Goal: Task Accomplishment & Management: Manage account settings

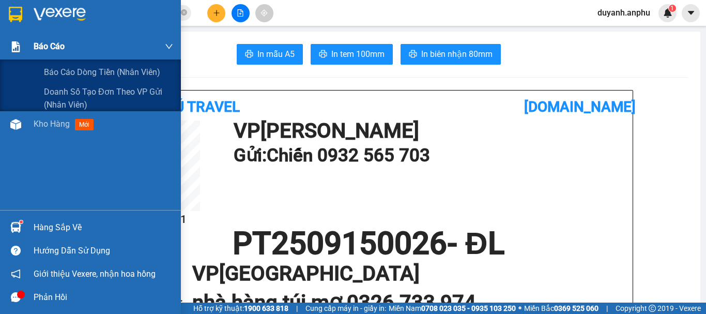
click at [51, 49] on span "Báo cáo" at bounding box center [49, 46] width 31 height 13
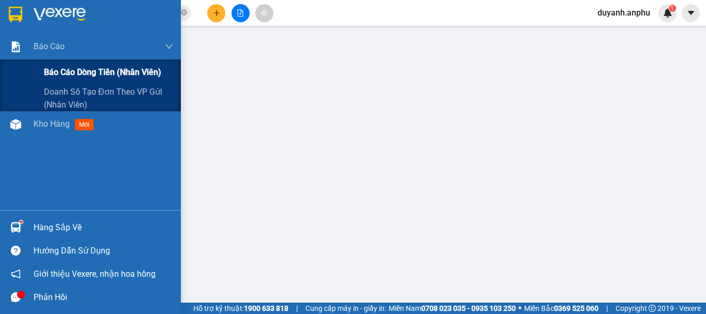
click at [61, 71] on span "Báo cáo dòng tiền (nhân viên)" at bounding box center [102, 72] width 117 height 13
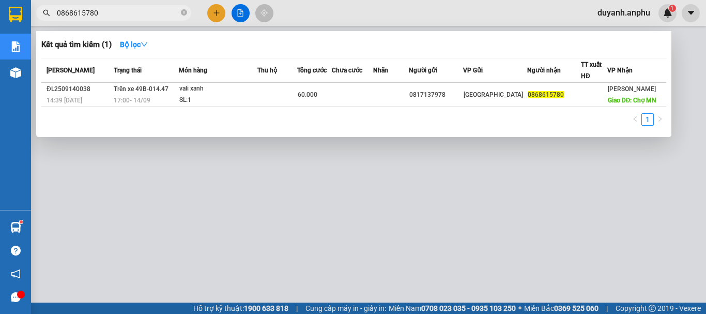
click at [145, 9] on input "0868615780" at bounding box center [118, 12] width 122 height 11
drag, startPoint x: 82, startPoint y: 9, endPoint x: 45, endPoint y: 8, distance: 36.8
click at [46, 8] on span "0868615780" at bounding box center [113, 13] width 155 height 16
paste input "PT2509150024"
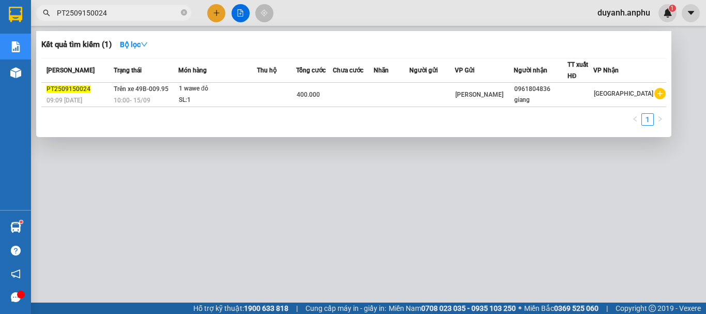
type input "PT2509150024"
click at [144, 182] on div at bounding box center [353, 157] width 706 height 314
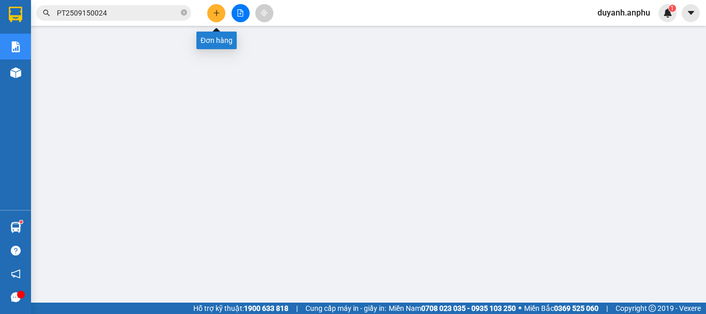
click at [217, 12] on icon "plus" at bounding box center [216, 12] width 7 height 7
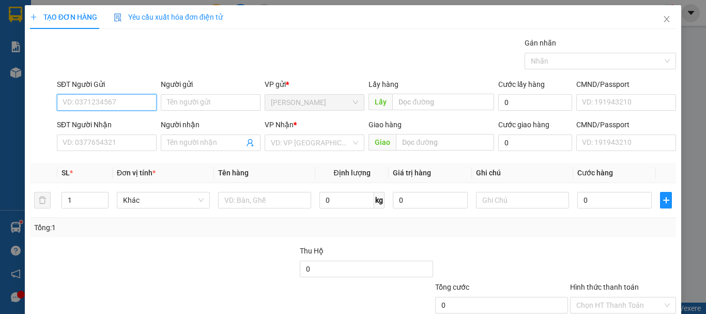
click at [114, 99] on input "SĐT Người Gửi" at bounding box center [107, 102] width 100 height 17
click at [114, 103] on input "SĐT Người Gửi" at bounding box center [107, 102] width 100 height 17
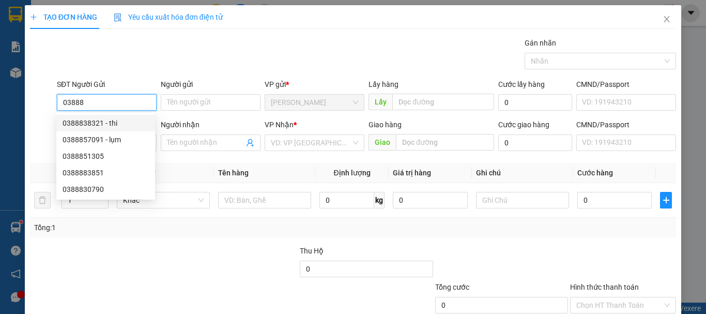
click at [96, 124] on div "0388838321 - thi" at bounding box center [106, 122] width 86 height 11
type input "0388838321"
type input "thi"
type input "0919066109"
type input "anh"
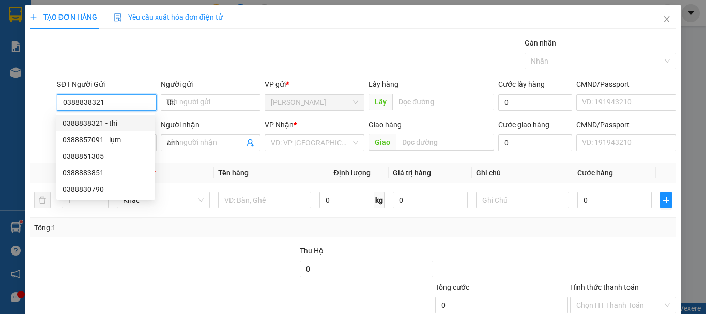
type input "30.000"
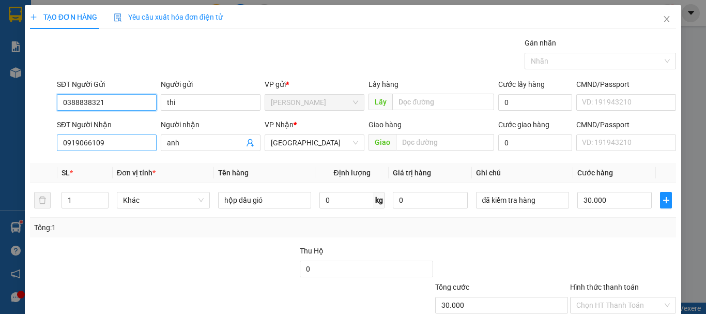
type input "0388838321"
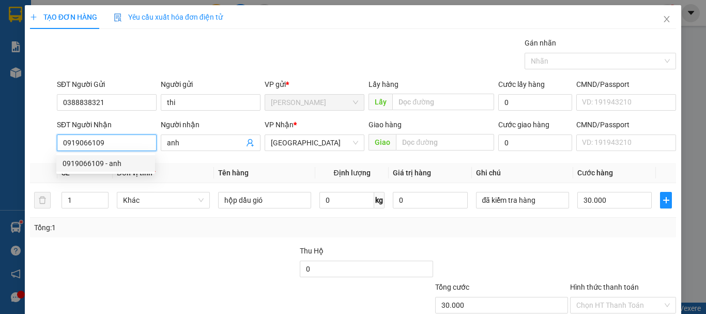
drag, startPoint x: 140, startPoint y: 142, endPoint x: 41, endPoint y: 142, distance: 99.3
click at [41, 142] on div "SĐT Người Nhận 0919066109 Người nhận anh VP Nhận * Đà Lạt Giao hàng Giao Cước g…" at bounding box center [353, 137] width 649 height 36
type input "0977012201"
click at [128, 162] on div "0977012201 - quỳnh" at bounding box center [114, 163] width 102 height 11
type input "quỳnh"
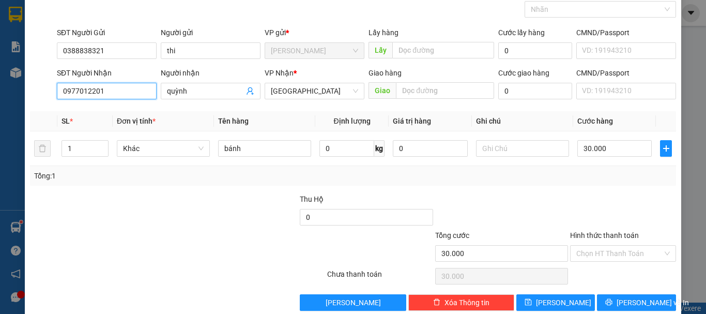
scroll to position [69, 0]
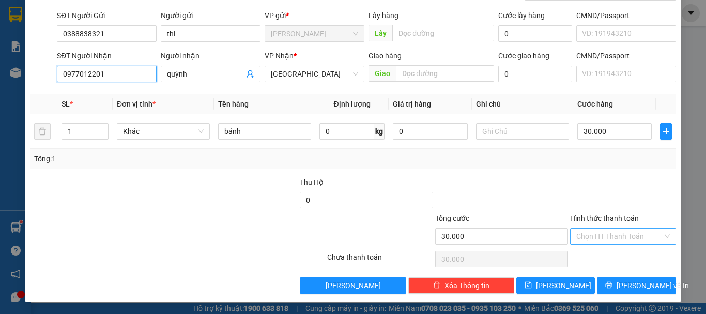
type input "0977012201"
click at [597, 233] on input "Hình thức thanh toán" at bounding box center [620, 237] width 86 height 16
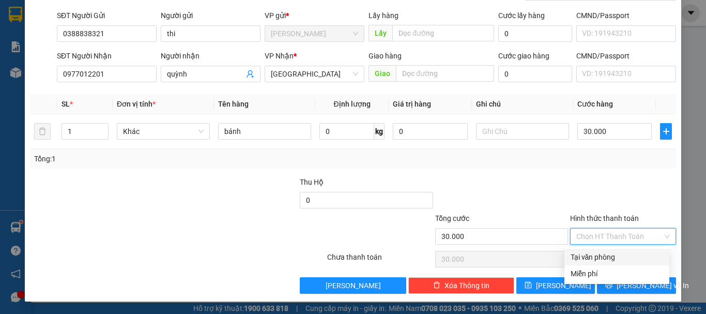
click at [608, 257] on div "Tại văn phòng" at bounding box center [617, 256] width 93 height 11
type input "0"
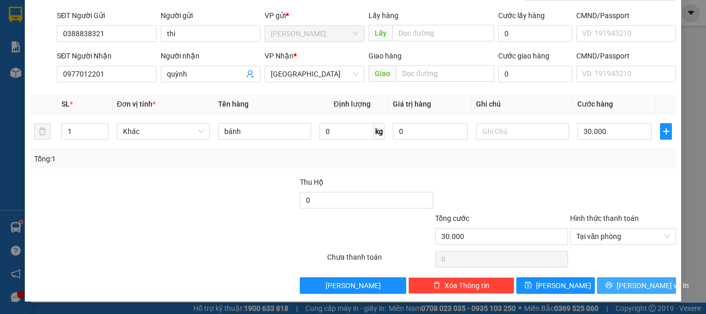
drag, startPoint x: 629, startPoint y: 285, endPoint x: 606, endPoint y: 272, distance: 27.1
click at [630, 285] on span "Lưu và In" at bounding box center [653, 285] width 72 height 11
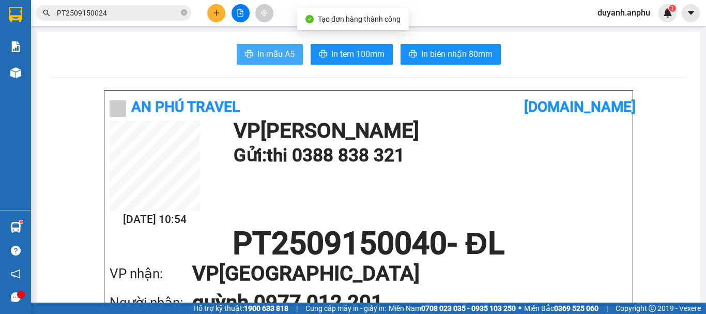
click at [269, 53] on span "In mẫu A5" at bounding box center [276, 54] width 37 height 13
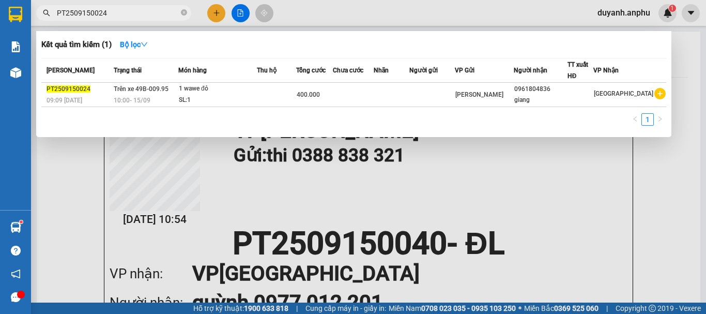
click at [135, 16] on input "PT2509150024" at bounding box center [118, 12] width 122 height 11
drag, startPoint x: 135, startPoint y: 16, endPoint x: 50, endPoint y: 13, distance: 85.4
click at [50, 13] on div "PT2509150024" at bounding box center [101, 13] width 202 height 16
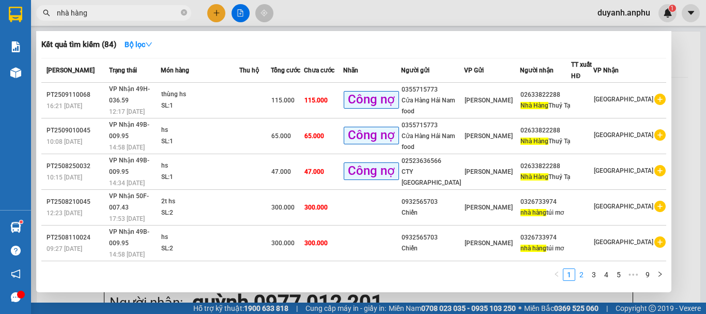
click at [586, 276] on link "2" at bounding box center [581, 274] width 11 height 11
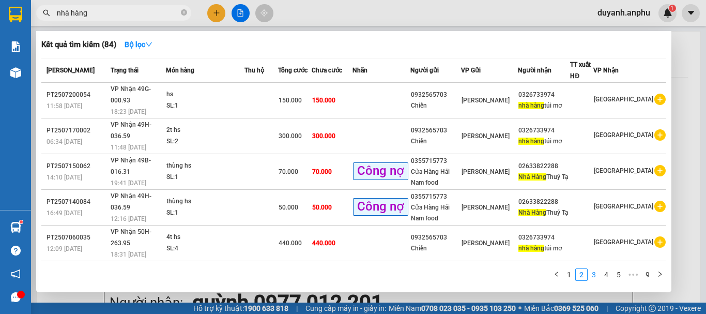
click at [597, 276] on link "3" at bounding box center [594, 274] width 11 height 11
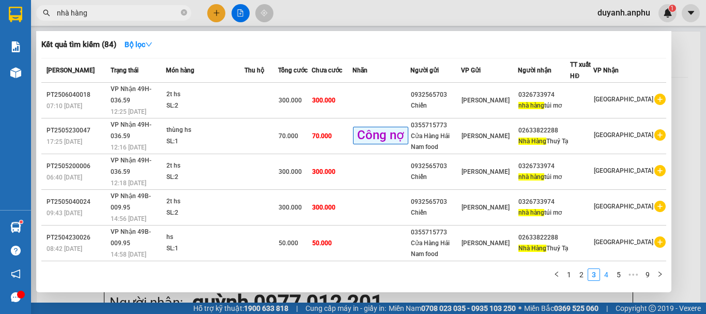
click at [607, 276] on link "4" at bounding box center [606, 274] width 11 height 11
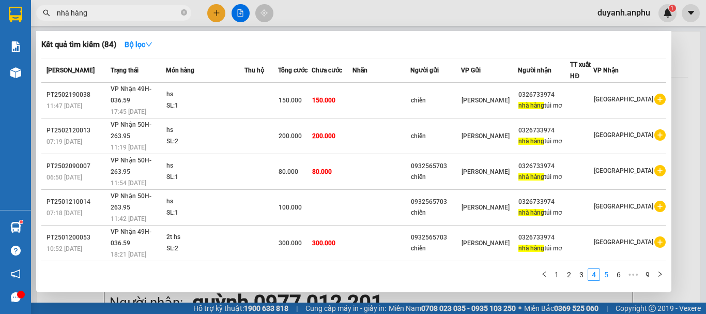
click at [610, 275] on link "5" at bounding box center [606, 274] width 11 height 11
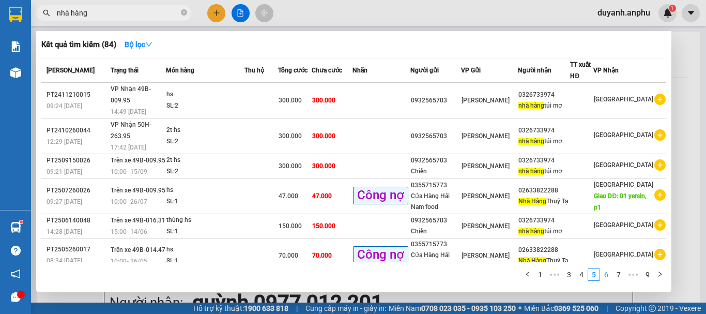
click at [610, 275] on link "6" at bounding box center [606, 274] width 11 height 11
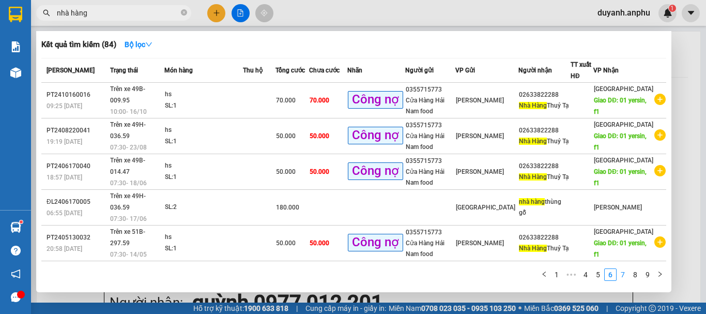
click at [624, 274] on link "7" at bounding box center [623, 274] width 11 height 11
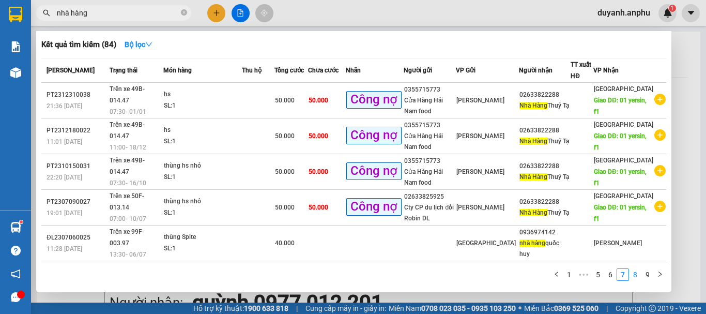
click at [636, 274] on link "8" at bounding box center [635, 274] width 11 height 11
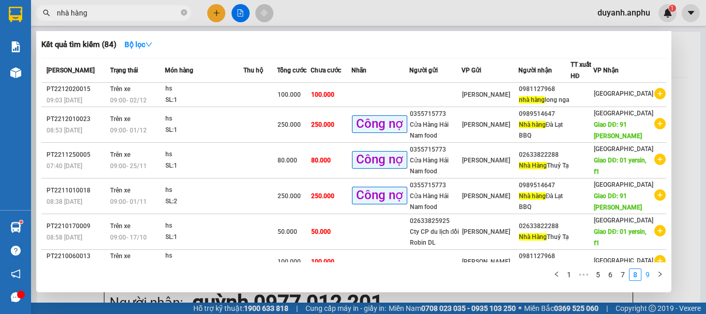
click at [649, 274] on link "9" at bounding box center [647, 274] width 11 height 11
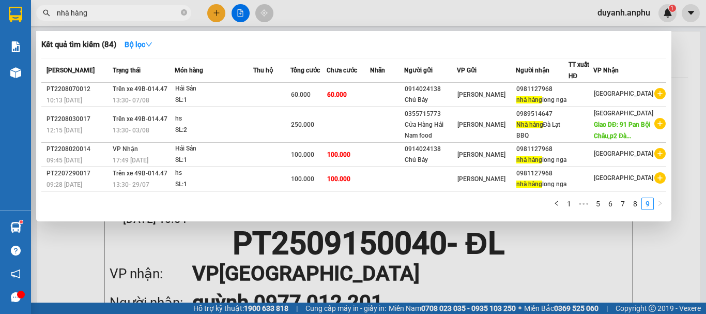
click at [106, 15] on input "nhà hàng" at bounding box center [118, 12] width 122 height 11
type input "n"
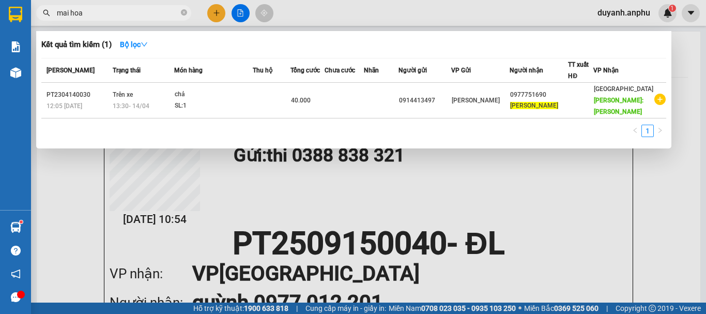
drag, startPoint x: 102, startPoint y: 14, endPoint x: 37, endPoint y: 14, distance: 64.6
click at [37, 14] on span "mai hoa" at bounding box center [113, 13] width 155 height 16
type input "315"
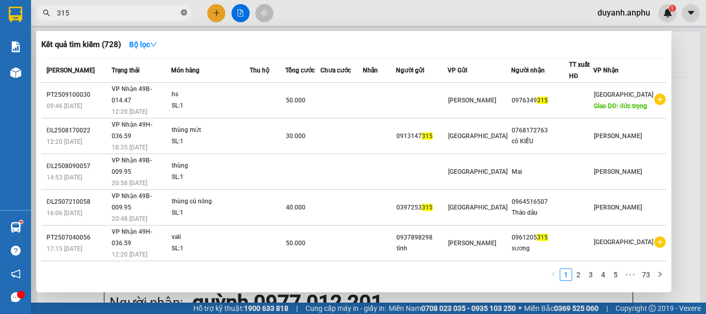
click at [184, 13] on icon "close-circle" at bounding box center [184, 12] width 6 height 6
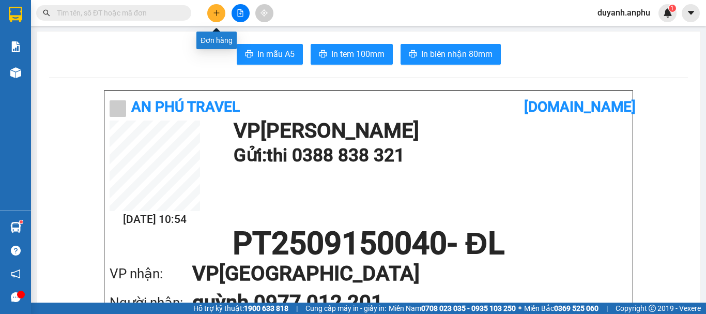
click at [211, 13] on button at bounding box center [216, 13] width 18 height 18
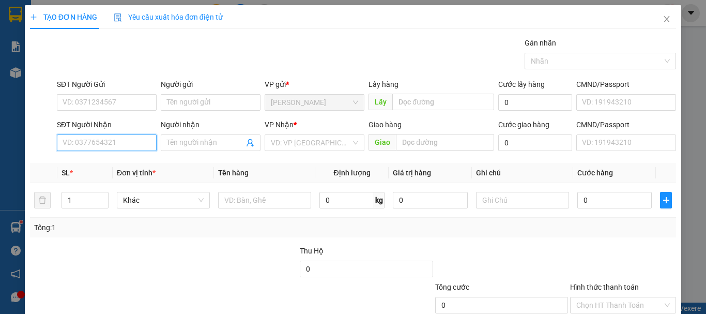
click at [103, 145] on input "SĐT Người Nhận" at bounding box center [107, 142] width 100 height 17
click at [98, 159] on div "0976349315" at bounding box center [106, 163] width 86 height 11
type input "0976349315"
type input "đức trọng"
type input "50.000"
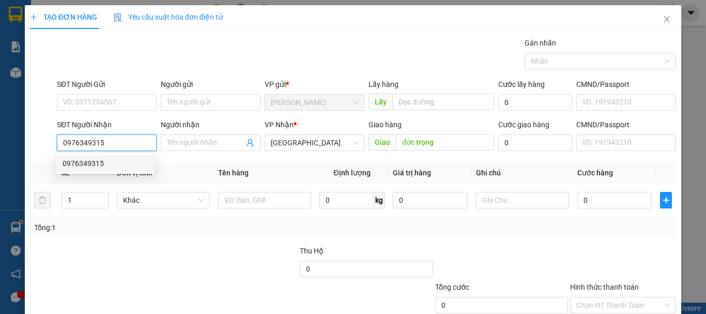
type input "50.000"
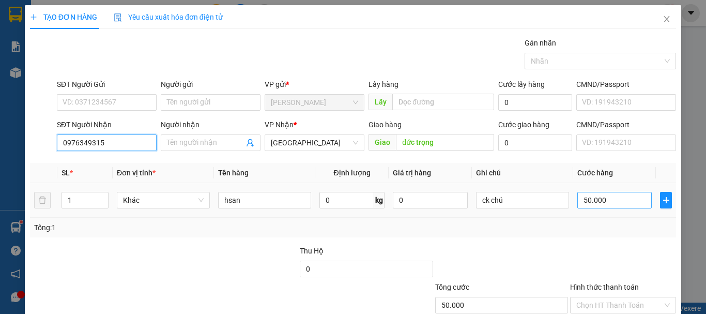
type input "0976349315"
click at [579, 200] on input "50.000" at bounding box center [615, 200] width 74 height 17
type input "4"
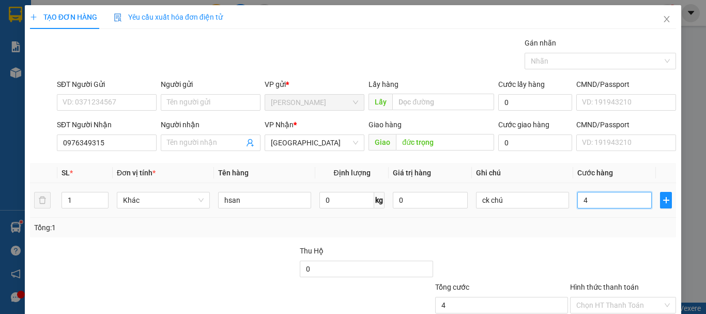
type input "40"
type input "40.000"
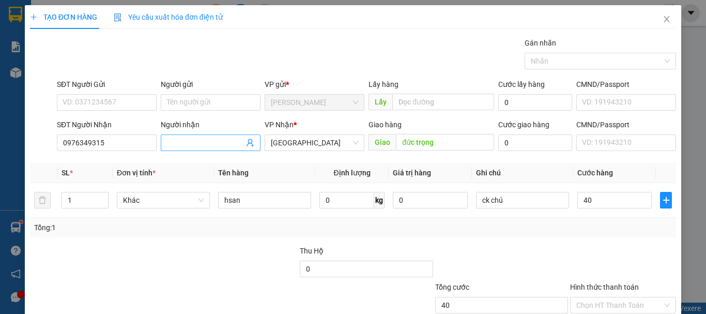
type input "40.000"
click at [213, 143] on input "Người nhận" at bounding box center [205, 142] width 77 height 11
type input "nhà hàng mai hoa"
click at [202, 276] on div at bounding box center [231, 263] width 135 height 36
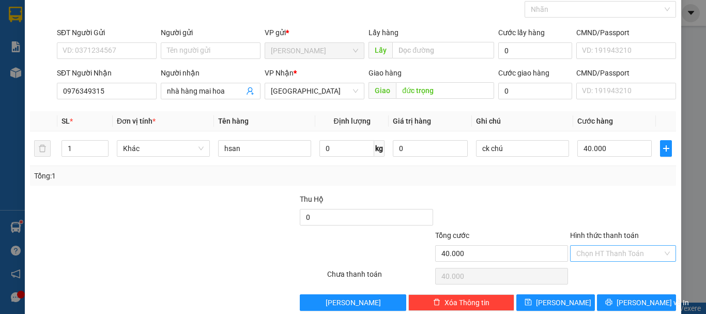
click at [597, 257] on input "Hình thức thanh toán" at bounding box center [620, 254] width 86 height 16
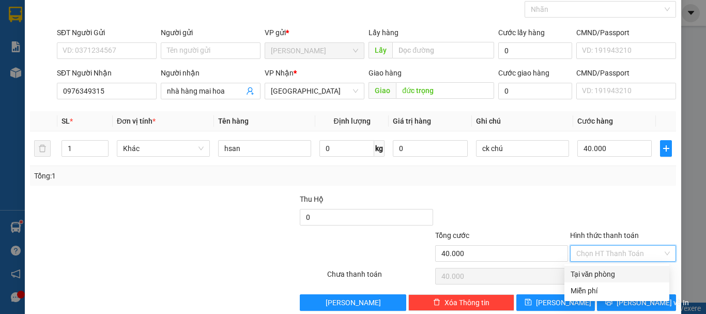
click at [600, 276] on div "Tại văn phòng" at bounding box center [617, 273] width 93 height 11
type input "0"
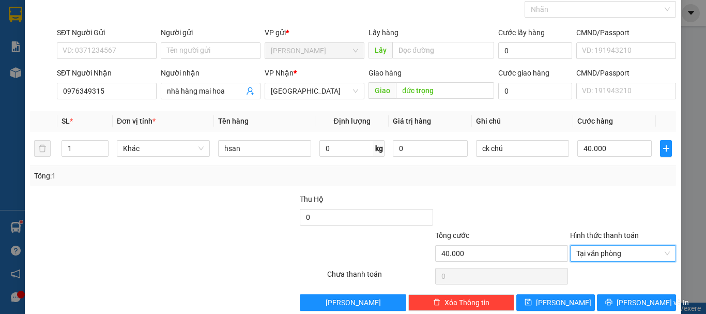
scroll to position [69, 0]
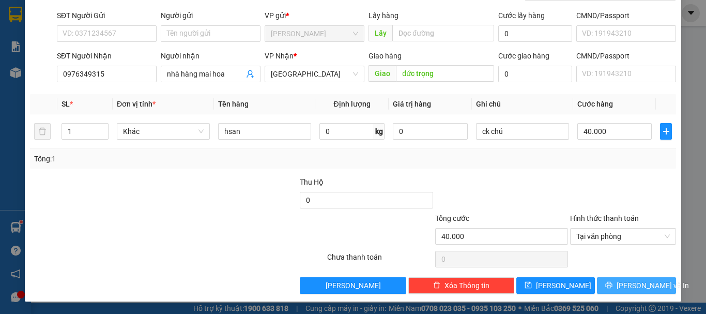
click at [613, 287] on icon "printer" at bounding box center [609, 285] width 7 height 7
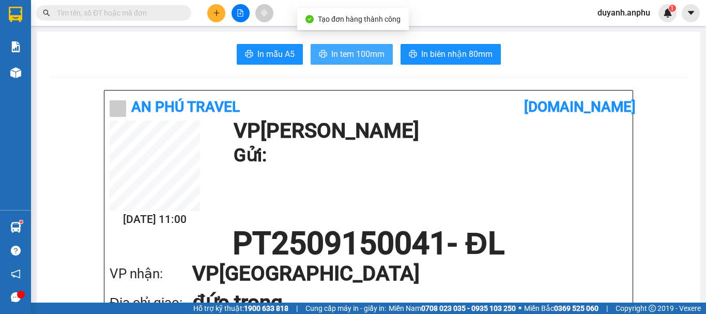
click at [332, 56] on span "In tem 100mm" at bounding box center [358, 54] width 53 height 13
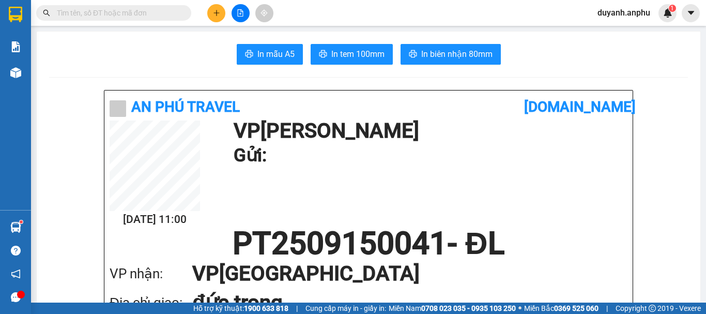
click at [123, 16] on input "text" at bounding box center [118, 12] width 122 height 11
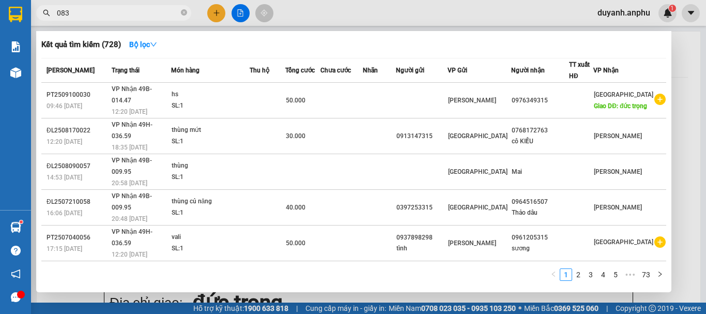
type input "0837"
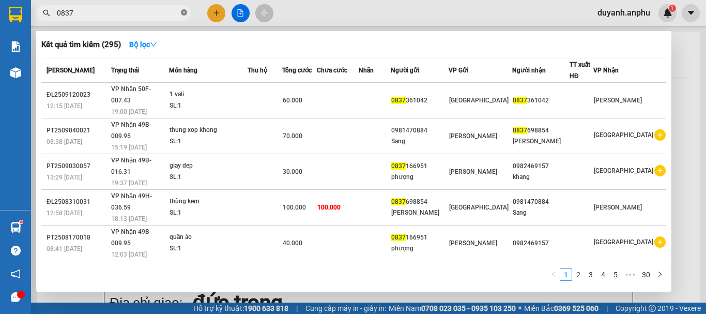
click at [185, 13] on icon "close-circle" at bounding box center [184, 12] width 6 height 6
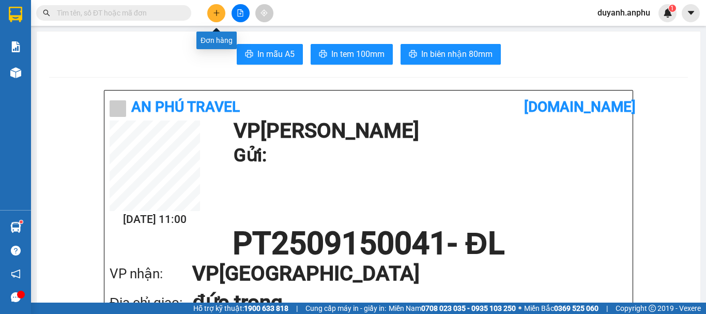
click at [213, 14] on icon "plus" at bounding box center [216, 12] width 7 height 7
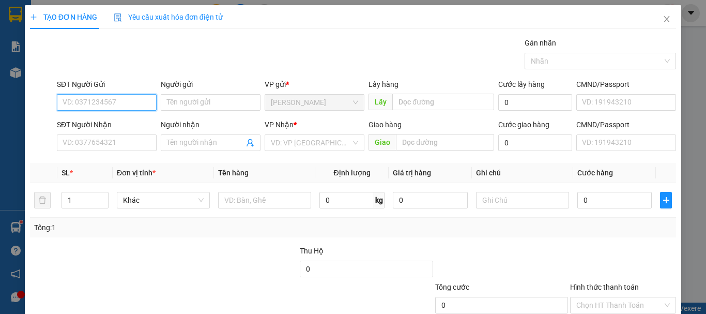
click at [86, 98] on input "SĐT Người Gửi" at bounding box center [107, 102] width 100 height 17
type input "0918444755"
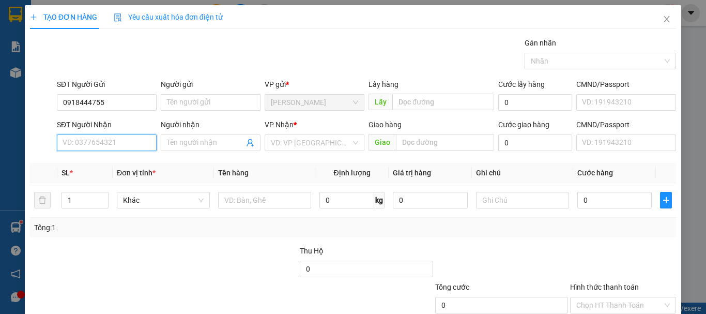
click at [89, 148] on input "SĐT Người Nhận" at bounding box center [107, 142] width 100 height 17
type input "0915660837"
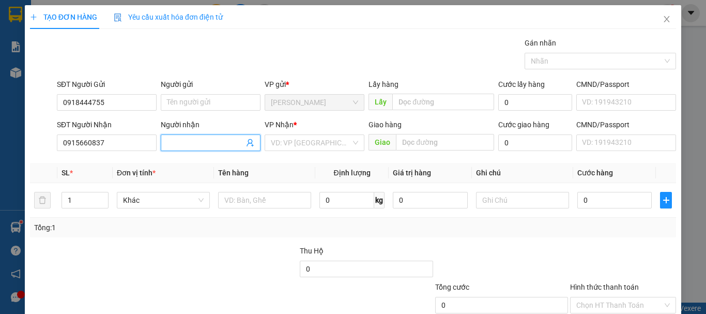
click at [212, 144] on input "Người nhận" at bounding box center [205, 142] width 77 height 11
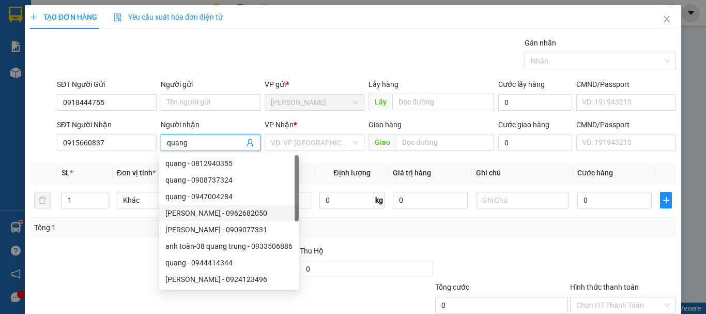
type input "quang"
click at [95, 235] on div "Tổng: 1" at bounding box center [353, 228] width 646 height 20
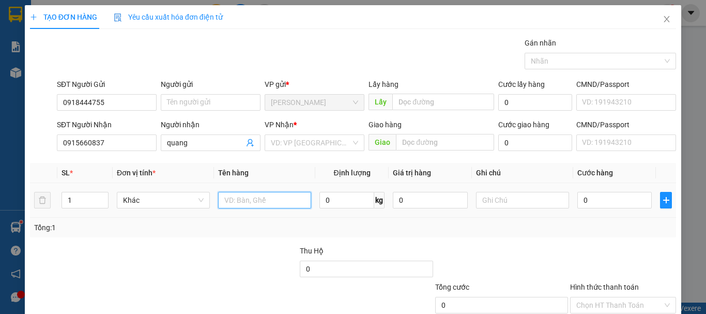
click at [263, 201] on input "text" at bounding box center [264, 200] width 93 height 17
type input "hai san"
click at [605, 200] on input "0" at bounding box center [615, 200] width 74 height 17
type input "4"
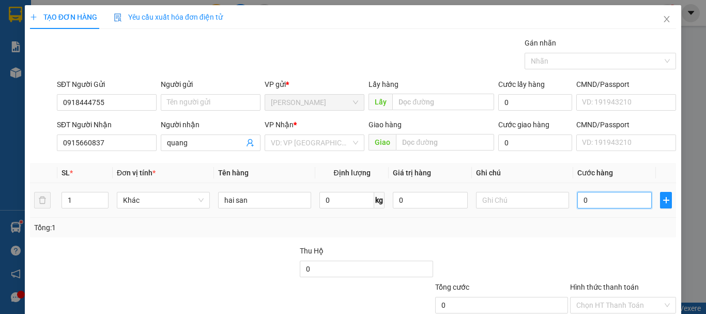
type input "4"
type input "40"
type input "40.000"
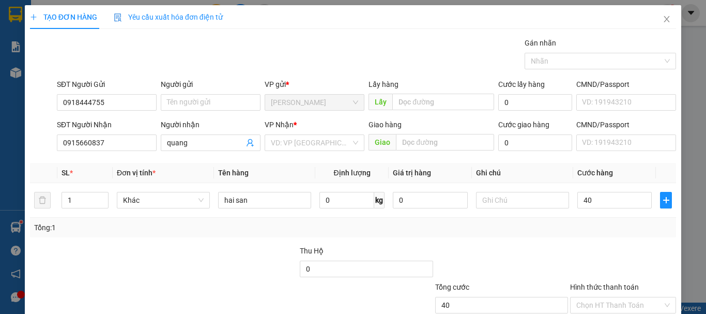
type input "40.000"
click at [525, 235] on div "Tổng: 1" at bounding box center [353, 228] width 646 height 20
click at [307, 138] on input "search" at bounding box center [311, 143] width 80 height 16
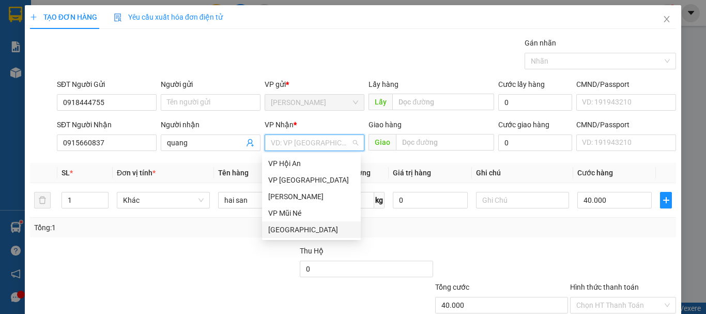
click at [285, 225] on div "[GEOGRAPHIC_DATA]" at bounding box center [311, 229] width 86 height 11
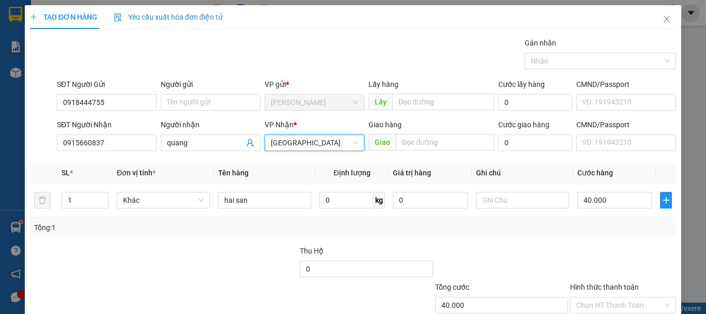
scroll to position [52, 0]
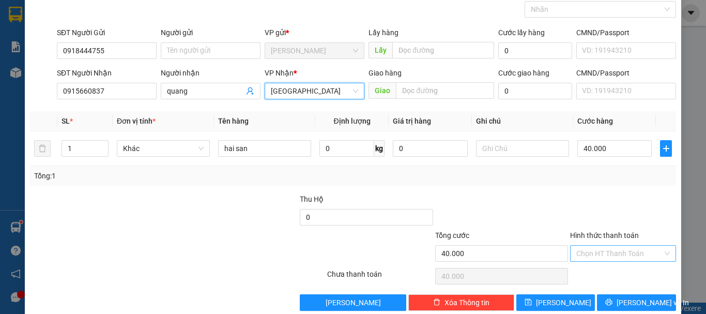
click at [603, 248] on input "Hình thức thanh toán" at bounding box center [620, 254] width 86 height 16
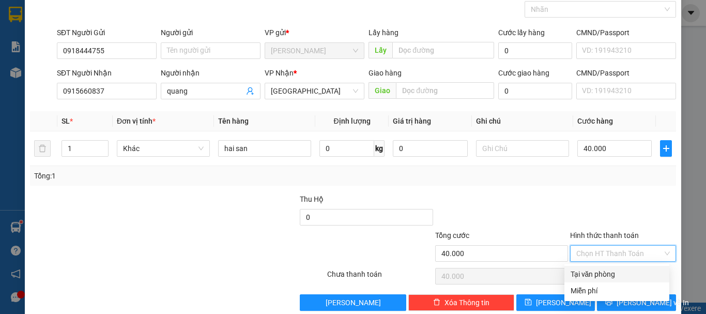
click at [603, 272] on div "Tại văn phòng" at bounding box center [617, 273] width 93 height 11
type input "0"
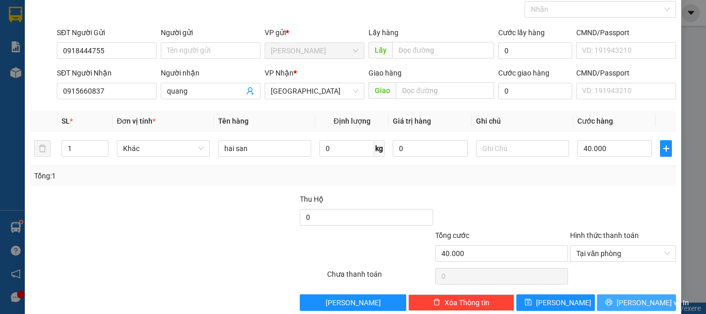
drag, startPoint x: 609, startPoint y: 302, endPoint x: 607, endPoint y: 291, distance: 10.5
click at [610, 302] on button "Lưu và In" at bounding box center [636, 302] width 79 height 17
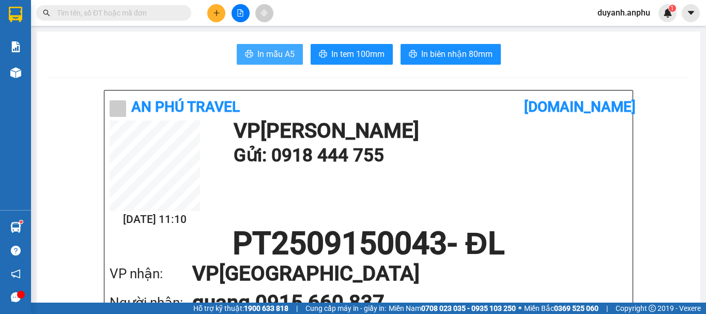
click at [281, 49] on span "In mẫu A5" at bounding box center [276, 54] width 37 height 13
click at [219, 11] on icon "plus" at bounding box center [216, 12] width 7 height 7
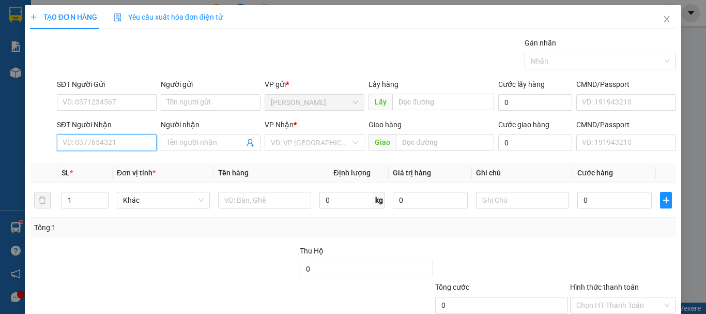
click at [87, 146] on input "SĐT Người Nhận" at bounding box center [107, 142] width 100 height 17
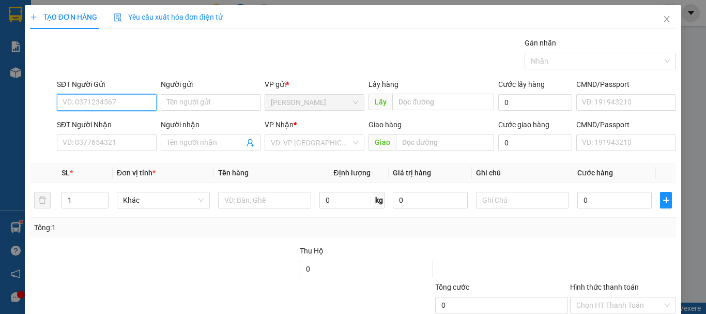
click at [103, 100] on input "SĐT Người Gửi" at bounding box center [107, 102] width 100 height 17
type input "0973339427"
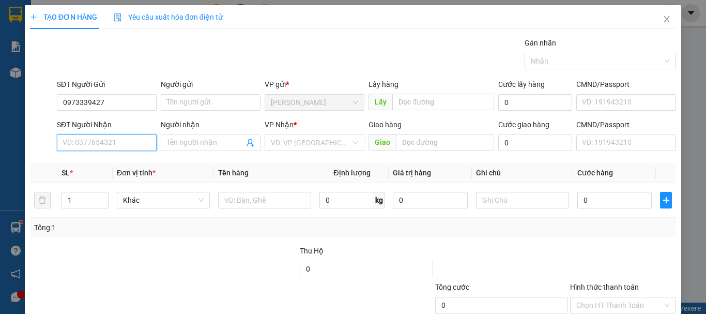
click at [91, 145] on input "SĐT Người Nhận" at bounding box center [107, 142] width 100 height 17
type input "0976241826"
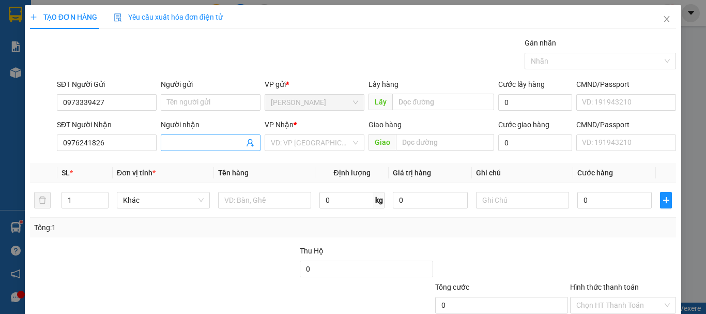
click at [212, 145] on input "Người nhận" at bounding box center [205, 142] width 77 height 11
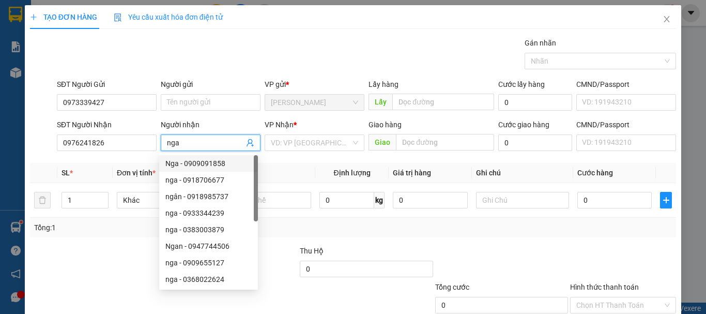
type input "nga"
click at [122, 229] on div "Tổng: 1" at bounding box center [153, 227] width 239 height 11
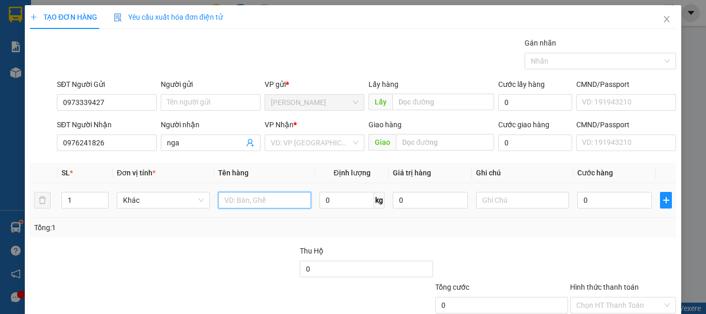
click at [240, 201] on input "text" at bounding box center [264, 200] width 93 height 17
type input "con dấu"
click at [582, 202] on input "0" at bounding box center [615, 200] width 74 height 17
type input "3"
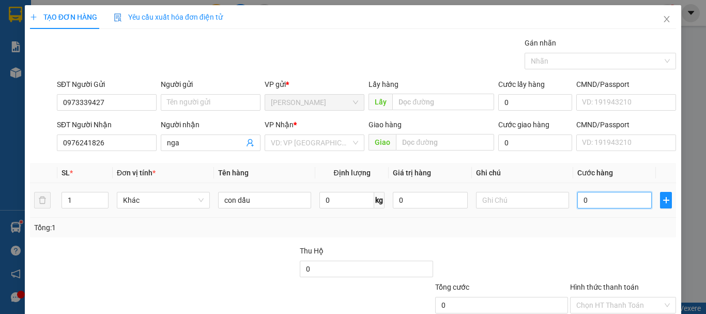
type input "3"
type input "30"
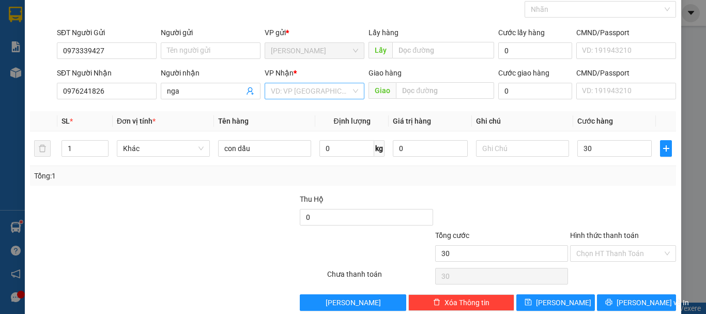
click at [317, 92] on input "search" at bounding box center [311, 91] width 80 height 16
type input "30.000"
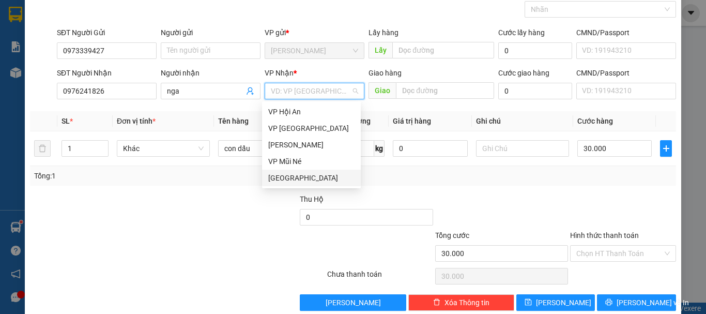
click at [302, 175] on div "[GEOGRAPHIC_DATA]" at bounding box center [311, 177] width 86 height 11
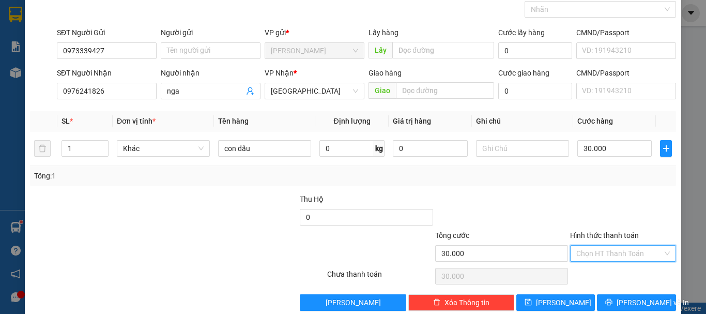
click at [623, 259] on input "Hình thức thanh toán" at bounding box center [620, 254] width 86 height 16
click at [614, 275] on div "Tại văn phòng" at bounding box center [617, 273] width 93 height 11
type input "0"
click at [624, 302] on span "Lưu và In" at bounding box center [653, 302] width 72 height 11
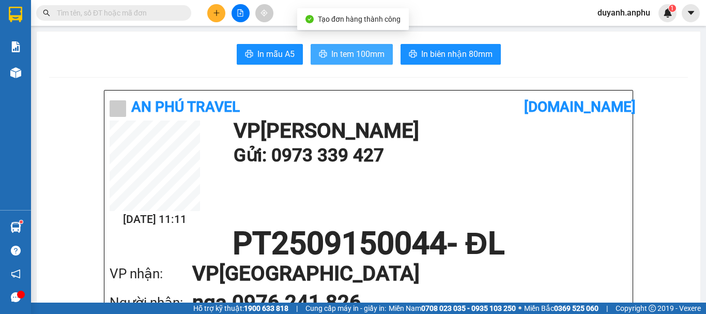
click at [342, 50] on span "In tem 100mm" at bounding box center [358, 54] width 53 height 13
click at [343, 57] on span "In tem 100mm" at bounding box center [358, 54] width 53 height 13
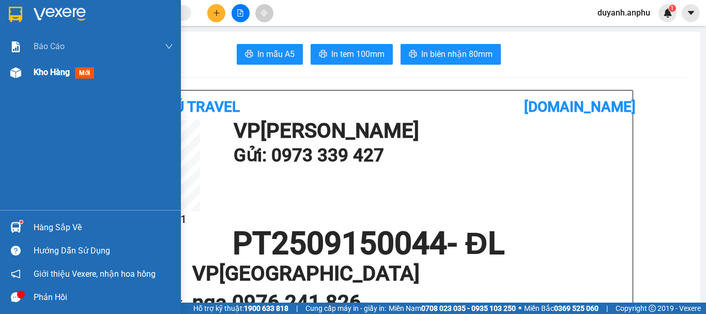
click at [42, 70] on span "Kho hàng" at bounding box center [52, 72] width 36 height 10
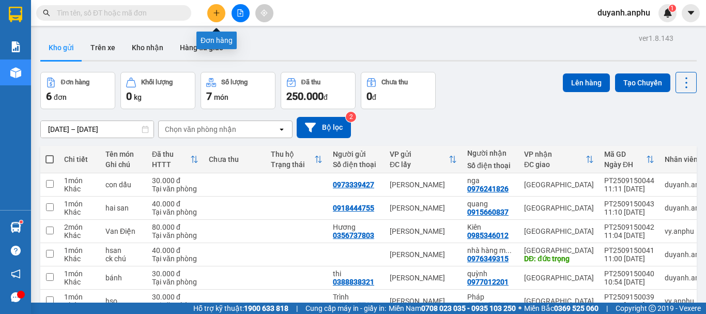
click at [216, 10] on icon "plus" at bounding box center [216, 12] width 7 height 7
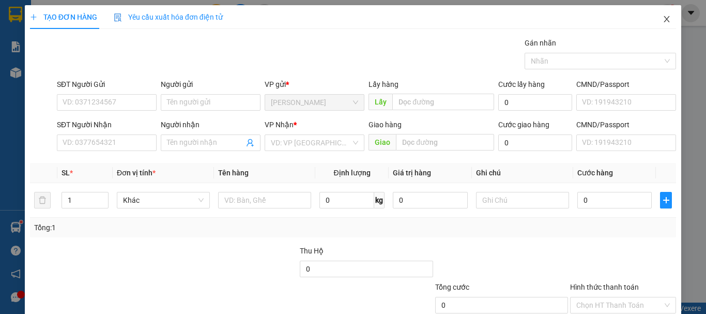
click at [663, 18] on icon "close" at bounding box center [667, 19] width 8 height 8
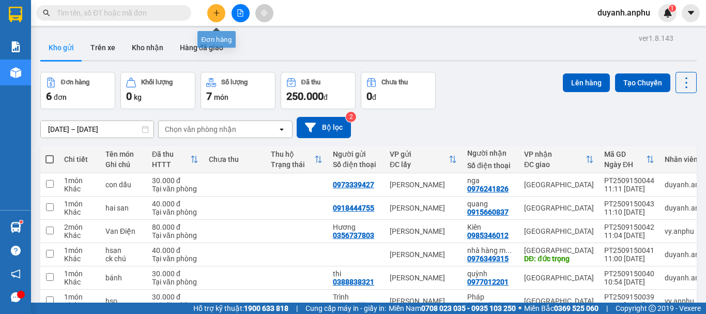
click at [210, 16] on button at bounding box center [216, 13] width 18 height 18
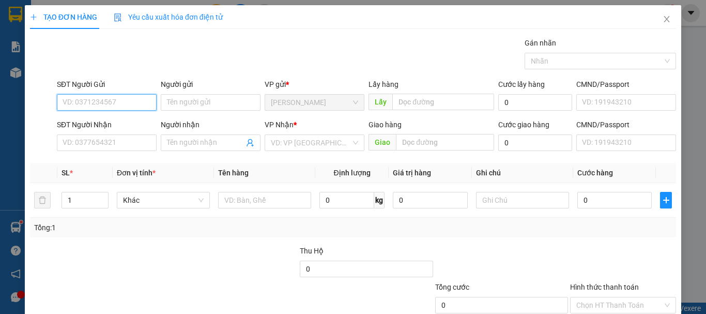
click at [99, 99] on input "SĐT Người Gửi" at bounding box center [107, 102] width 100 height 17
type input "0765172728"
click at [79, 125] on div "0765172728 - vy" at bounding box center [106, 122] width 86 height 11
type input "vy"
type input "0986731981"
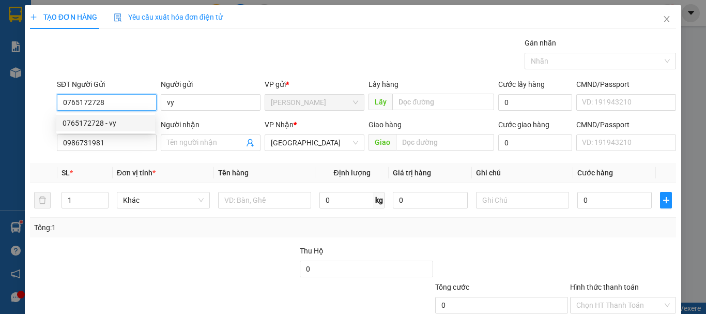
type input "30.000"
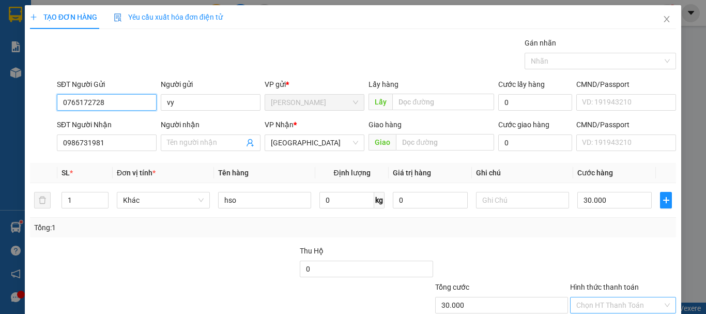
type input "0765172728"
click at [597, 297] on input "Hình thức thanh toán" at bounding box center [620, 305] width 86 height 16
type input "0"
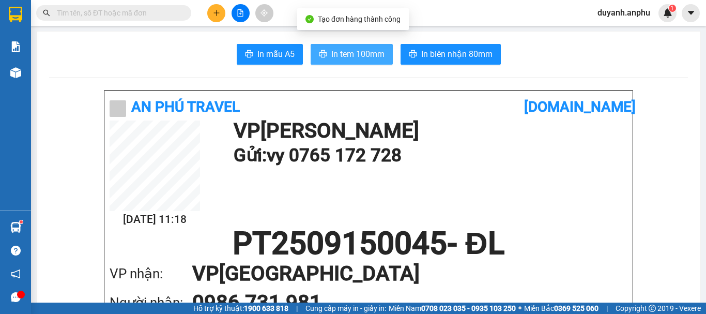
click at [347, 55] on span "In tem 100mm" at bounding box center [358, 54] width 53 height 13
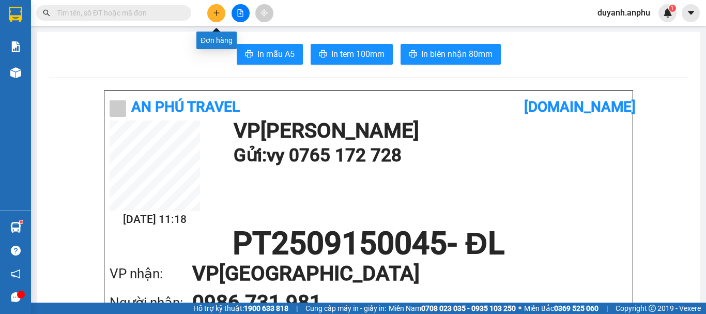
click at [210, 10] on button at bounding box center [216, 13] width 18 height 18
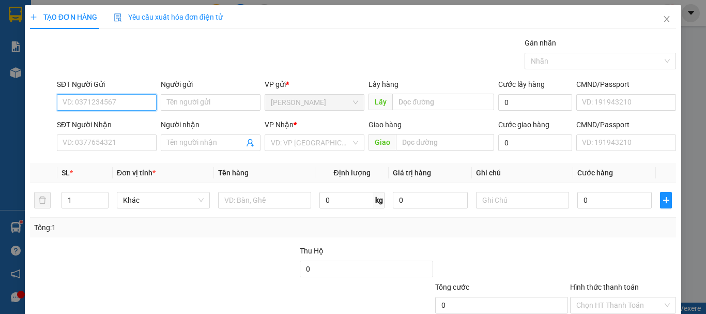
click at [101, 98] on input "SĐT Người Gửi" at bounding box center [107, 102] width 100 height 17
type input "0986821779"
click at [93, 123] on div "0986821779 - dũng" at bounding box center [106, 122] width 86 height 11
type input "dũng"
type input "0964998327"
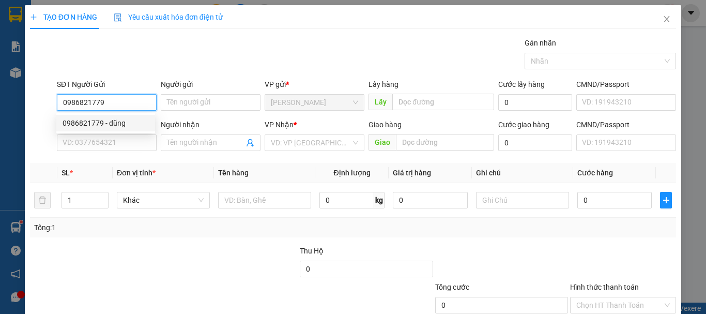
type input "cường"
type input "30.000"
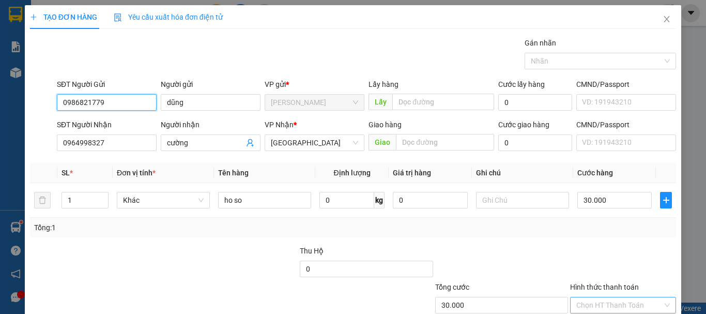
type input "0986821779"
click at [611, 300] on input "Hình thức thanh toán" at bounding box center [620, 305] width 86 height 16
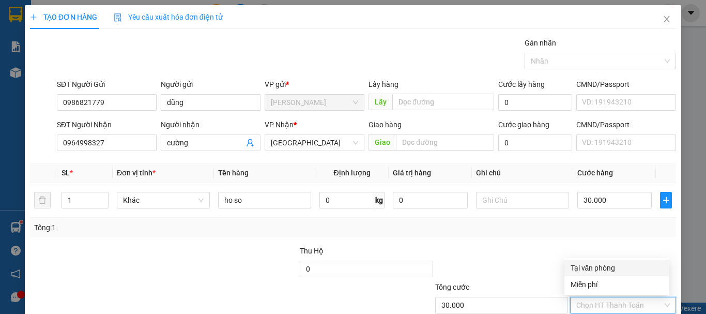
click at [593, 262] on div "Tại văn phòng" at bounding box center [617, 267] width 93 height 11
type input "0"
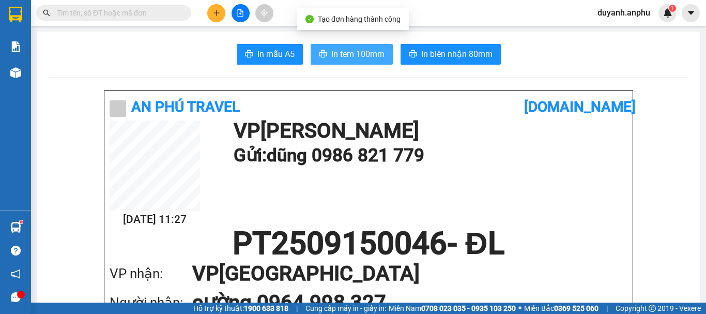
click at [357, 58] on span "In tem 100mm" at bounding box center [358, 54] width 53 height 13
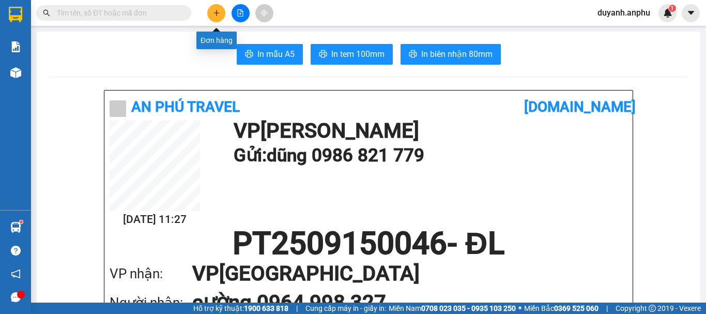
click at [212, 10] on button at bounding box center [216, 13] width 18 height 18
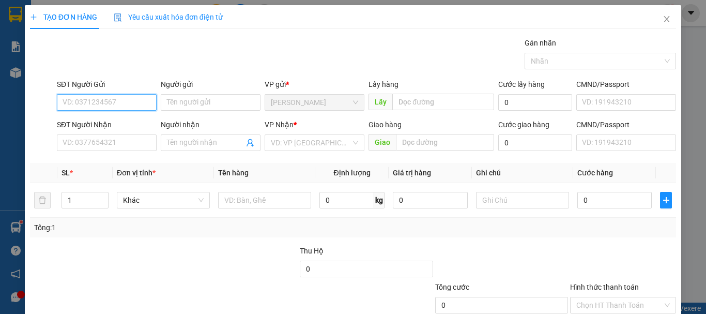
click at [96, 98] on input "SĐT Người Gửi" at bounding box center [107, 102] width 100 height 17
click at [97, 104] on input "SĐT Người Gửi" at bounding box center [107, 102] width 100 height 17
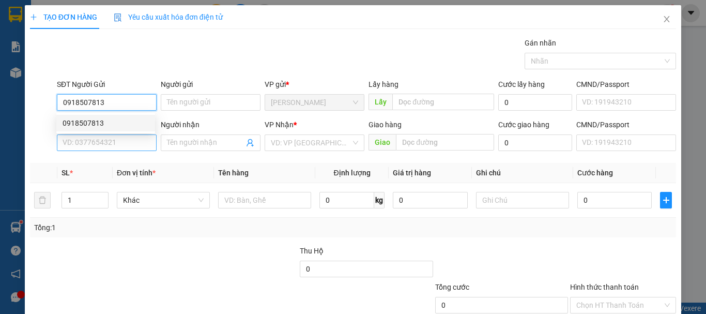
type input "0918507813"
click at [106, 143] on input "SĐT Người Nhận" at bounding box center [107, 142] width 100 height 17
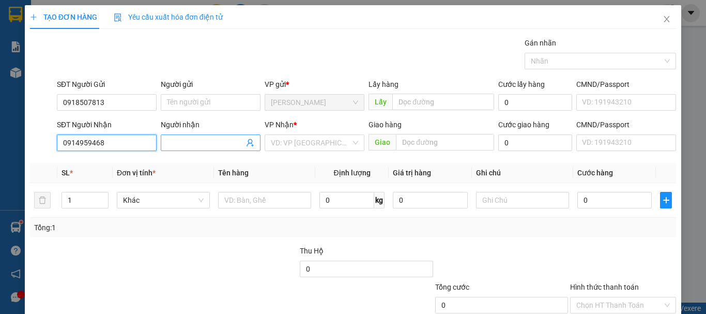
type input "0914959468"
click at [192, 143] on input "Người nhận" at bounding box center [205, 142] width 77 height 11
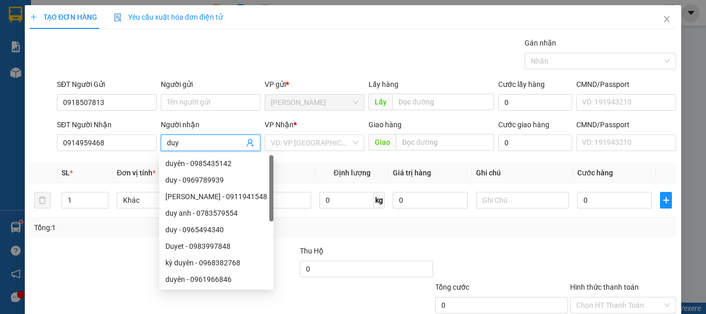
type input "duy"
click at [243, 35] on div "TẠO ĐƠN HÀNG Yêu cầu xuất hóa đơn điện tử Transit Pickup Surcharge Ids Transit …" at bounding box center [353, 183] width 646 height 357
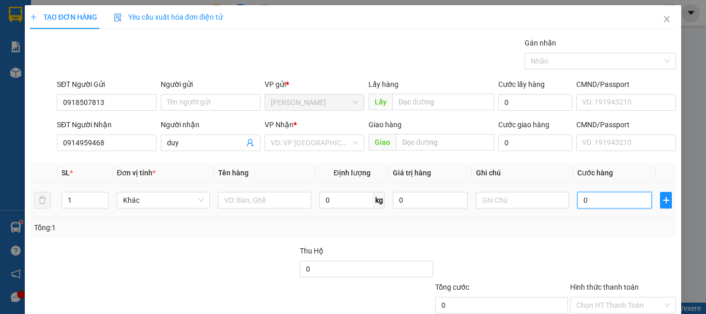
click at [608, 202] on input "0" at bounding box center [615, 200] width 74 height 17
type input "3"
type input "30"
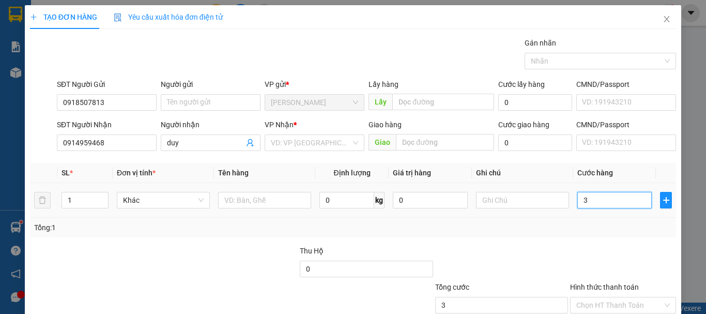
type input "30"
type input "30.000"
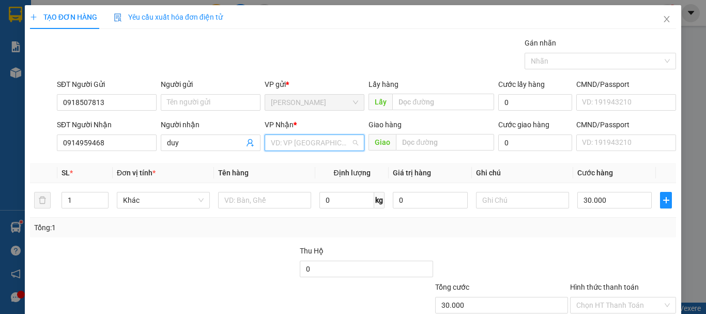
click at [314, 143] on input "search" at bounding box center [311, 143] width 80 height 16
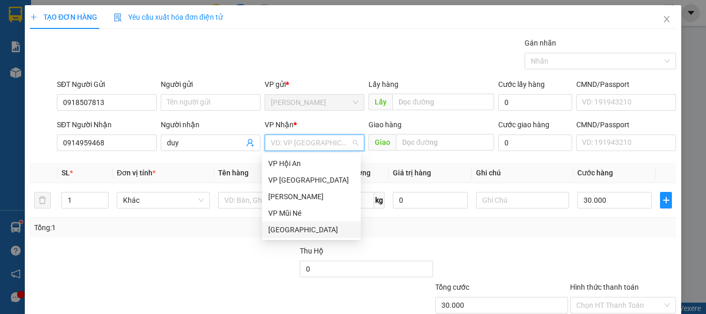
click at [286, 225] on div "[GEOGRAPHIC_DATA]" at bounding box center [311, 229] width 86 height 11
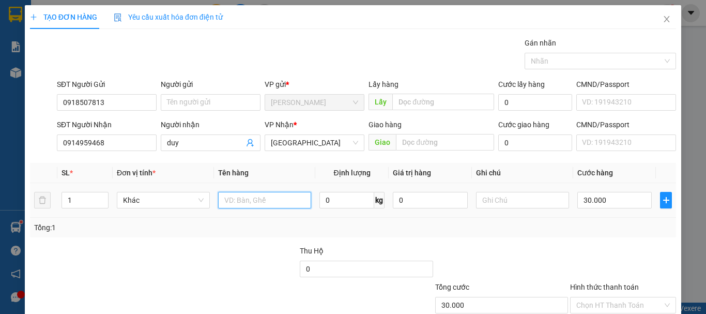
click at [224, 202] on input "text" at bounding box center [264, 200] width 93 height 17
type input "hso"
click at [244, 239] on div "Transit Pickup Surcharge Ids Transit Deliver Surcharge Ids Transit Deliver Surc…" at bounding box center [353, 199] width 646 height 325
click at [608, 297] on input "Hình thức thanh toán" at bounding box center [620, 305] width 86 height 16
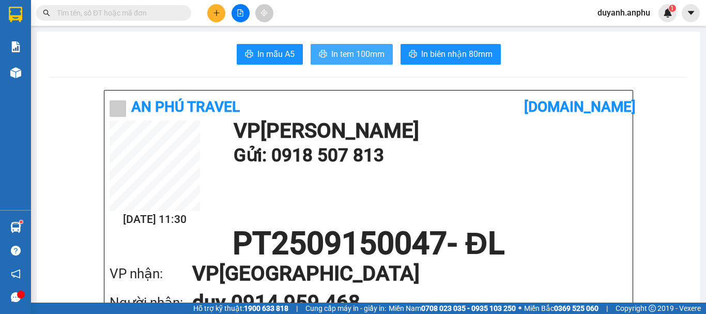
click at [365, 52] on span "In tem 100mm" at bounding box center [358, 54] width 53 height 13
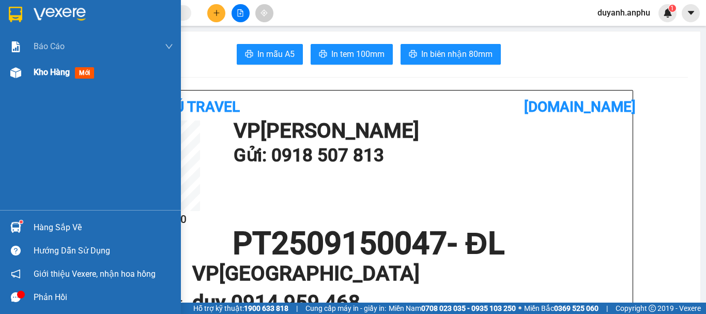
click at [73, 77] on div "Kho hàng mới" at bounding box center [66, 72] width 65 height 13
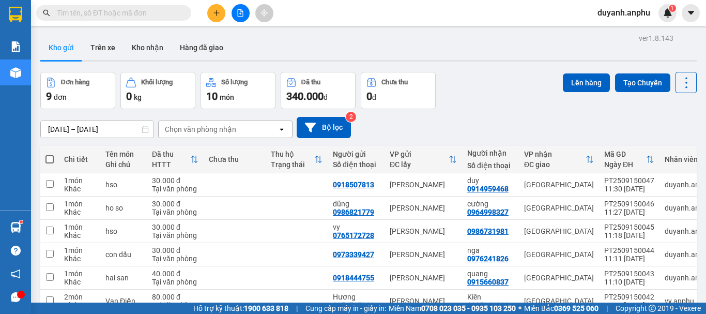
click at [103, 11] on input "text" at bounding box center [118, 12] width 122 height 11
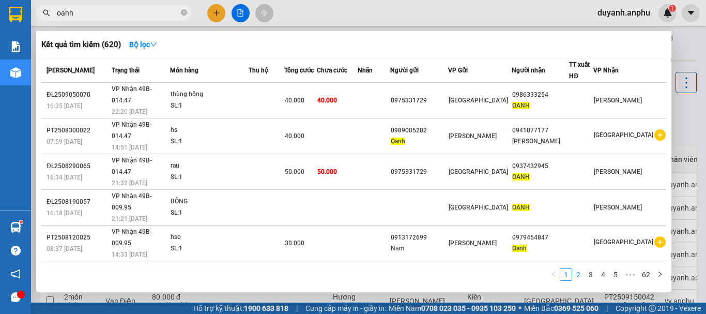
type input "oanh"
click at [581, 275] on link "2" at bounding box center [578, 274] width 11 height 11
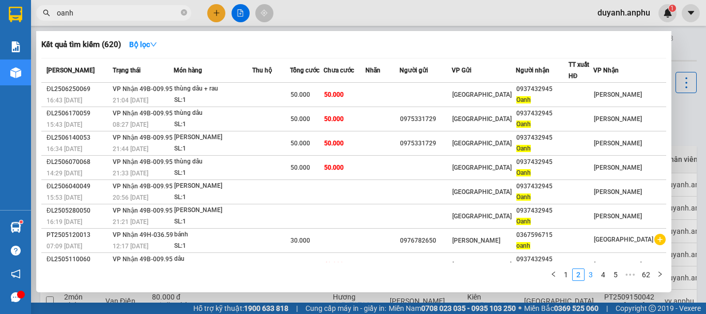
click at [593, 270] on link "3" at bounding box center [590, 274] width 11 height 11
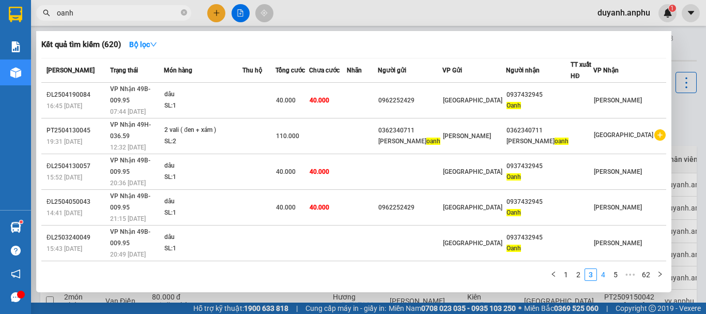
click at [603, 274] on link "4" at bounding box center [603, 274] width 11 height 11
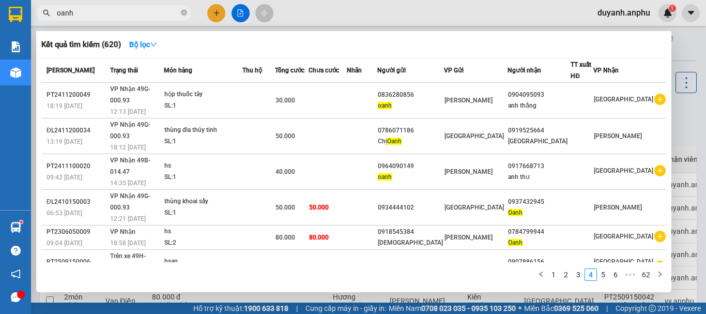
click at [655, 296] on icon "plus-circle" at bounding box center [660, 301] width 11 height 11
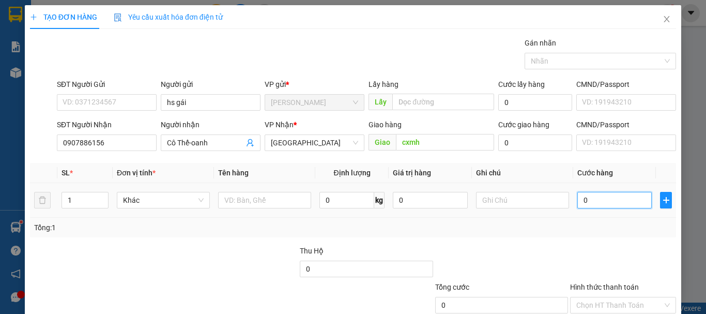
click at [591, 204] on input "0" at bounding box center [615, 200] width 74 height 17
type input "3"
type input "30"
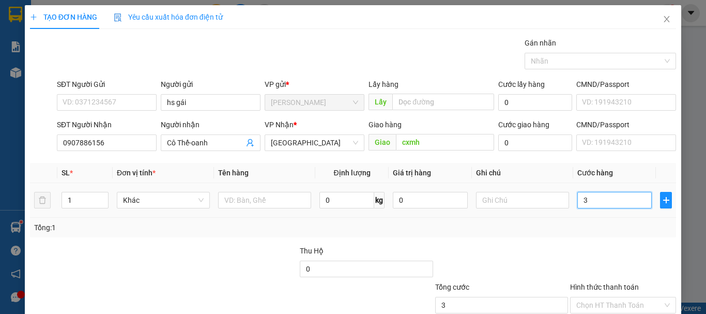
type input "30"
type input "300"
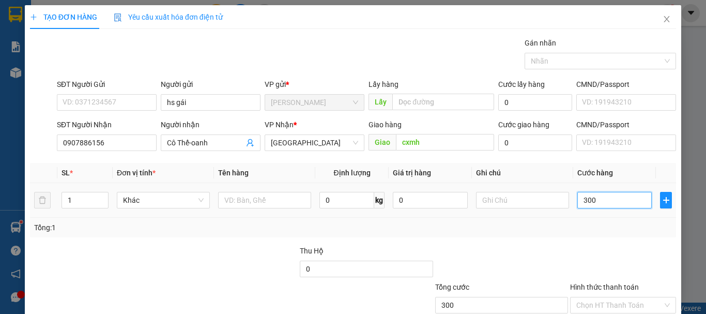
type input "3.000"
type input "30.000"
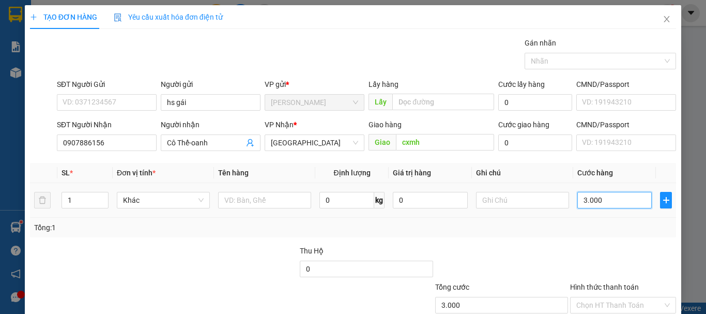
type input "30.000"
type input "300.000"
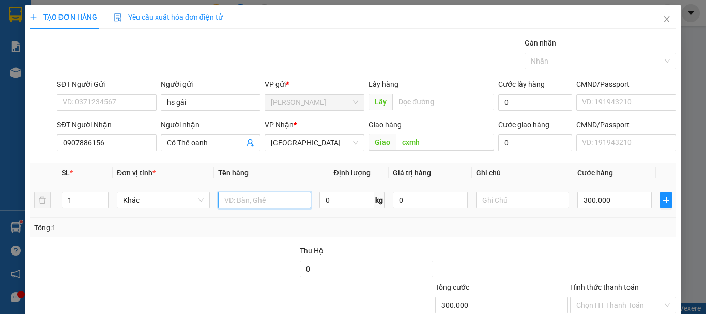
click at [253, 199] on input "text" at bounding box center [264, 200] width 93 height 17
type input "hs"
click at [509, 224] on div "Tổng: 1" at bounding box center [353, 227] width 638 height 11
click at [608, 297] on input "Hình thức thanh toán" at bounding box center [620, 305] width 86 height 16
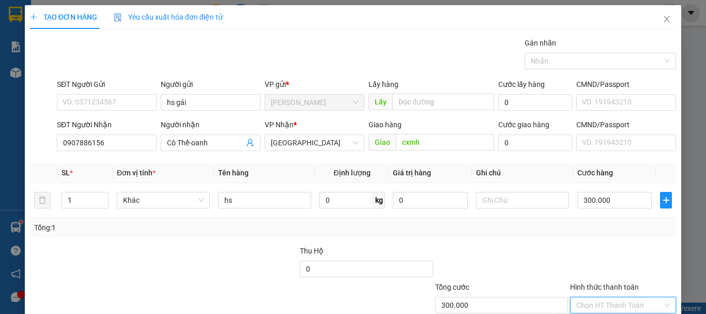
type input "0"
drag, startPoint x: 628, startPoint y: 305, endPoint x: 628, endPoint y: 279, distance: 25.9
click at [628, 279] on div "Transit Pickup Surcharge Ids Transit Deliver Surcharge Ids Transit Deliver Surc…" at bounding box center [353, 199] width 646 height 325
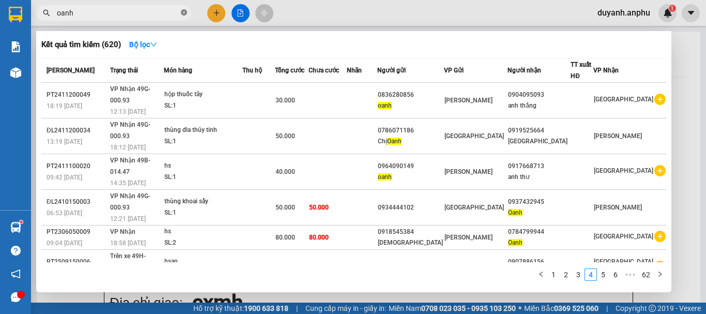
click at [183, 11] on icon "close-circle" at bounding box center [184, 12] width 6 height 6
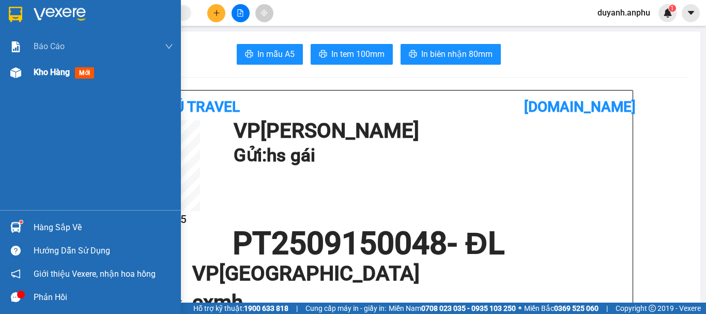
click at [43, 78] on div "Kho hàng mới" at bounding box center [66, 72] width 65 height 13
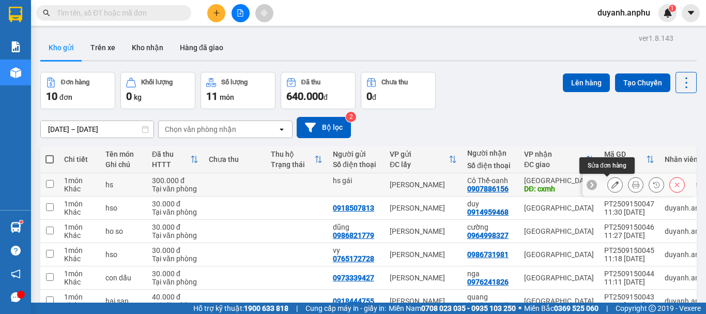
click at [612, 182] on icon at bounding box center [615, 184] width 7 height 7
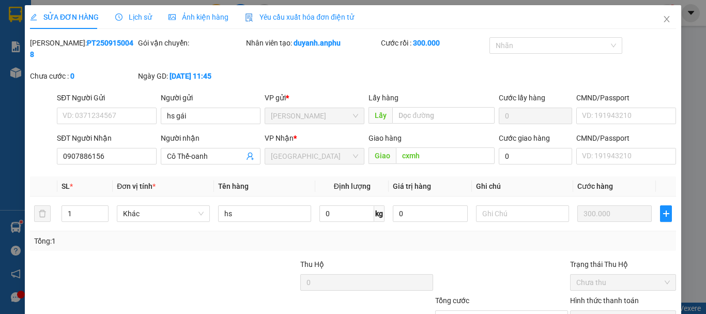
type input "hs gái"
type input "0907886156"
type input "Cô Thế-oanh"
type input "cxmh"
type input "300.000"
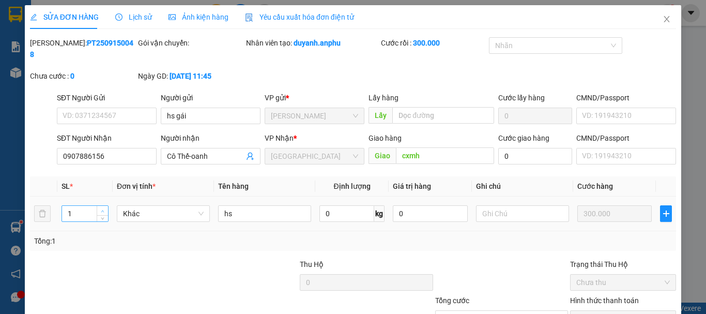
click at [101, 209] on icon "up" at bounding box center [103, 211] width 4 height 4
type input "3"
click at [223, 205] on input "hs" at bounding box center [264, 213] width 93 height 17
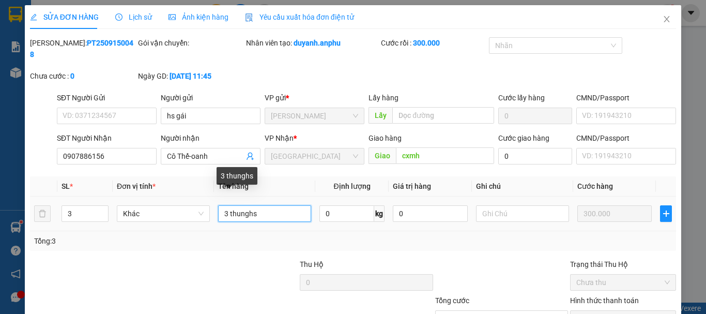
type input "3 thung hs"
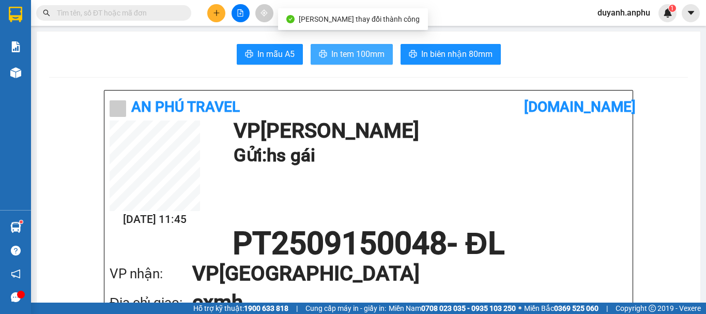
click at [344, 53] on span "In tem 100mm" at bounding box center [358, 54] width 53 height 13
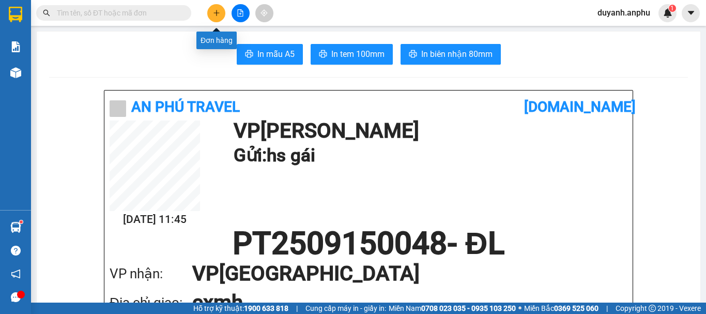
click at [215, 13] on icon "plus" at bounding box center [217, 12] width 6 height 1
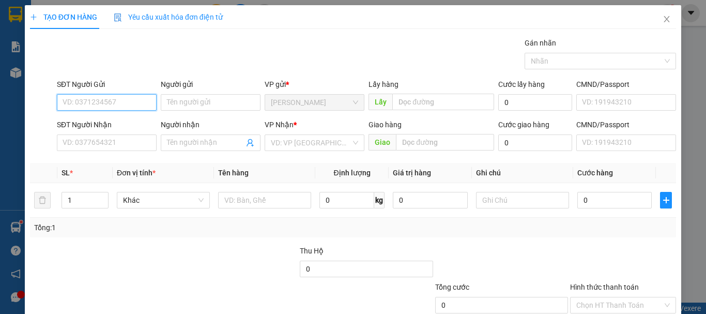
click at [111, 97] on input "SĐT Người Gửi" at bounding box center [107, 102] width 100 height 17
click at [114, 99] on input "SĐT Người Gửi" at bounding box center [107, 102] width 100 height 17
type input "0903319044"
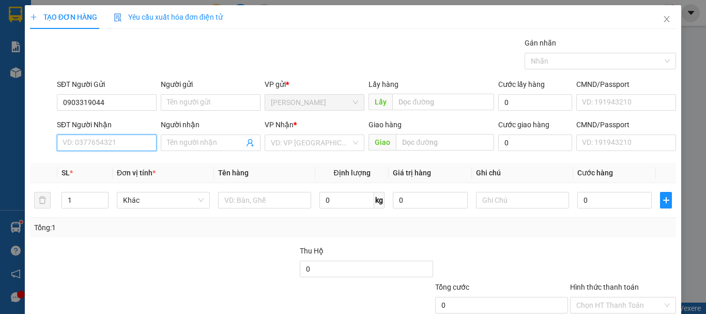
click at [110, 146] on input "SĐT Người Nhận" at bounding box center [107, 142] width 100 height 17
type input "0902202257"
click at [198, 164] on th "Đơn vị tính *" at bounding box center [163, 173] width 101 height 20
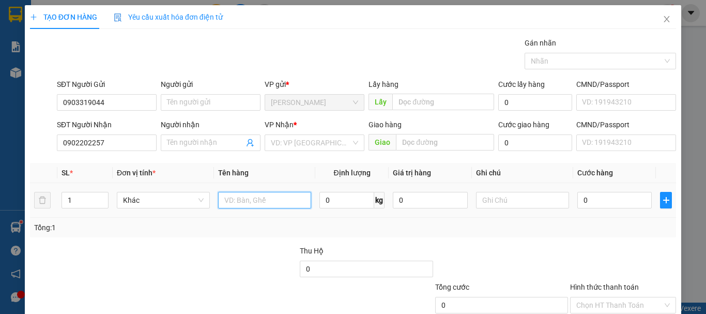
click at [268, 197] on input "text" at bounding box center [264, 200] width 93 height 17
type input "hsan"
click at [591, 194] on input "0" at bounding box center [615, 200] width 74 height 17
type input "4"
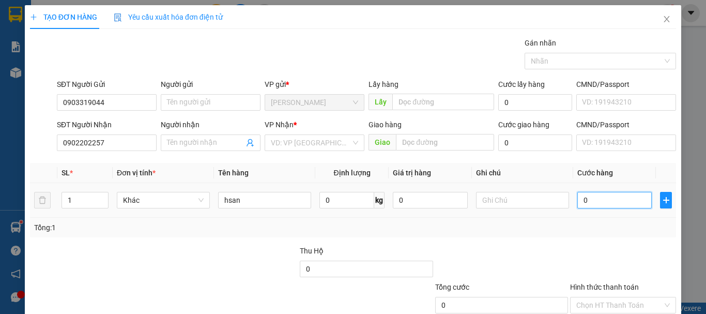
type input "4"
type input "40"
type input "40.000"
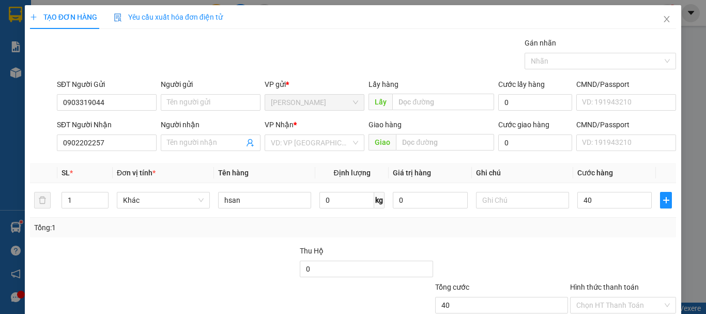
type input "40.000"
click at [405, 242] on div "Transit Pickup Surcharge Ids Transit Deliver Surcharge Ids Transit Deliver Surc…" at bounding box center [353, 199] width 646 height 325
click at [296, 144] on input "search" at bounding box center [311, 143] width 80 height 16
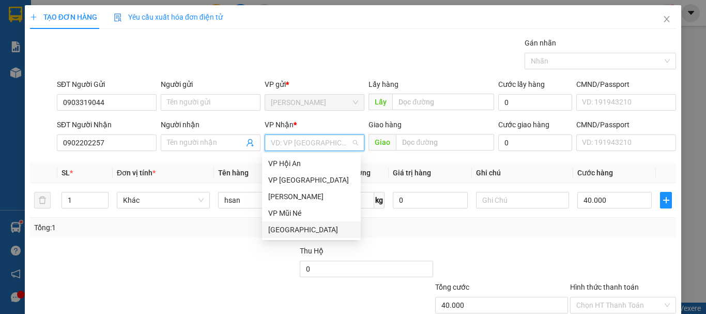
click at [281, 224] on div "[GEOGRAPHIC_DATA]" at bounding box center [311, 229] width 86 height 11
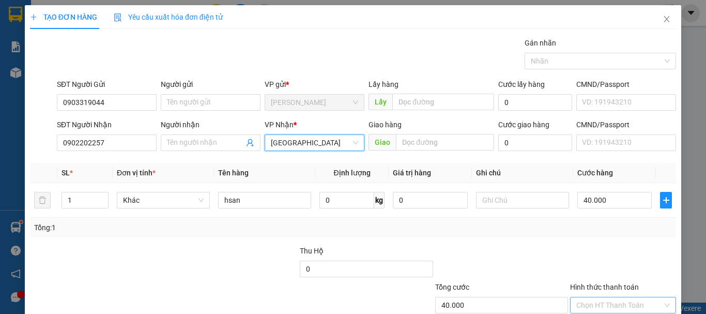
click at [591, 297] on input "Hình thức thanh toán" at bounding box center [620, 305] width 86 height 16
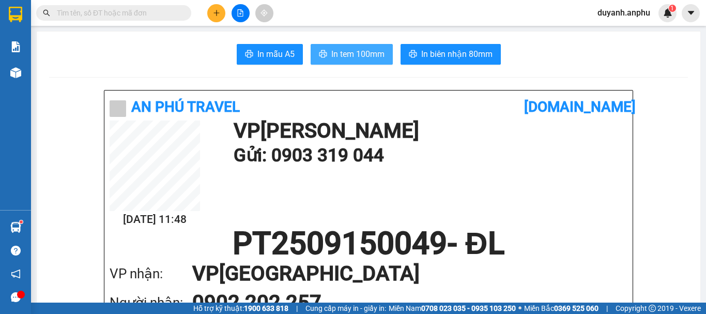
drag, startPoint x: 338, startPoint y: 55, endPoint x: 343, endPoint y: 56, distance: 5.3
click at [338, 55] on span "In tem 100mm" at bounding box center [358, 54] width 53 height 13
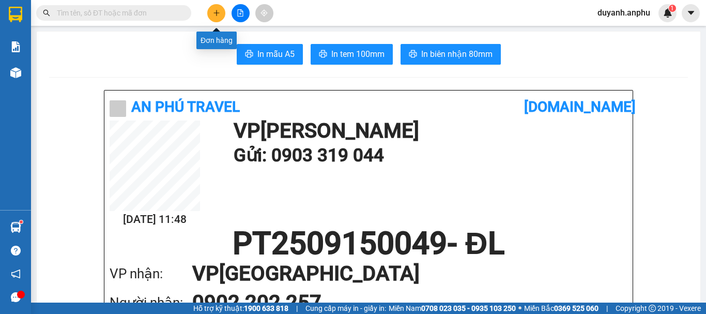
click at [218, 9] on button at bounding box center [216, 13] width 18 height 18
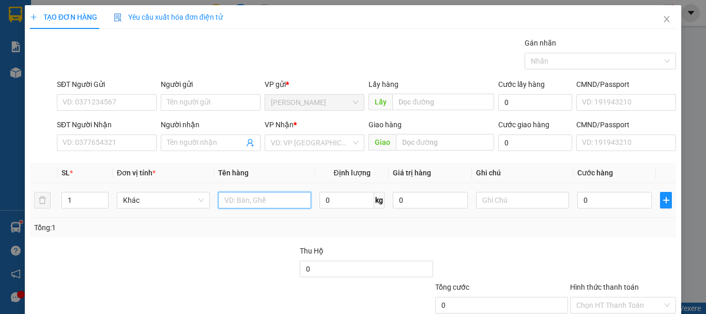
click at [268, 204] on input "text" at bounding box center [264, 200] width 93 height 17
type input "hso"
click at [601, 201] on input "0" at bounding box center [615, 200] width 74 height 17
type input "3"
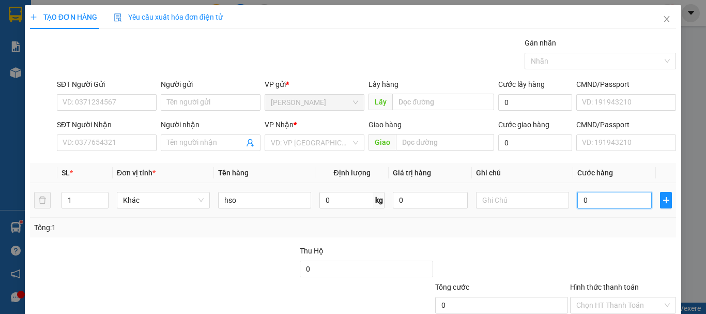
type input "3"
type input "30"
type input "30.000"
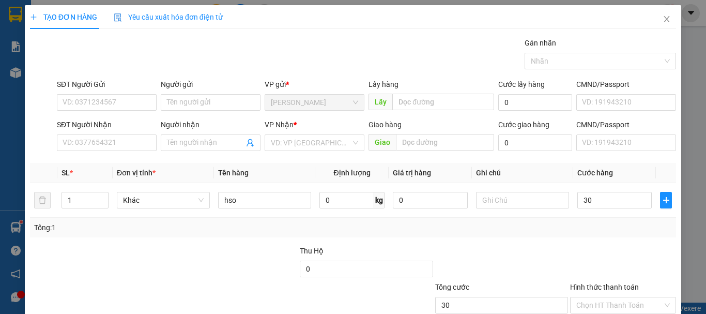
type input "30.000"
click at [260, 229] on div "Tổng: 1" at bounding box center [153, 227] width 239 height 11
click at [664, 20] on icon "close" at bounding box center [667, 19] width 8 height 8
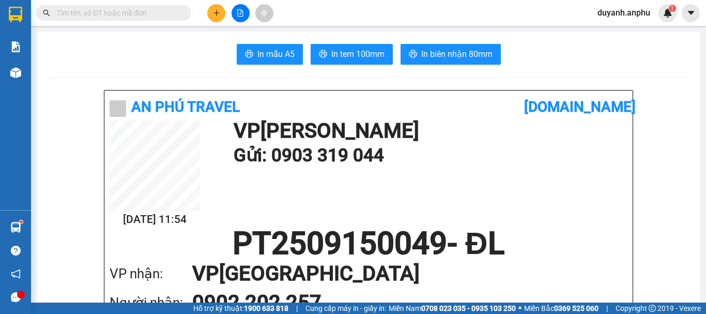
click at [214, 14] on icon "plus" at bounding box center [216, 12] width 7 height 7
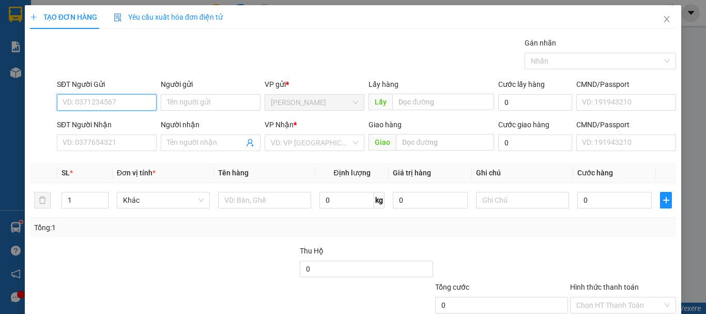
click at [101, 102] on input "SĐT Người Gửi" at bounding box center [107, 102] width 100 height 17
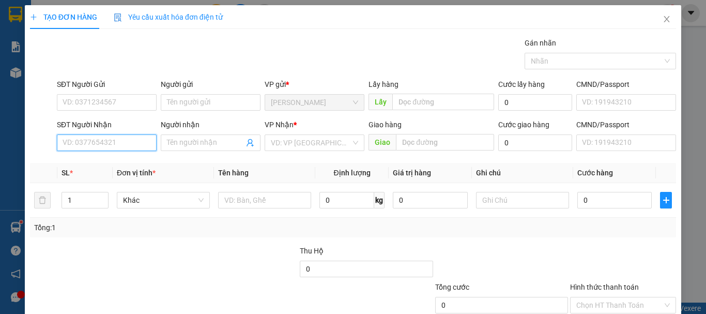
click at [103, 144] on input "SĐT Người Nhận" at bounding box center [107, 142] width 100 height 17
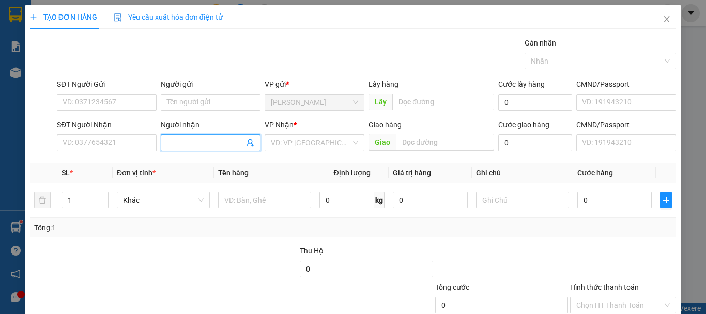
click at [224, 137] on span at bounding box center [211, 142] width 100 height 17
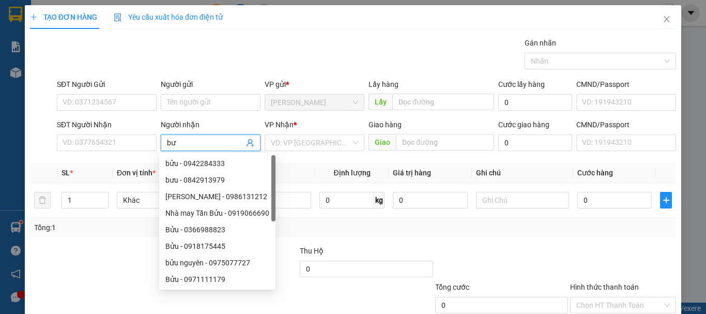
type input "bưu"
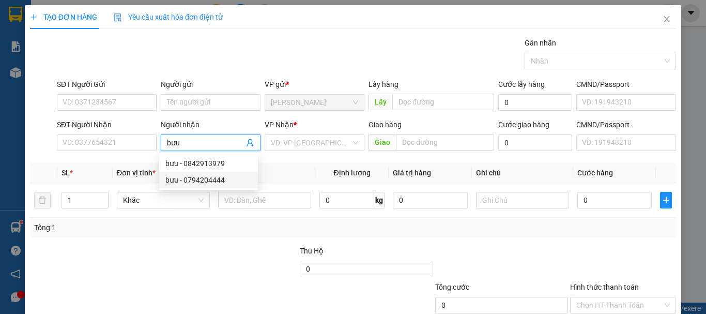
click at [208, 180] on div "bưu - 0794204444" at bounding box center [208, 179] width 86 height 11
type input "0794204444"
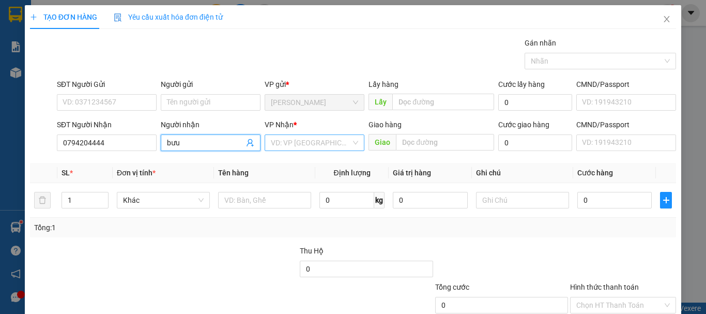
type input "bưu"
click at [318, 142] on input "search" at bounding box center [311, 143] width 80 height 16
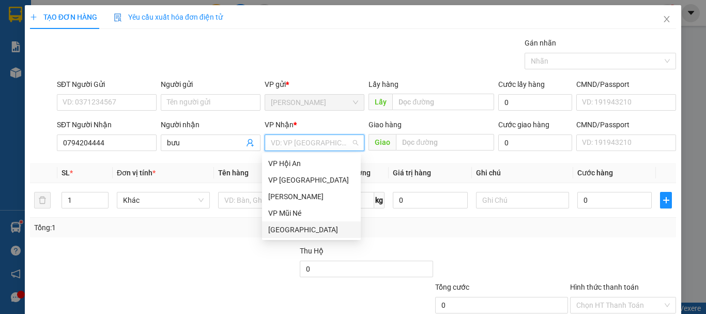
click at [293, 225] on div "[GEOGRAPHIC_DATA]" at bounding box center [311, 229] width 86 height 11
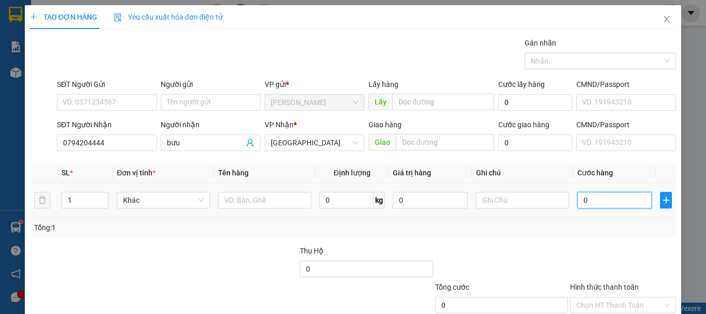
click at [604, 202] on input "0" at bounding box center [615, 200] width 74 height 17
type input "3"
type input "30"
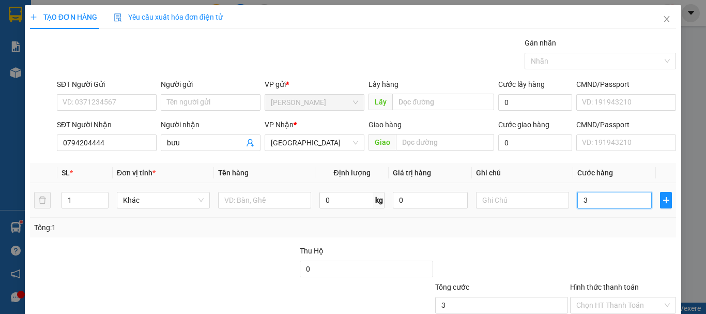
type input "30"
type input "30.000"
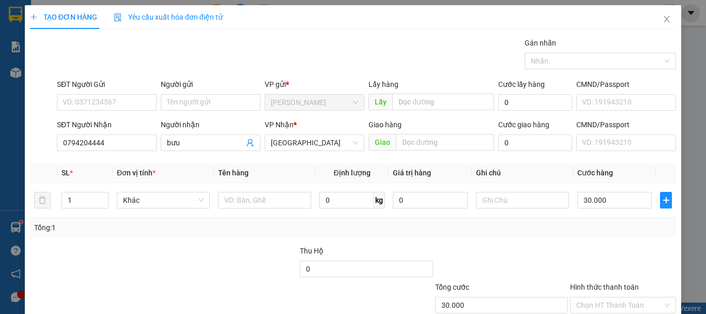
click at [411, 235] on div "Tổng: 1" at bounding box center [353, 228] width 646 height 20
click at [65, 106] on input "SĐT Người Gửi" at bounding box center [107, 102] width 100 height 17
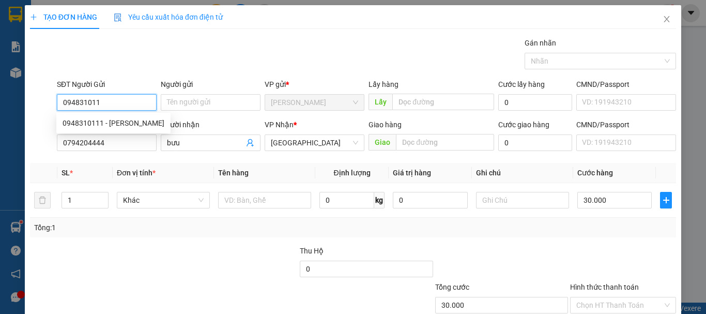
type input "0948310111"
click at [113, 120] on div "0948310111 - đăng lâm" at bounding box center [114, 122] width 102 height 11
type input "đăng lâm"
type input "060093016313"
type input "40.000"
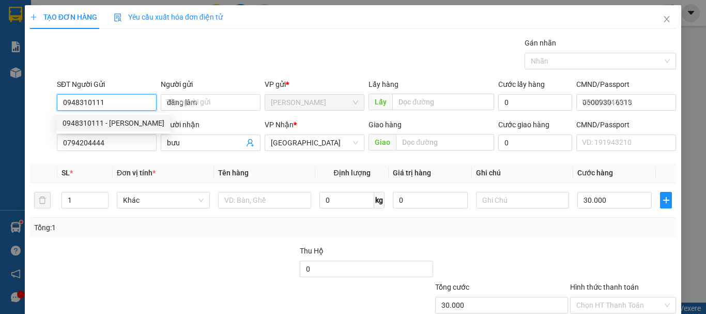
type input "40.000"
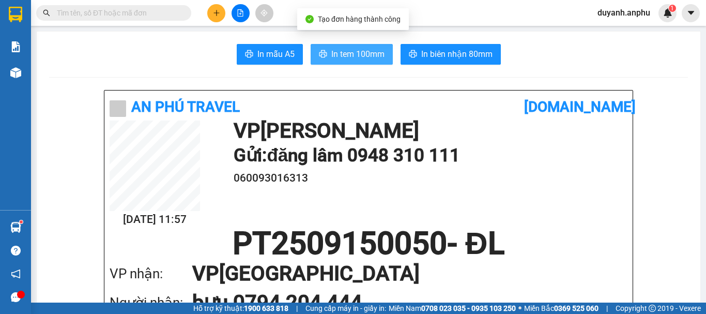
click at [323, 53] on icon "printer" at bounding box center [323, 54] width 8 height 8
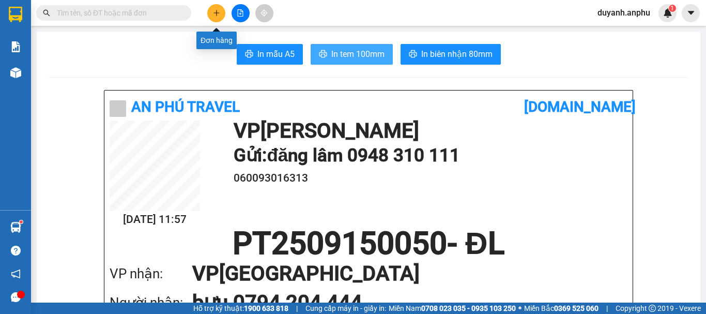
click at [217, 10] on icon "plus" at bounding box center [216, 12] width 7 height 7
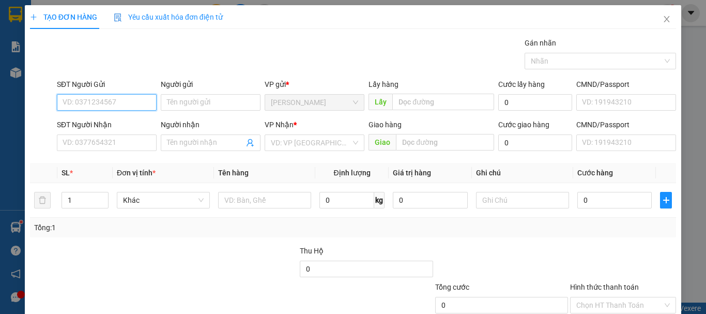
click at [77, 101] on input "SĐT Người Gửi" at bounding box center [107, 102] width 100 height 17
type input "0919645789"
click at [97, 122] on div "0919645789" at bounding box center [106, 122] width 86 height 11
type input "0975207207"
type input "xuân tùng"
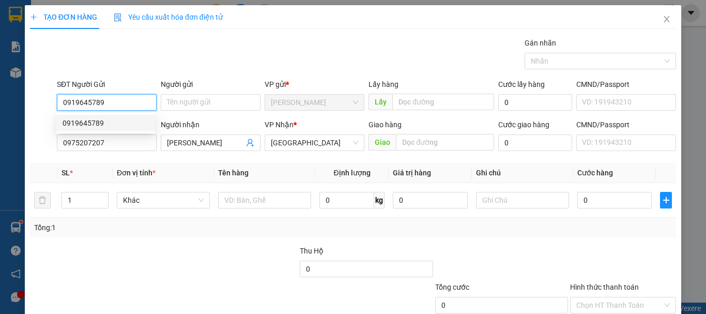
type input "30.000"
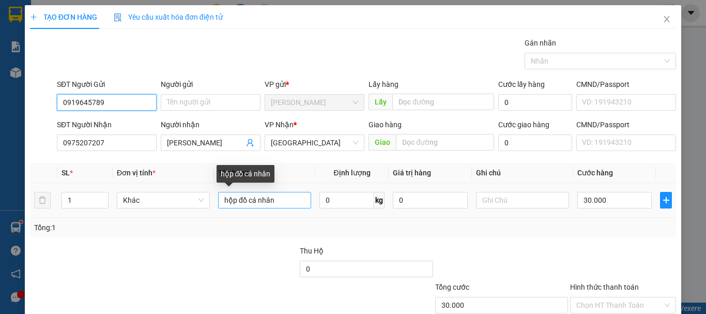
type input "0919645789"
click at [293, 192] on input "hộp đồ cá nhân" at bounding box center [264, 200] width 93 height 17
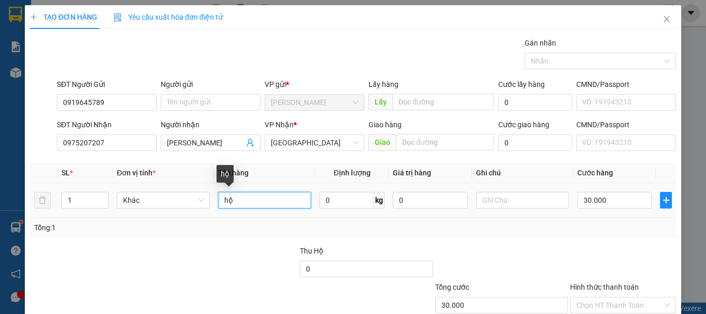
type input "h"
type input "tp khô"
click at [246, 245] on div at bounding box center [231, 263] width 135 height 36
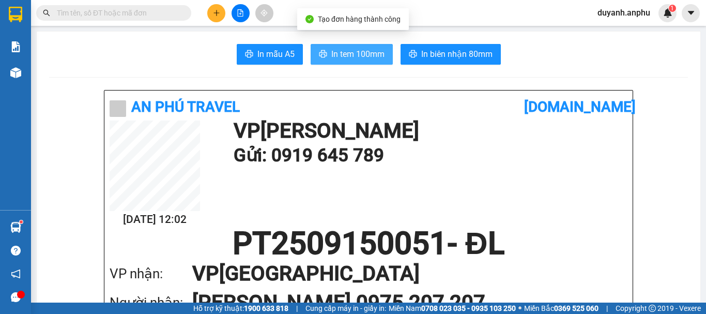
click at [349, 49] on span "In tem 100mm" at bounding box center [358, 54] width 53 height 13
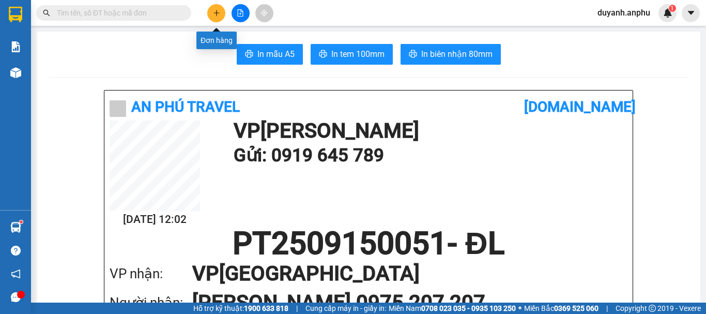
click at [215, 10] on icon "plus" at bounding box center [216, 12] width 7 height 7
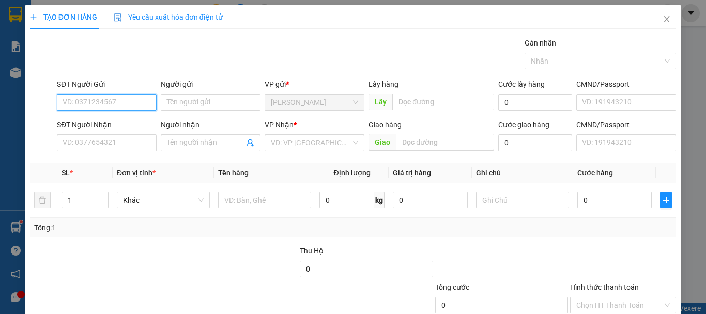
click at [123, 97] on input "SĐT Người Gửi" at bounding box center [107, 102] width 100 height 17
type input "0983931860"
click at [100, 121] on div "0983931860 - TRÚC" at bounding box center [106, 122] width 86 height 11
type input "TRÚC"
type input "0367186007"
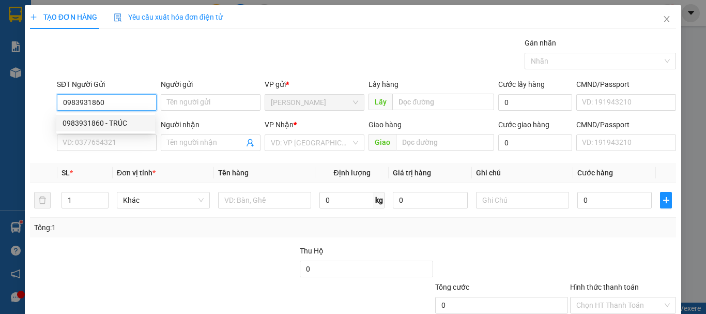
type input "Nở"
type input "40.000"
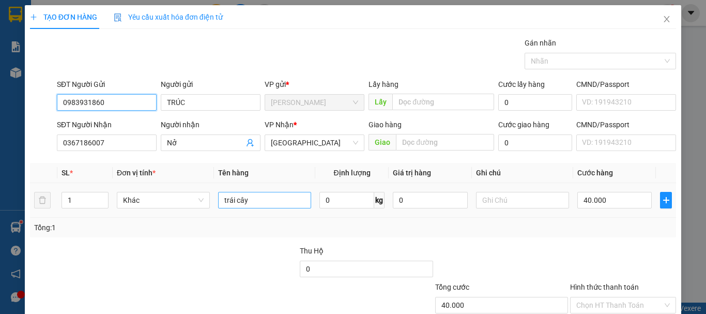
type input "0983931860"
drag, startPoint x: 264, startPoint y: 132, endPoint x: 208, endPoint y: 130, distance: 55.4
click at [208, 183] on tr "1 Khác trái cây 0 kg 0 40.000" at bounding box center [353, 200] width 646 height 35
type input "bánh tráng"
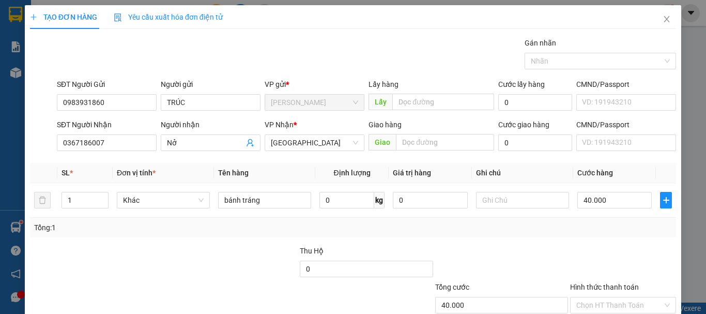
drag, startPoint x: 526, startPoint y: 157, endPoint x: 544, endPoint y: 154, distance: 17.9
click at [528, 222] on div "Tổng: 1" at bounding box center [353, 227] width 638 height 11
click at [615, 297] on input "Hình thức thanh toán" at bounding box center [620, 305] width 86 height 16
type input "0"
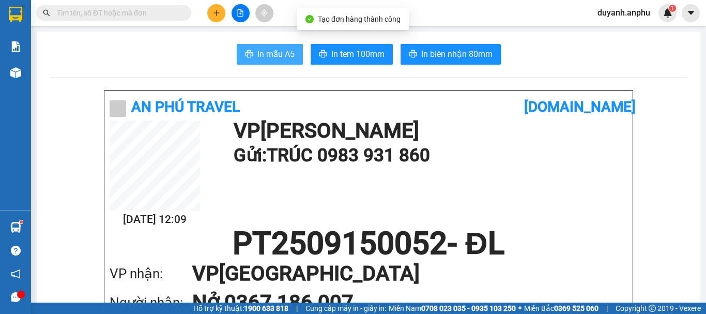
click at [280, 54] on span "In mẫu A5" at bounding box center [276, 54] width 37 height 13
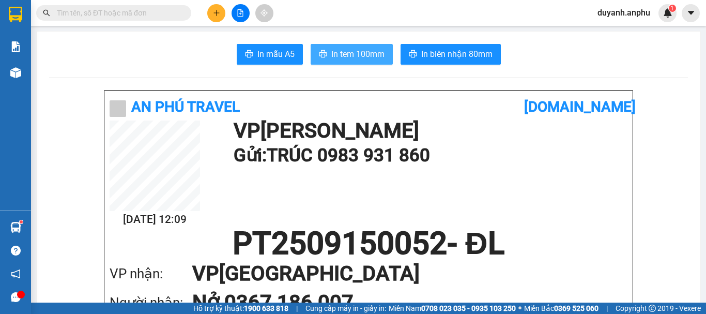
click at [340, 58] on span "In tem 100mm" at bounding box center [358, 54] width 53 height 13
click at [113, 12] on input "text" at bounding box center [118, 12] width 122 height 11
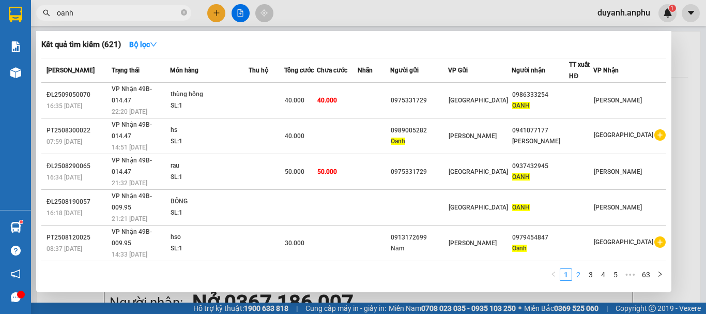
type input "oanh"
click at [581, 279] on link "2" at bounding box center [578, 274] width 11 height 11
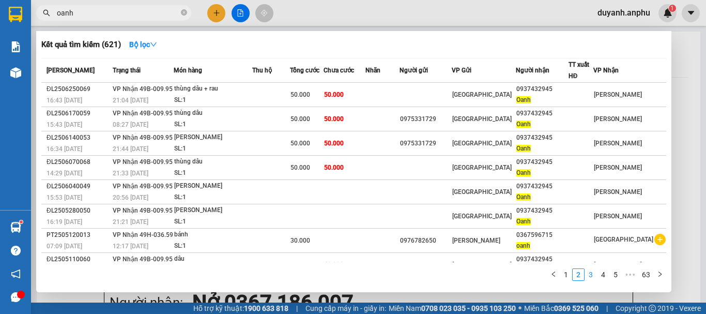
click at [589, 271] on link "3" at bounding box center [590, 274] width 11 height 11
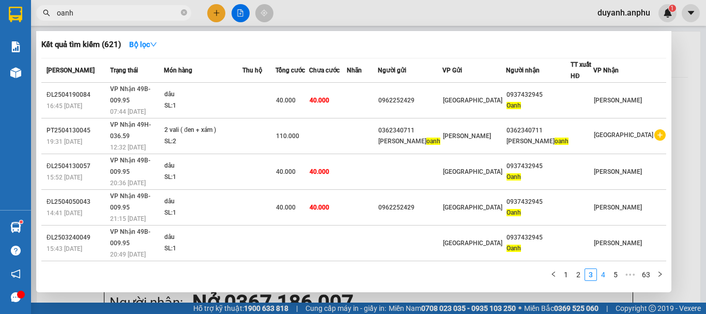
click at [605, 275] on link "4" at bounding box center [603, 274] width 11 height 11
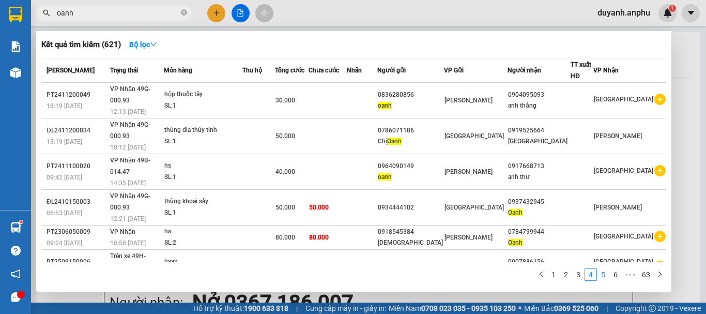
click at [607, 274] on link "5" at bounding box center [603, 274] width 11 height 11
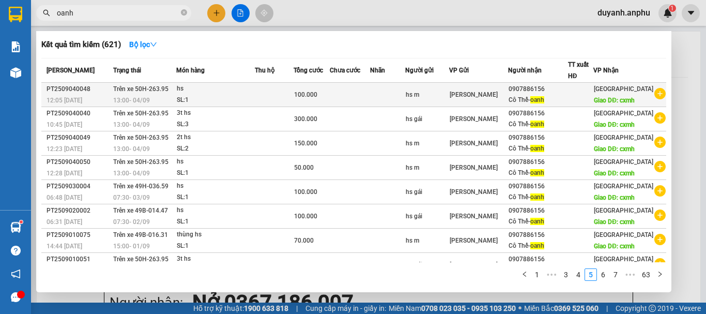
drag, startPoint x: 656, startPoint y: 100, endPoint x: 654, endPoint y: 116, distance: 16.1
click at [655, 106] on div at bounding box center [660, 94] width 11 height 23
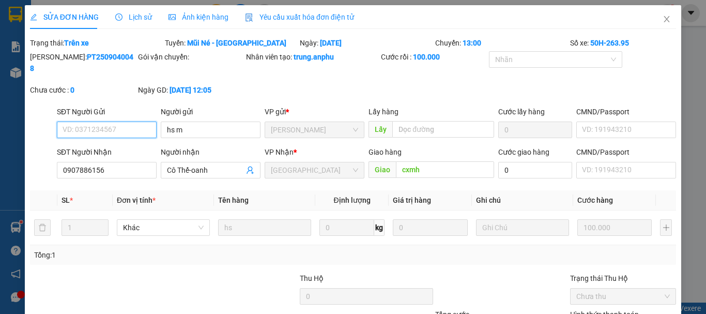
type input "hs m"
type input "0907886156"
type input "Cô Thế-oanh"
type input "cxmh"
type input "100.000"
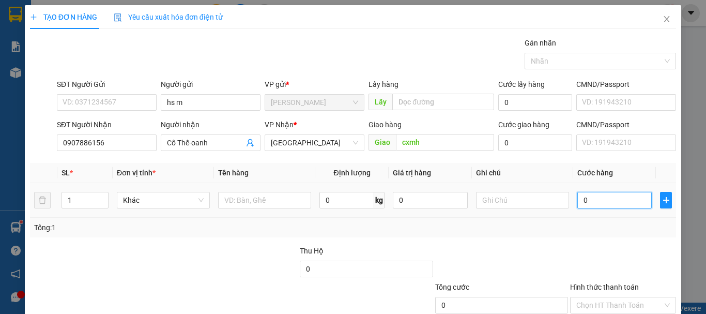
click at [584, 199] on input "0" at bounding box center [615, 200] width 74 height 17
type input "3"
type input "0"
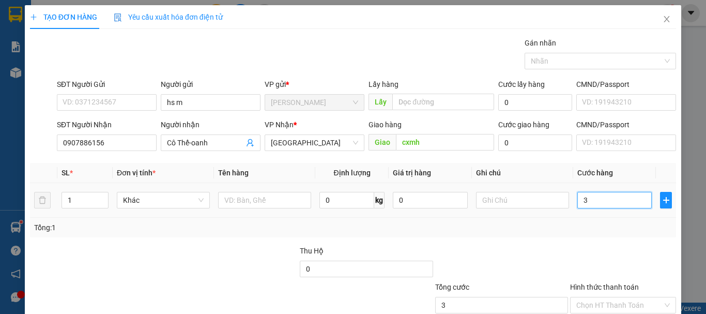
type input "0"
type input "01"
type input "1"
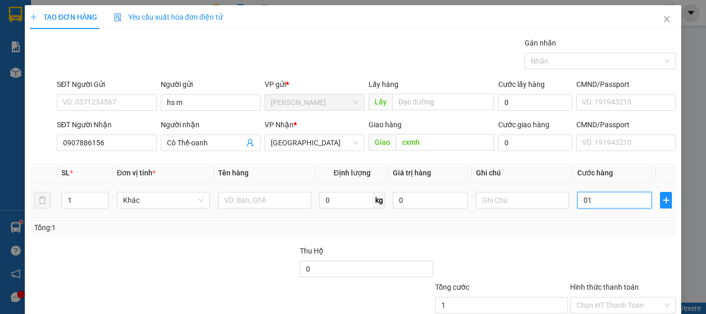
type input "010"
type input "10"
type input "0.100"
type input "100"
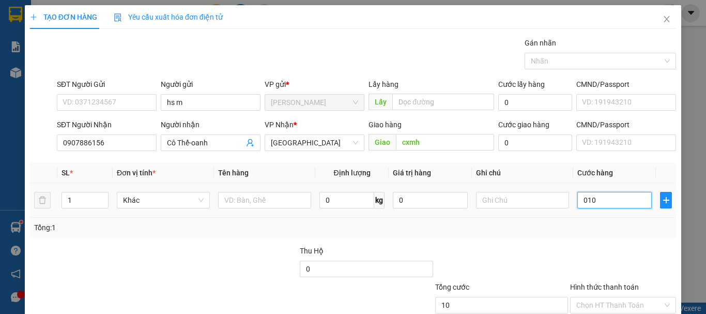
type input "100"
type input "010"
type input "10"
type input "01"
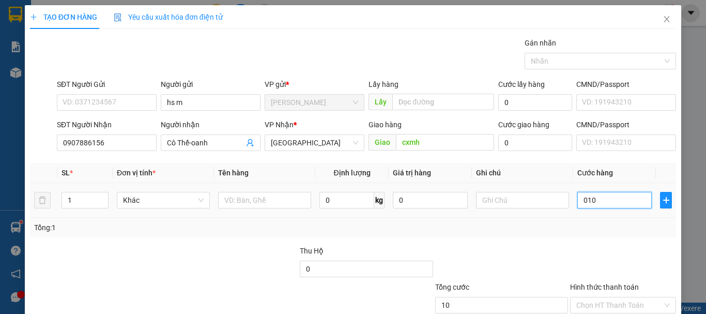
type input "1"
drag, startPoint x: 593, startPoint y: 203, endPoint x: 558, endPoint y: 203, distance: 35.7
click at [558, 203] on tr "1 Khác 0 kg 0 0" at bounding box center [353, 200] width 646 height 35
click at [101, 197] on icon "up" at bounding box center [103, 198] width 4 height 4
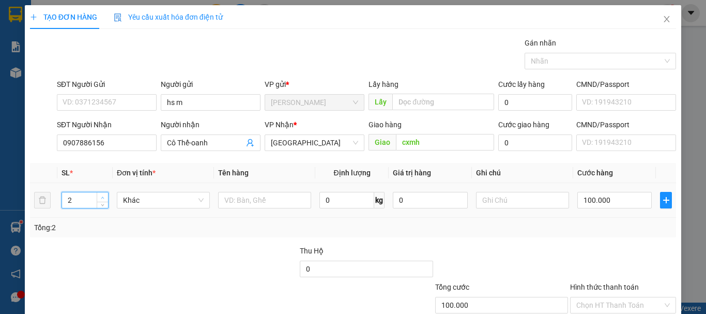
click at [101, 197] on icon "up" at bounding box center [103, 198] width 4 height 4
click at [604, 297] on input "Hình thức thanh toán" at bounding box center [620, 305] width 86 height 16
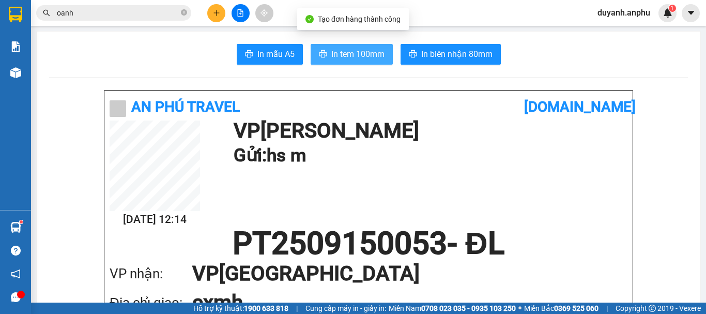
click at [362, 57] on span "In tem 100mm" at bounding box center [358, 54] width 53 height 13
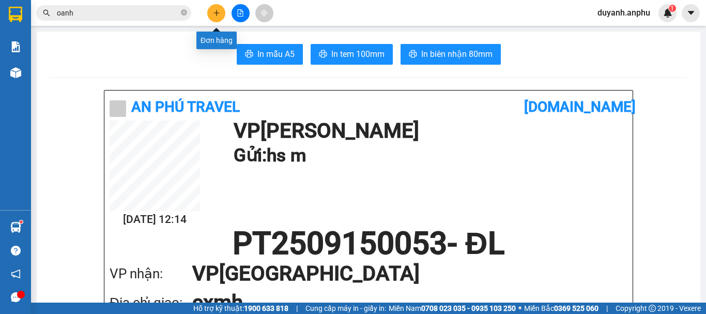
click at [212, 10] on button at bounding box center [216, 13] width 18 height 18
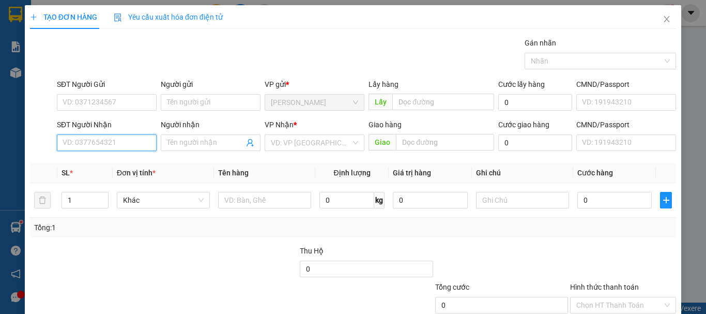
click at [117, 145] on input "SĐT Người Nhận" at bounding box center [107, 142] width 100 height 17
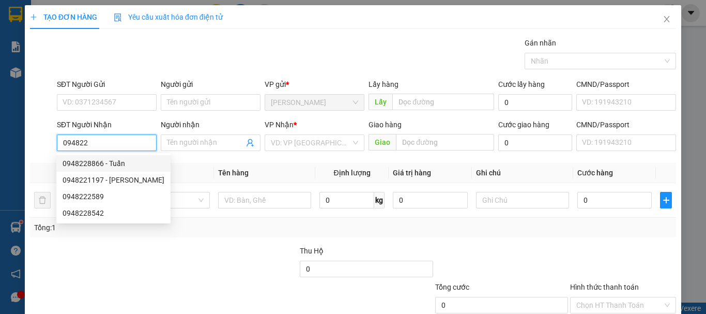
click at [97, 162] on div "0948228866 - Tuấn" at bounding box center [114, 163] width 102 height 11
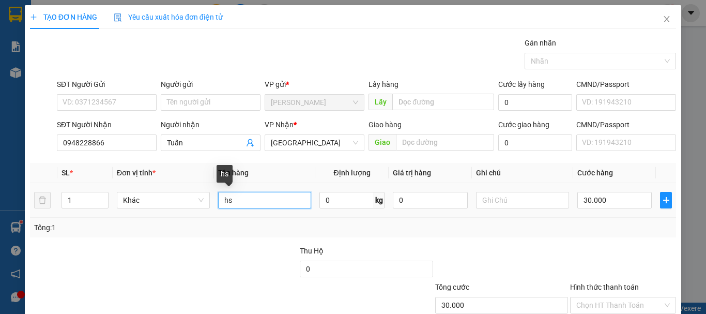
click at [251, 200] on input "hs" at bounding box center [264, 200] width 93 height 17
click at [310, 223] on div "Tổng: 1" at bounding box center [353, 227] width 638 height 11
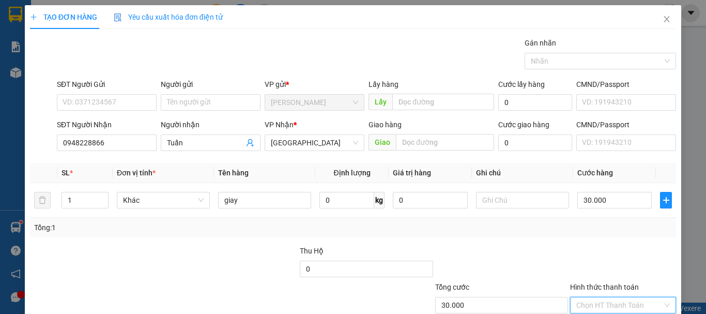
click at [627, 297] on input "Hình thức thanh toán" at bounding box center [620, 305] width 86 height 16
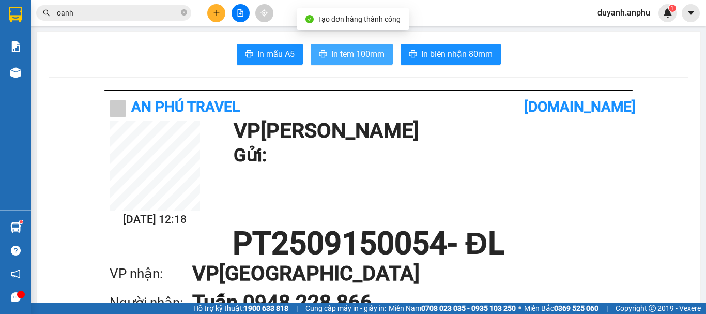
click at [369, 50] on span "In tem 100mm" at bounding box center [358, 54] width 53 height 13
click at [340, 51] on span "In tem 100mm" at bounding box center [358, 54] width 53 height 13
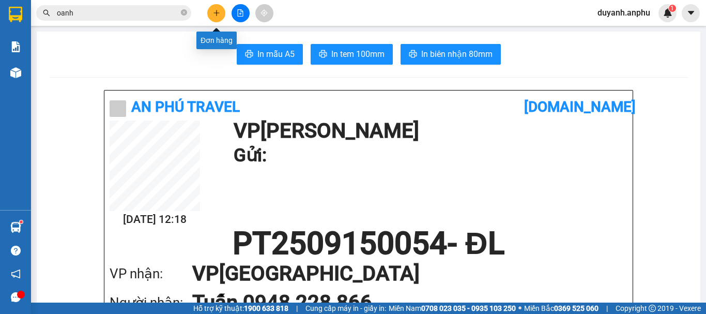
click at [217, 14] on icon "plus" at bounding box center [216, 12] width 7 height 7
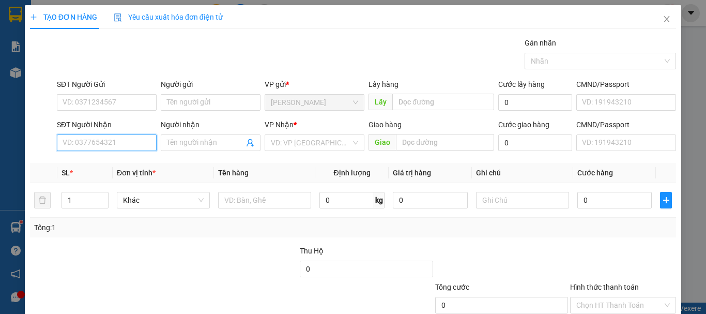
click at [95, 140] on input "SĐT Người Nhận" at bounding box center [107, 142] width 100 height 17
click at [117, 160] on div "0945454323 - đa Bích" at bounding box center [106, 163] width 86 height 11
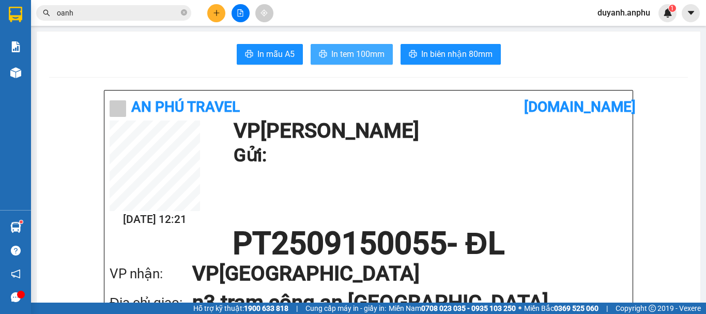
click at [332, 52] on span "In tem 100mm" at bounding box center [358, 54] width 53 height 13
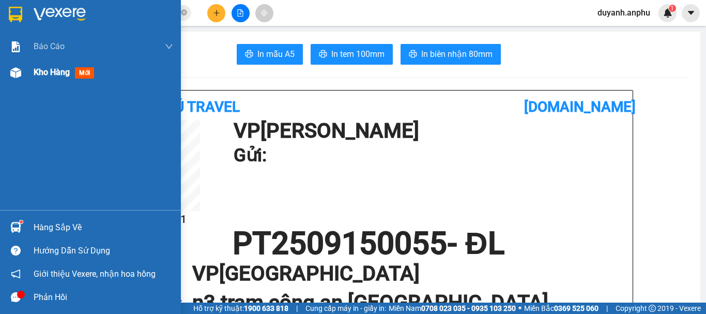
click at [56, 70] on span "Kho hàng" at bounding box center [52, 72] width 36 height 10
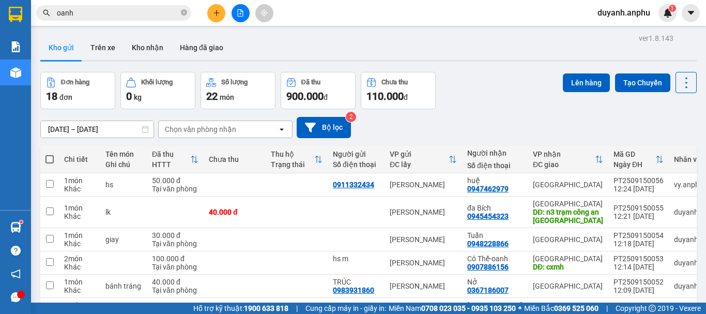
click at [214, 11] on icon "plus" at bounding box center [216, 12] width 7 height 7
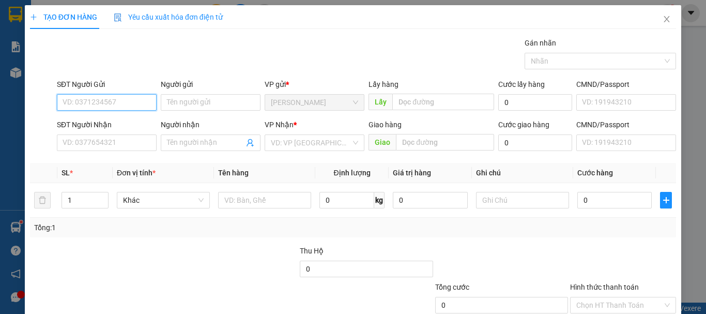
click at [92, 104] on input "SĐT Người Gửi" at bounding box center [107, 102] width 100 height 17
click at [98, 99] on input "SĐT Người Gửi" at bounding box center [107, 102] width 100 height 17
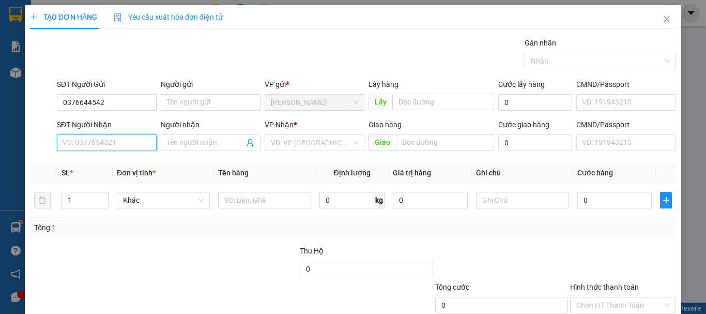
click at [87, 142] on input "SĐT Người Nhận" at bounding box center [107, 142] width 100 height 17
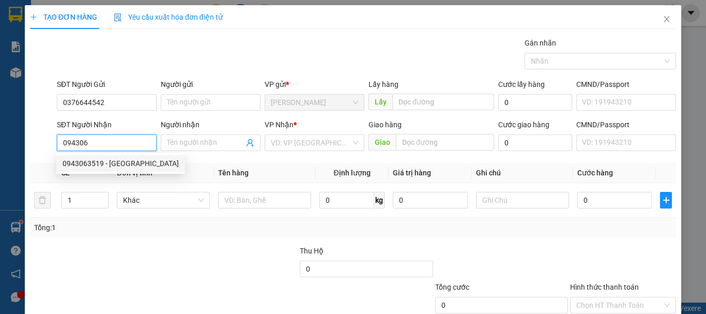
click at [103, 162] on div "0943063519 - Quỳnh Đoan" at bounding box center [121, 163] width 116 height 11
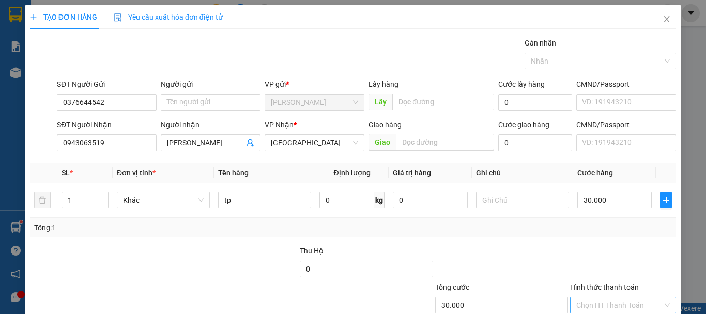
click at [596, 297] on input "Hình thức thanh toán" at bounding box center [620, 305] width 86 height 16
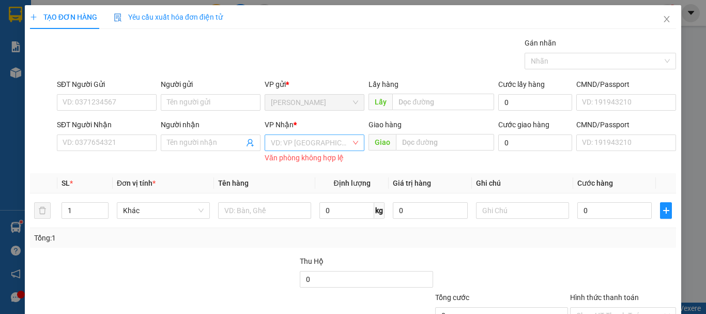
click at [317, 135] on input "search" at bounding box center [311, 143] width 80 height 16
click at [204, 255] on div at bounding box center [231, 273] width 135 height 36
click at [10, 98] on div "TẠO ĐƠN HÀNG Yêu cầu xuất hóa đơn điện tử Transit Pickup Surcharge Ids Transit …" at bounding box center [353, 157] width 706 height 314
click at [665, 19] on icon "close" at bounding box center [668, 19] width 6 height 6
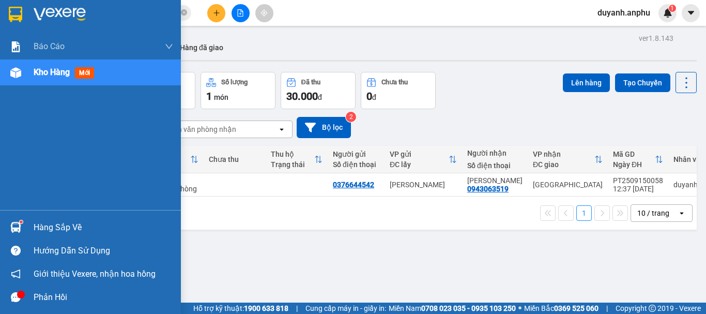
click at [51, 74] on span "Kho hàng" at bounding box center [52, 72] width 36 height 10
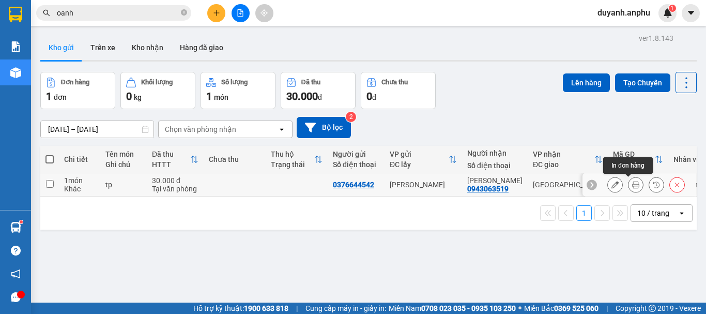
click at [633, 184] on icon at bounding box center [636, 184] width 7 height 7
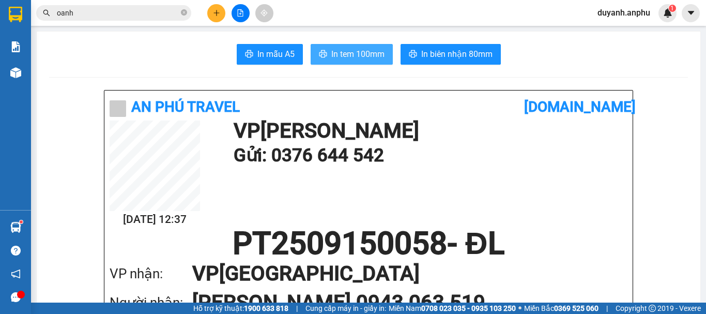
click at [349, 51] on span "In tem 100mm" at bounding box center [358, 54] width 53 height 13
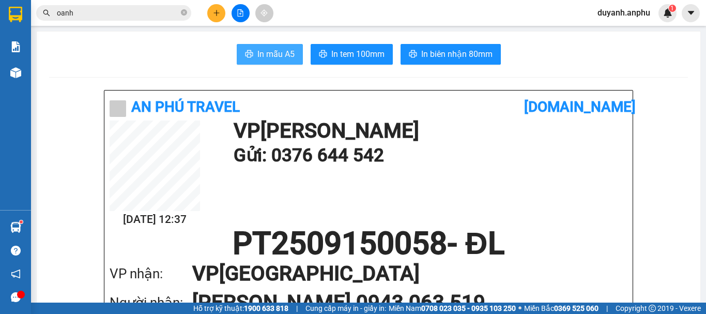
click at [277, 54] on span "In mẫu A5" at bounding box center [276, 54] width 37 height 13
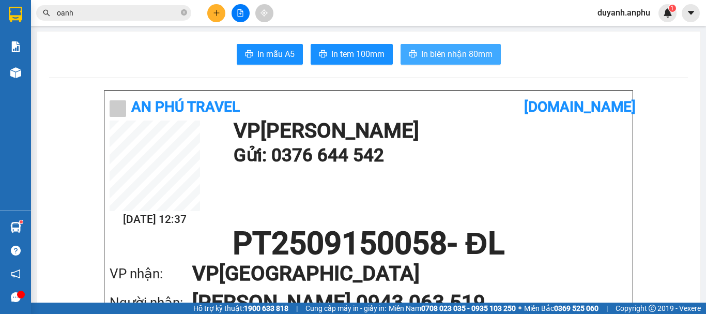
click at [425, 49] on span "In biên nhận 80mm" at bounding box center [457, 54] width 71 height 13
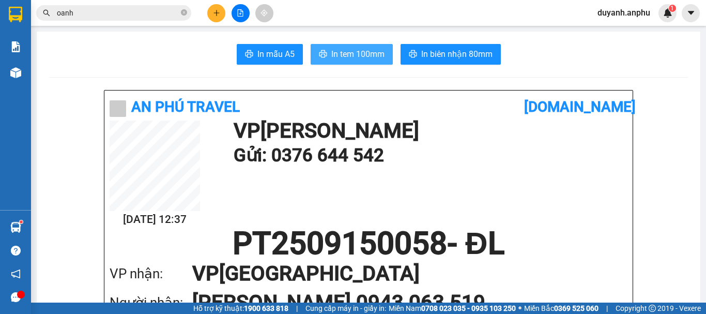
drag, startPoint x: 357, startPoint y: 50, endPoint x: 366, endPoint y: 49, distance: 8.9
click at [359, 50] on span "In tem 100mm" at bounding box center [358, 54] width 53 height 13
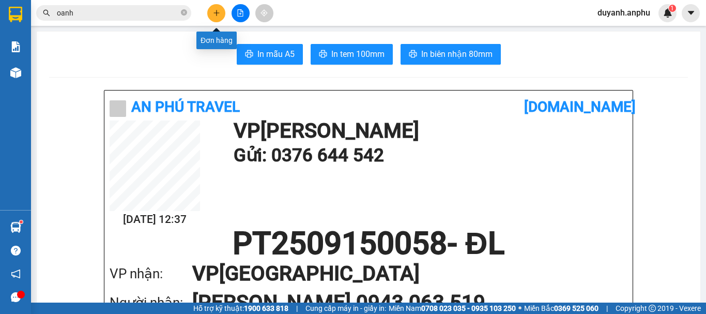
click at [216, 12] on icon "plus" at bounding box center [216, 12] width 7 height 7
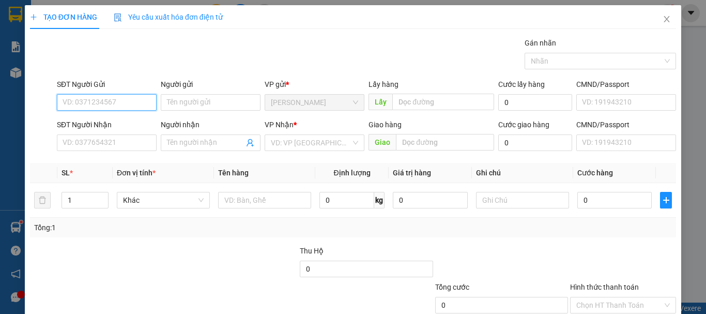
click at [98, 107] on input "SĐT Người Gửi" at bounding box center [107, 102] width 100 height 17
click at [95, 155] on div "SĐT Người Nhận VD: 0377654321" at bounding box center [107, 137] width 100 height 36
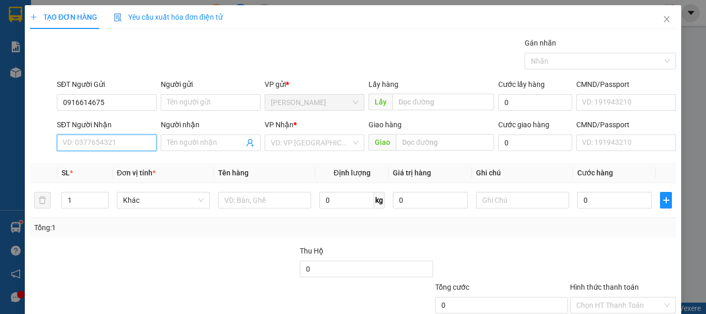
click at [93, 145] on input "SĐT Người Nhận" at bounding box center [107, 142] width 100 height 17
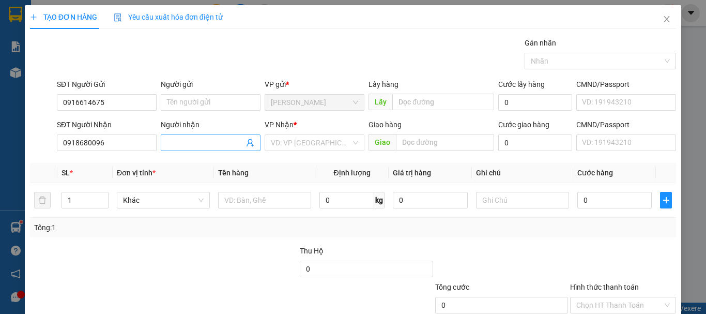
click at [215, 143] on input "Người nhận" at bounding box center [205, 142] width 77 height 11
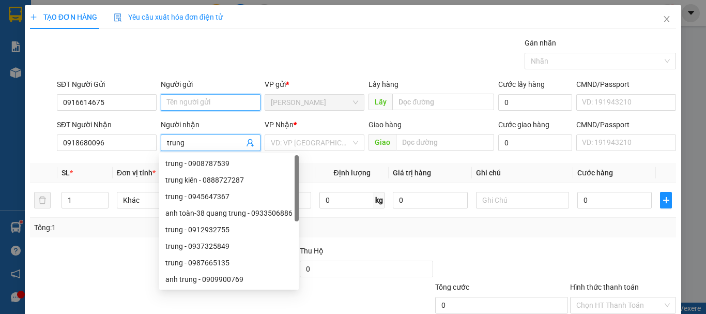
click at [189, 106] on input "Người gửi" at bounding box center [211, 102] width 100 height 17
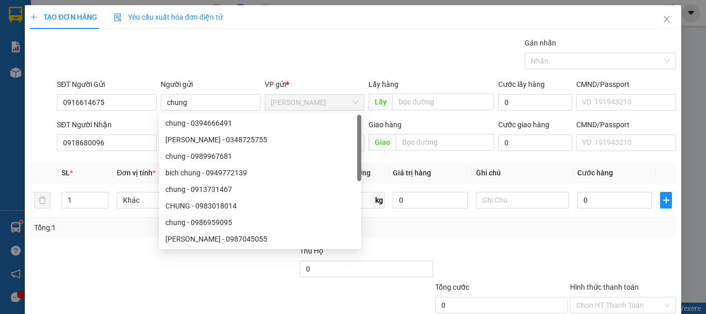
click at [230, 58] on div "Gán nhãn Nhãn" at bounding box center [367, 55] width 624 height 36
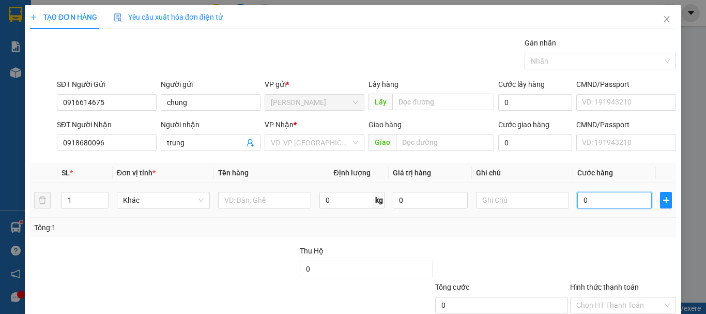
click at [594, 202] on input "0" at bounding box center [615, 200] width 74 height 17
click at [610, 300] on input "Hình thức thanh toán" at bounding box center [620, 305] width 86 height 16
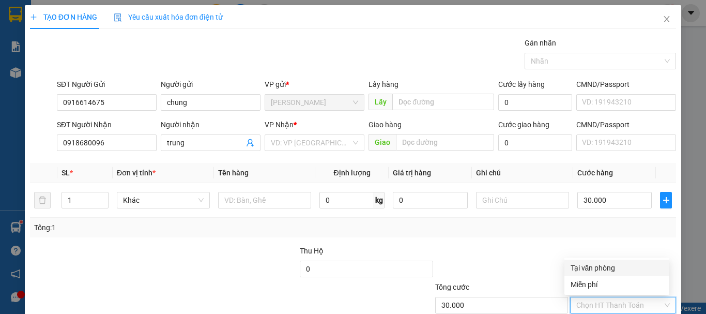
click at [600, 265] on div "Tại văn phòng" at bounding box center [617, 267] width 93 height 11
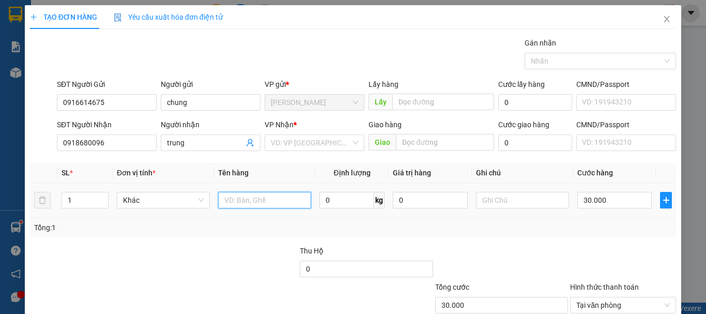
click at [260, 202] on input "text" at bounding box center [264, 200] width 93 height 17
click at [238, 240] on div "Transit Pickup Surcharge Ids Transit Deliver Surcharge Ids Transit Deliver Surc…" at bounding box center [353, 199] width 646 height 325
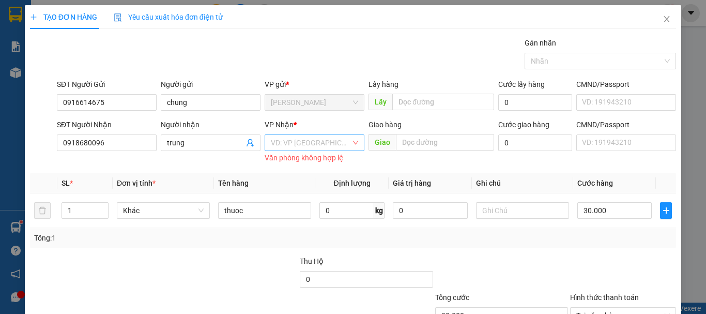
click at [335, 135] on input "search" at bounding box center [311, 143] width 80 height 16
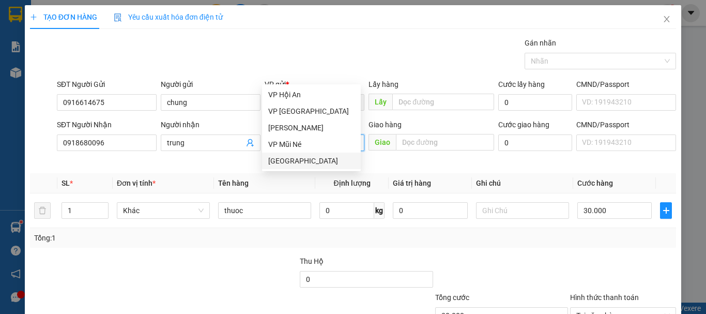
drag, startPoint x: 287, startPoint y: 157, endPoint x: 296, endPoint y: 161, distance: 10.5
click at [287, 157] on div "[GEOGRAPHIC_DATA]" at bounding box center [311, 160] width 86 height 11
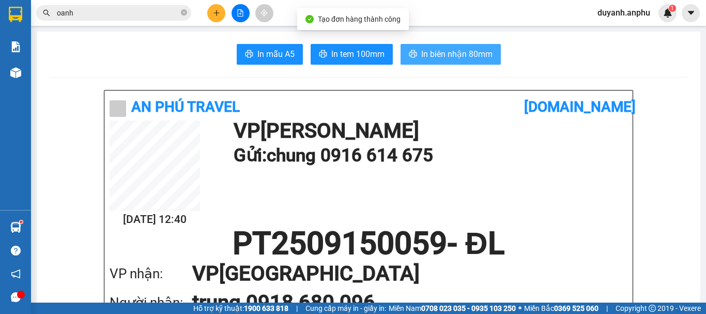
click at [441, 54] on span "In biên nhận 80mm" at bounding box center [457, 54] width 71 height 13
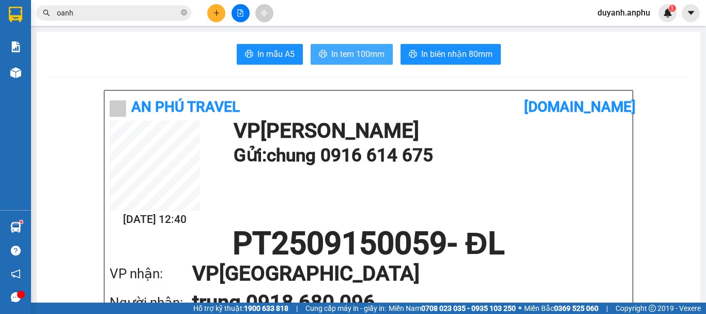
click at [347, 54] on span "In tem 100mm" at bounding box center [358, 54] width 53 height 13
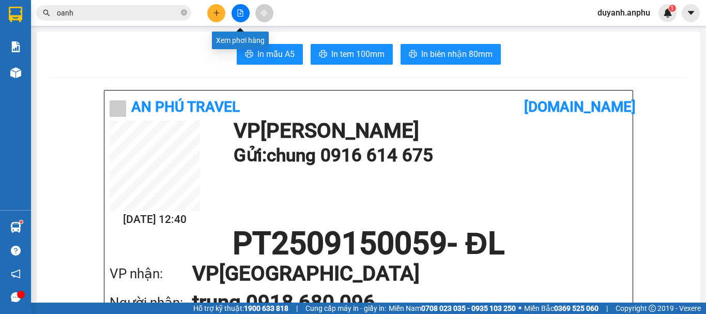
click at [242, 12] on icon "file-add" at bounding box center [240, 12] width 7 height 7
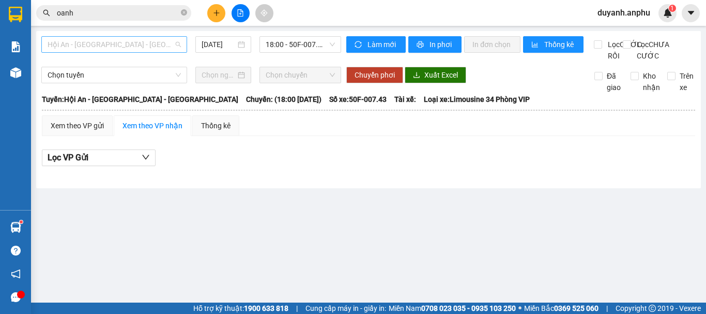
click at [131, 44] on span "Hội An - Nha Trang - Đà Lạt" at bounding box center [114, 45] width 133 height 16
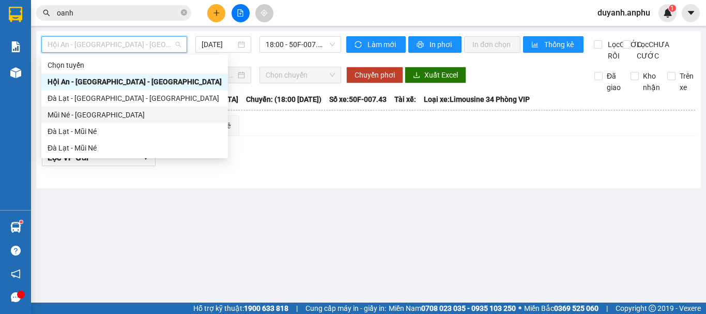
click at [101, 113] on div "Mũi Né - Đà Lạt" at bounding box center [135, 114] width 174 height 11
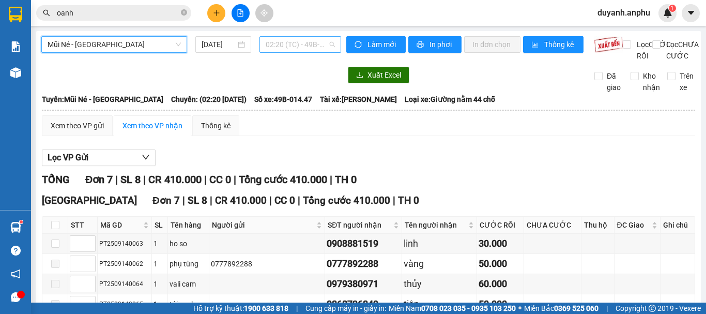
click at [296, 43] on span "02:20 (TC) - 49B-014.47" at bounding box center [300, 45] width 69 height 16
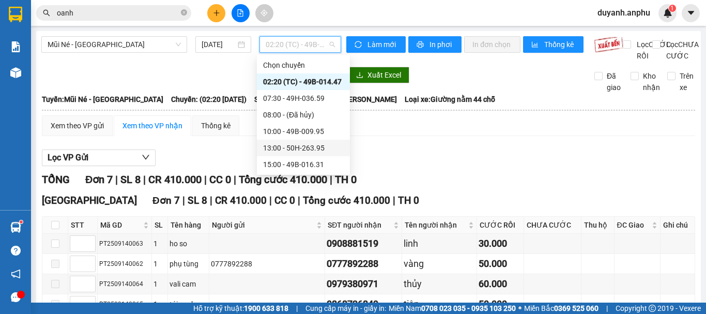
click at [293, 143] on div "13:00 - 50H-263.95" at bounding box center [303, 147] width 81 height 11
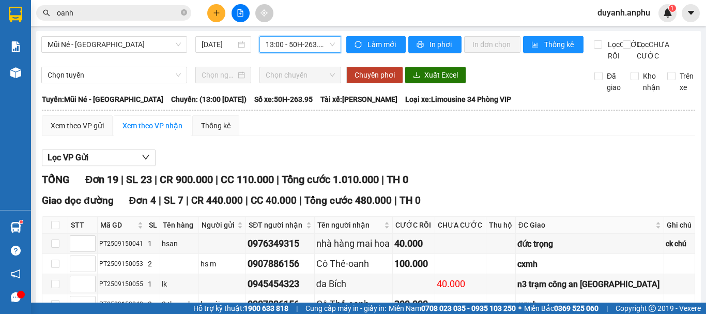
click at [141, 11] on input "oanh" at bounding box center [118, 12] width 122 height 11
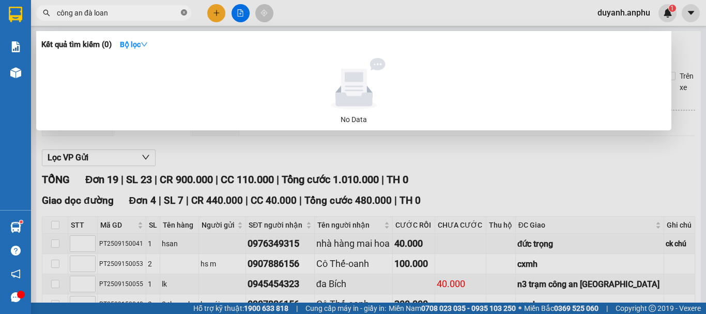
click at [184, 11] on icon "close-circle" at bounding box center [184, 12] width 6 height 6
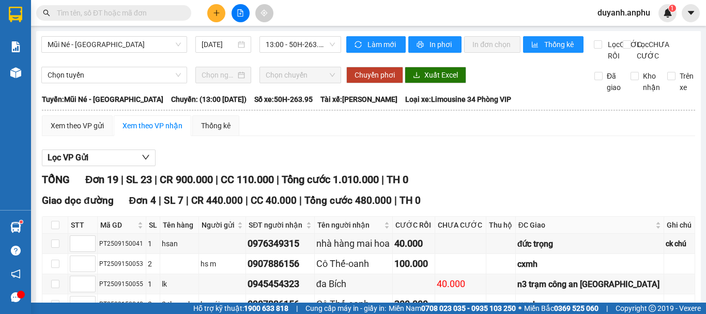
click at [84, 17] on input "text" at bounding box center [118, 12] width 122 height 11
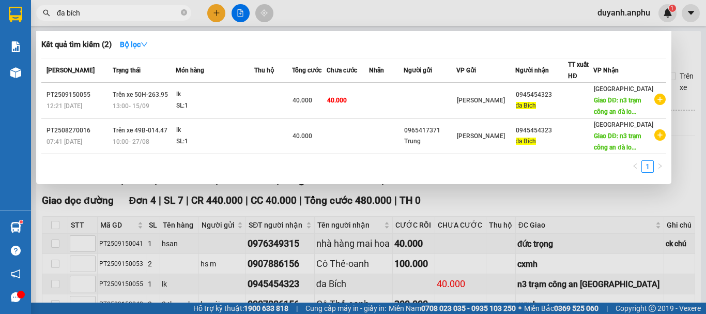
drag, startPoint x: 125, startPoint y: 11, endPoint x: 53, endPoint y: 9, distance: 71.9
click at [53, 9] on span "đa bích" at bounding box center [113, 13] width 155 height 16
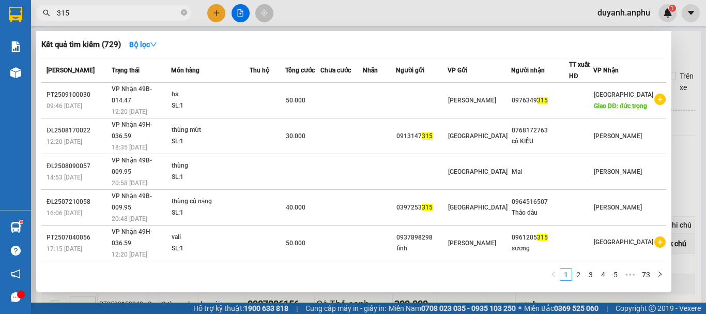
click at [239, 10] on div at bounding box center [353, 157] width 706 height 314
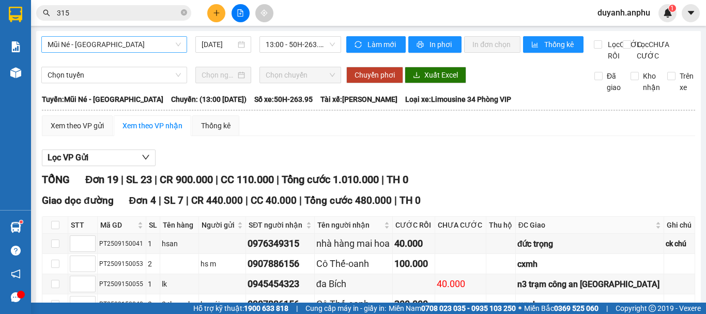
click at [175, 44] on span "Mũi Né - Đà Lạt" at bounding box center [114, 45] width 133 height 16
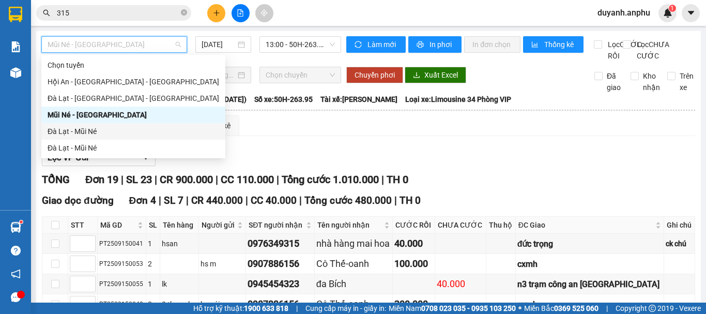
click at [90, 128] on div "Đà Lạt - Mũi Né" at bounding box center [134, 131] width 172 height 11
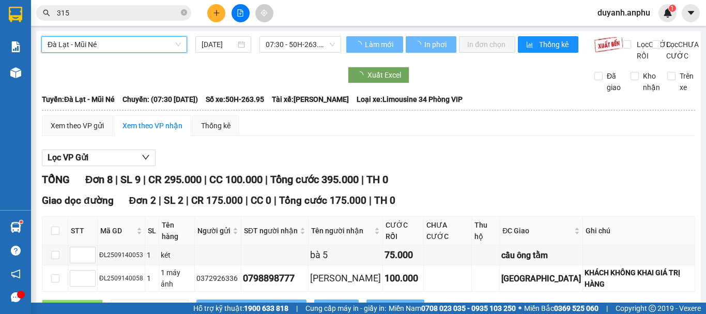
click at [155, 48] on span "Đà Lạt - Mũi Né" at bounding box center [114, 45] width 133 height 16
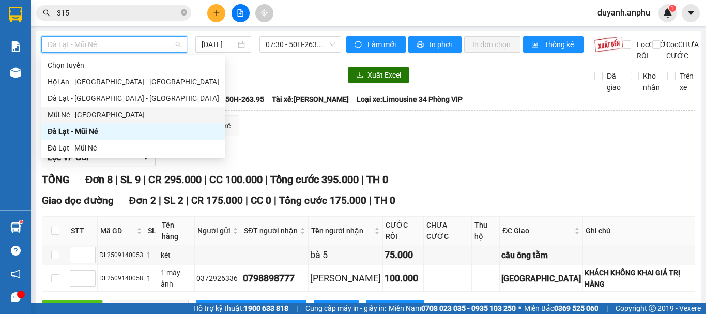
click at [96, 109] on div "Mũi Né - Đà Lạt" at bounding box center [133, 115] width 184 height 17
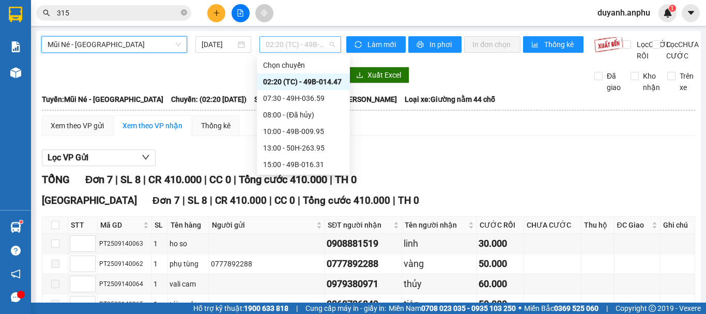
click at [293, 47] on span "02:20 (TC) - 49B-014.47" at bounding box center [300, 45] width 69 height 16
click at [291, 130] on div "10:00 - 49B-009.95" at bounding box center [303, 131] width 81 height 11
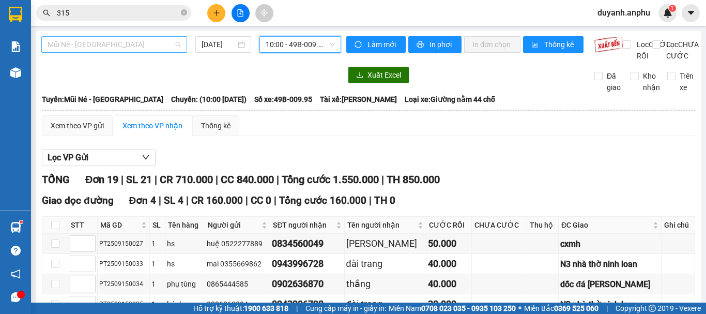
click at [163, 43] on span "Mũi Né - Đà Lạt" at bounding box center [114, 45] width 133 height 16
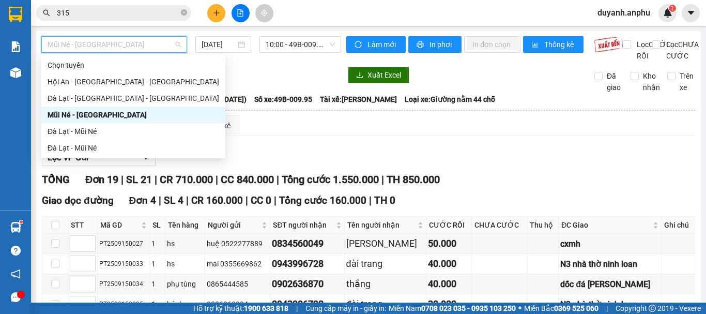
click at [99, 113] on div "Mũi Né - Đà Lạt" at bounding box center [134, 114] width 172 height 11
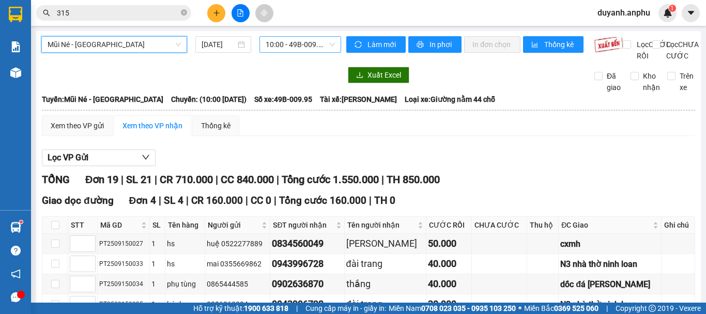
click at [285, 48] on span "10:00 - 49B-009.95" at bounding box center [300, 45] width 69 height 16
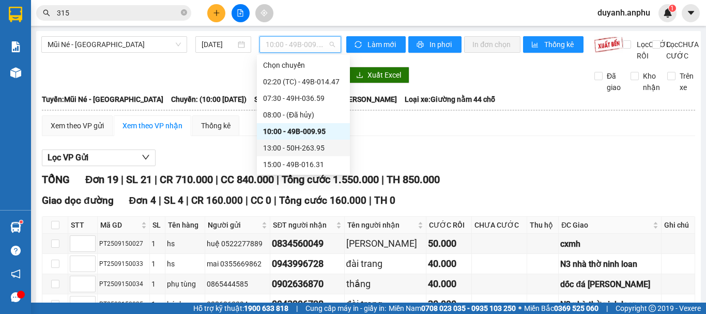
click at [298, 146] on div "13:00 - 50H-263.95" at bounding box center [303, 147] width 81 height 11
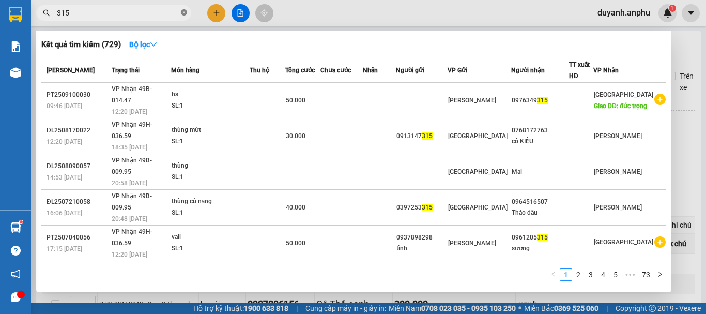
click at [186, 14] on icon "close-circle" at bounding box center [184, 12] width 6 height 6
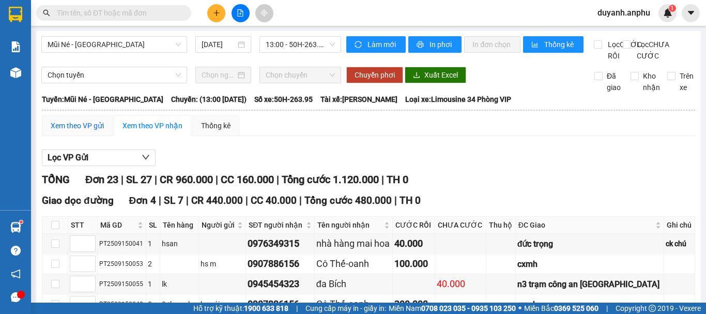
click at [98, 120] on div "Xem theo VP gửi" at bounding box center [77, 125] width 53 height 11
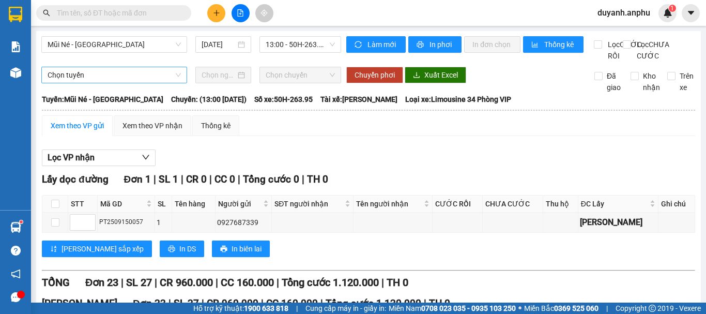
click at [176, 83] on span "Chọn tuyến" at bounding box center [114, 75] width 133 height 16
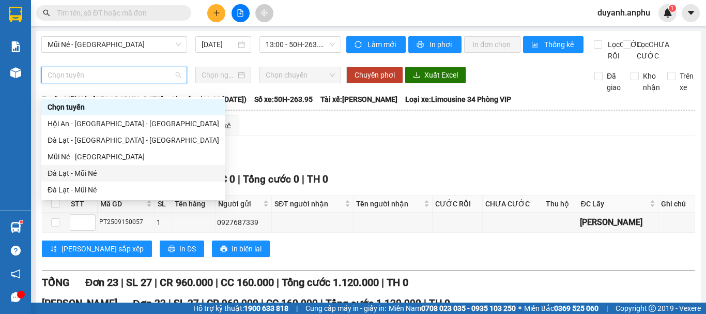
click at [102, 172] on div "Đà Lạt - Mũi Né" at bounding box center [134, 173] width 172 height 11
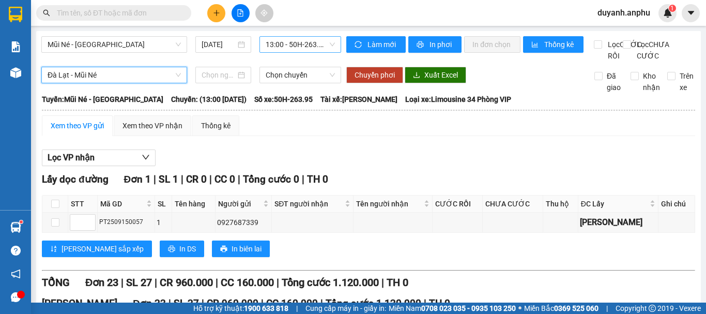
click at [292, 48] on span "13:00 - 50H-263.95" at bounding box center [300, 45] width 69 height 16
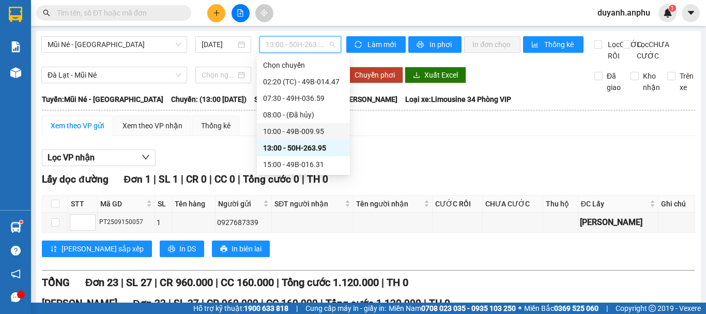
click at [307, 131] on div "10:00 - 49B-009.95" at bounding box center [303, 131] width 81 height 11
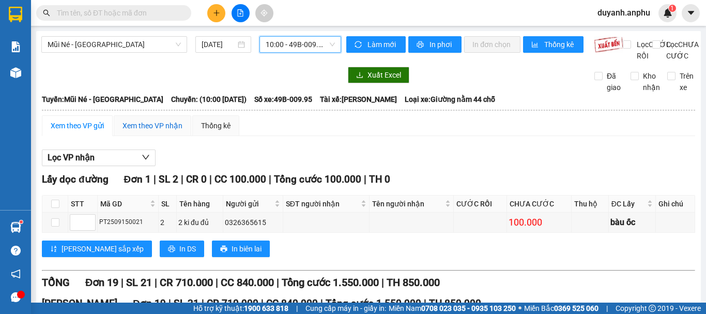
click at [151, 120] on div "Xem theo VP nhận" at bounding box center [153, 125] width 60 height 11
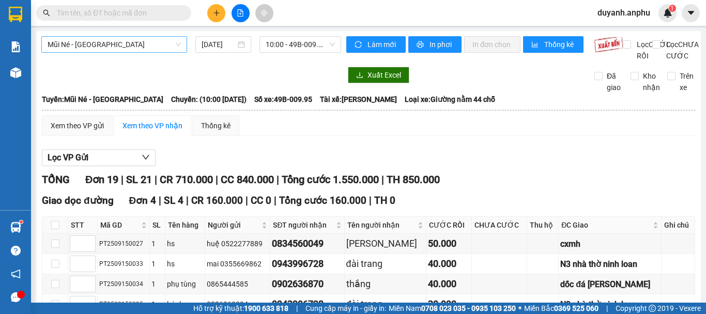
click at [174, 46] on span "Mũi Né - Đà Lạt" at bounding box center [114, 45] width 133 height 16
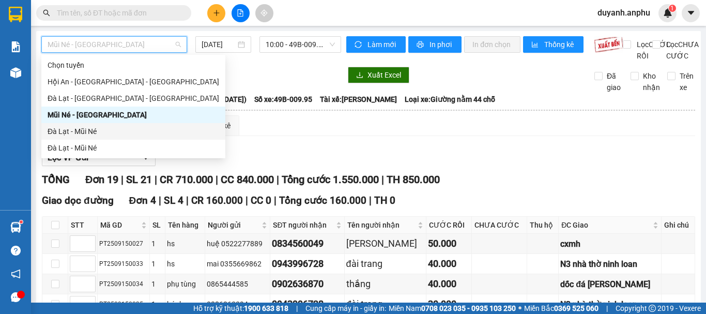
click at [124, 127] on div "Đà Lạt - Mũi Né" at bounding box center [134, 131] width 172 height 11
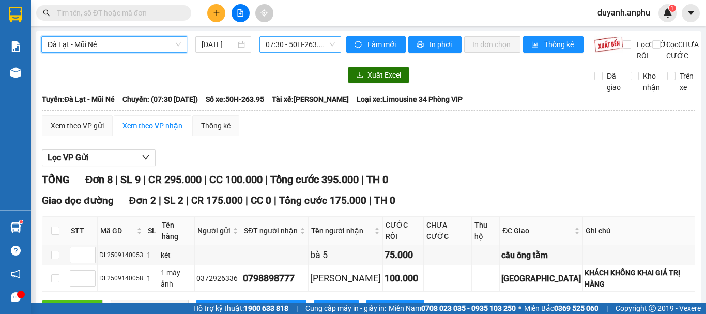
click at [308, 51] on span "07:30 - 50H-263.95" at bounding box center [300, 45] width 69 height 16
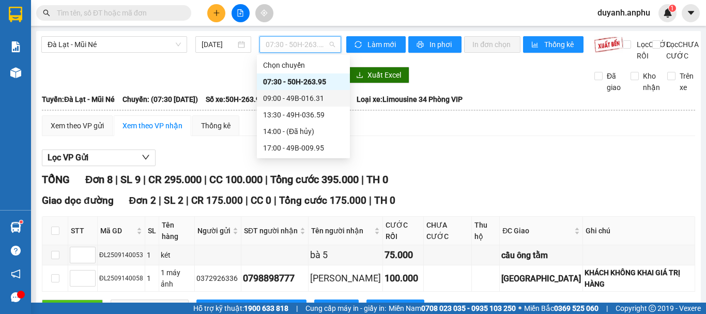
click at [298, 95] on div "09:00 - 49B-016.31" at bounding box center [303, 98] width 81 height 11
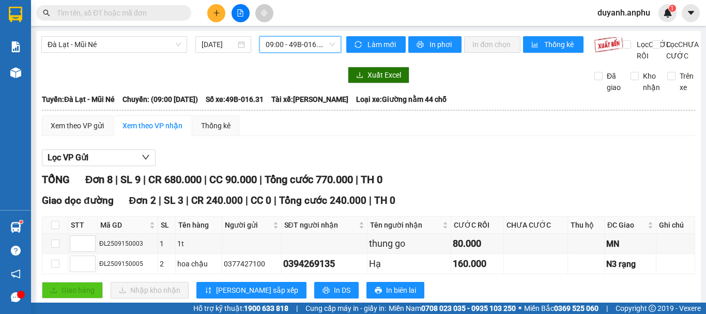
click at [124, 15] on input "text" at bounding box center [118, 12] width 122 height 11
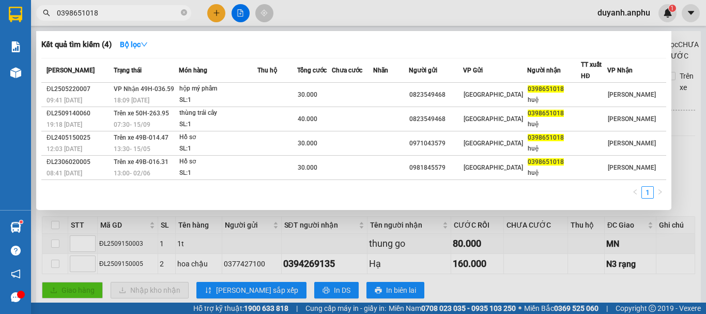
click at [314, 11] on div at bounding box center [353, 157] width 706 height 314
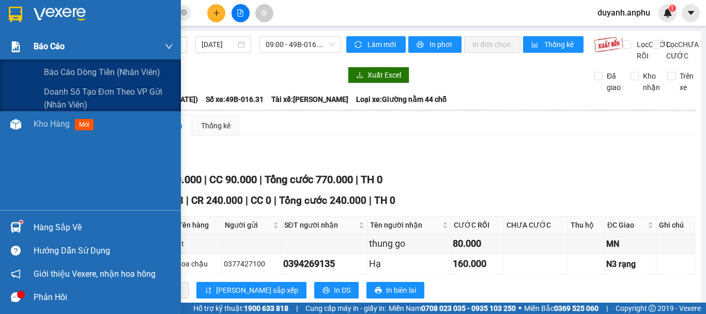
click at [70, 50] on div "Báo cáo" at bounding box center [104, 47] width 140 height 26
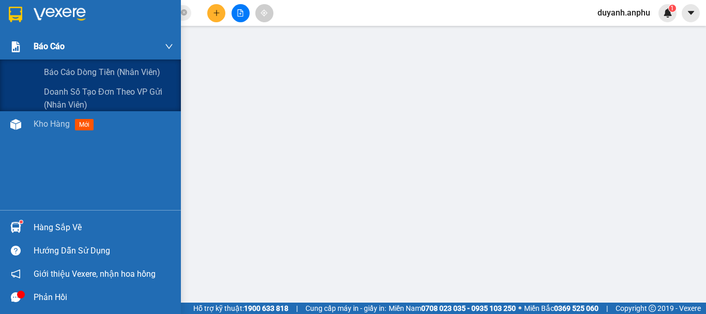
click at [80, 47] on div "Báo cáo" at bounding box center [104, 47] width 140 height 26
click at [67, 72] on span "Báo cáo dòng tiền (nhân viên)" at bounding box center [102, 72] width 117 height 13
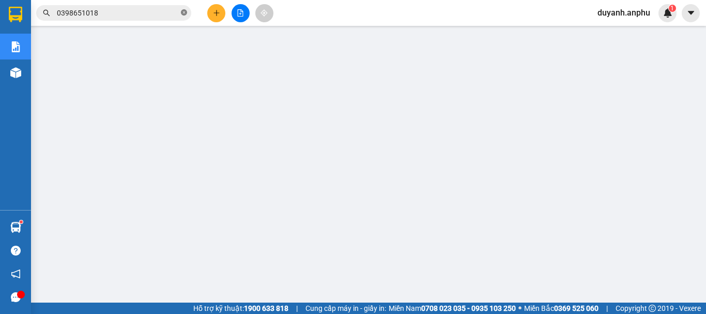
click at [183, 12] on icon "close-circle" at bounding box center [184, 12] width 6 height 6
click at [243, 12] on icon "file-add" at bounding box center [241, 12] width 6 height 7
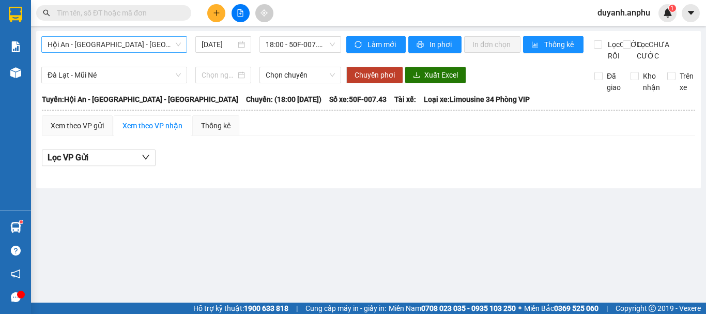
click at [136, 43] on span "Hội An - Nha Trang - Đà Lạt" at bounding box center [114, 45] width 133 height 16
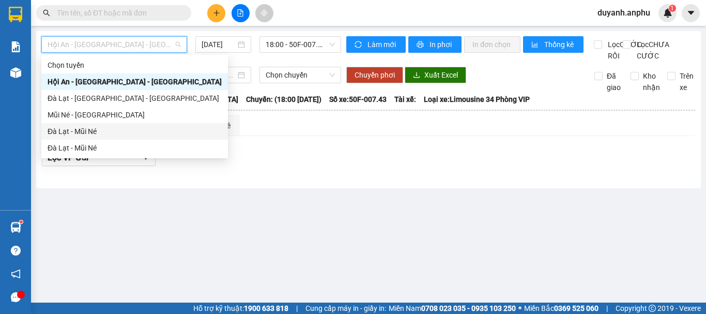
click at [76, 128] on div "Đà Lạt - Mũi Né" at bounding box center [135, 131] width 174 height 11
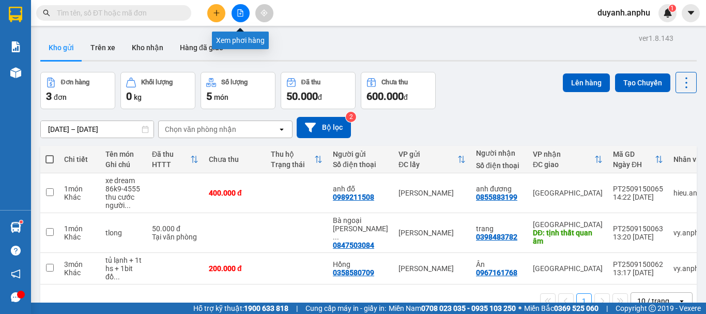
click at [243, 7] on button at bounding box center [241, 13] width 18 height 18
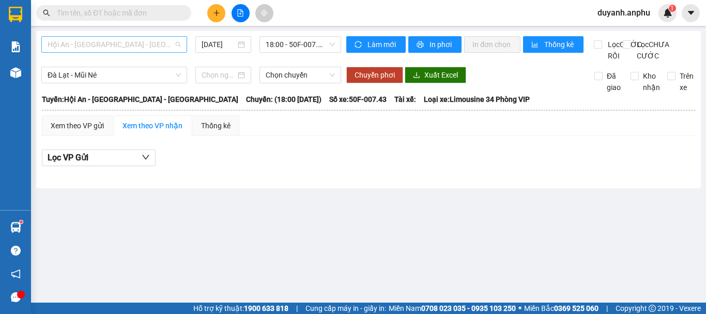
click at [141, 44] on span "Hội An - Nha Trang - Đà Lạt" at bounding box center [114, 45] width 133 height 16
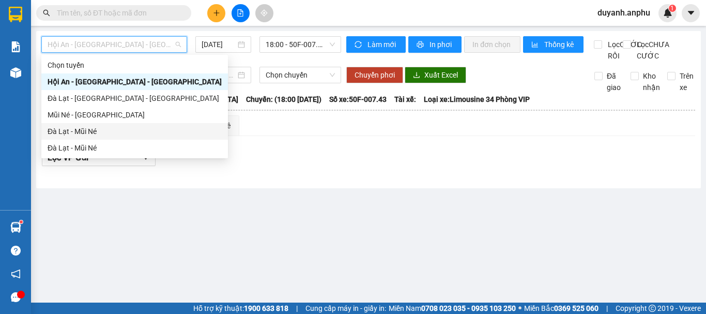
click at [83, 132] on div "Đà Lạt - Mũi Né" at bounding box center [135, 131] width 174 height 11
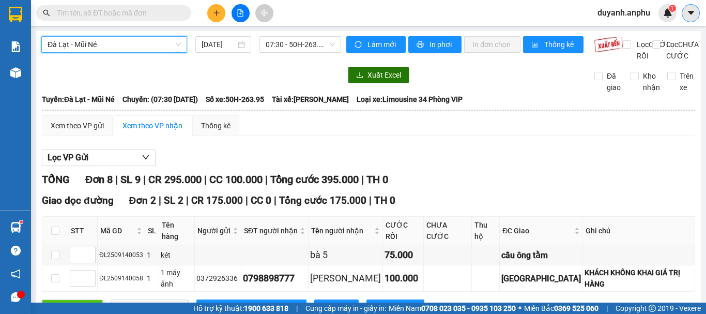
click at [695, 12] on icon "caret-down" at bounding box center [691, 12] width 9 height 9
click at [622, 12] on span "duyanh.anphu" at bounding box center [624, 12] width 69 height 13
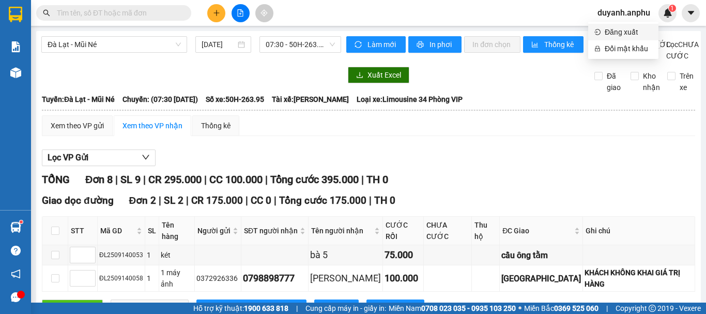
drag, startPoint x: 622, startPoint y: 14, endPoint x: 603, endPoint y: 6, distance: 20.6
click at [622, 23] on ul "Đăng xuất Đổi mật khẩu" at bounding box center [624, 40] width 70 height 37
click at [611, 25] on li "Đăng xuất" at bounding box center [624, 32] width 70 height 17
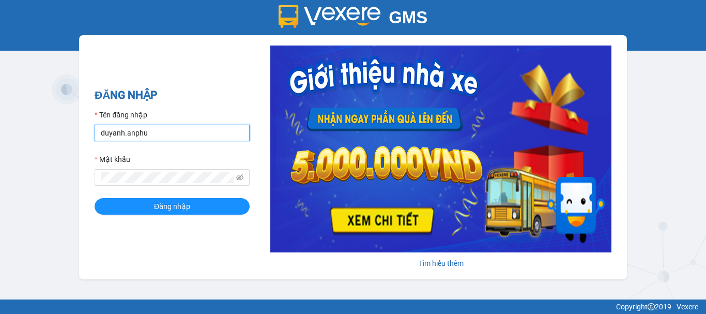
click at [121, 136] on input "duyanh.anphu" at bounding box center [172, 133] width 155 height 17
type input "hieu.anphu"
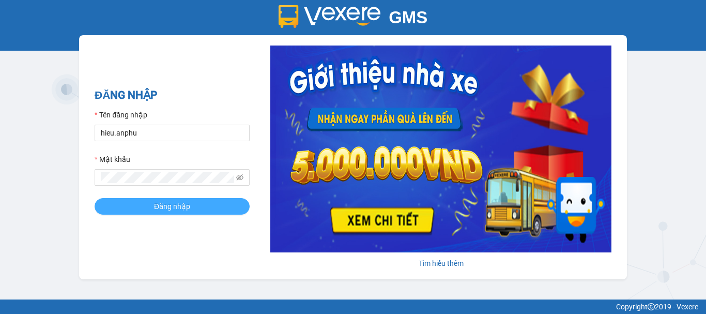
click at [148, 208] on button "Đăng nhập" at bounding box center [172, 206] width 155 height 17
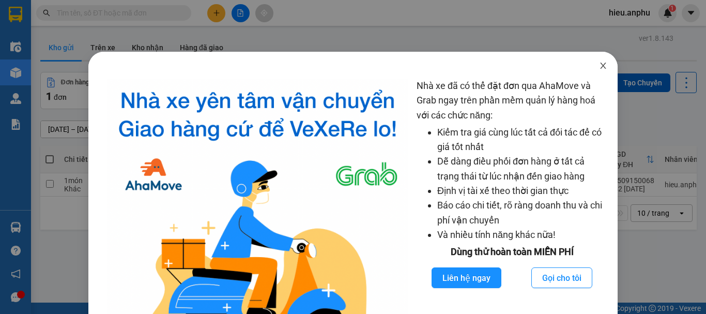
click at [599, 66] on icon "close" at bounding box center [603, 66] width 8 height 8
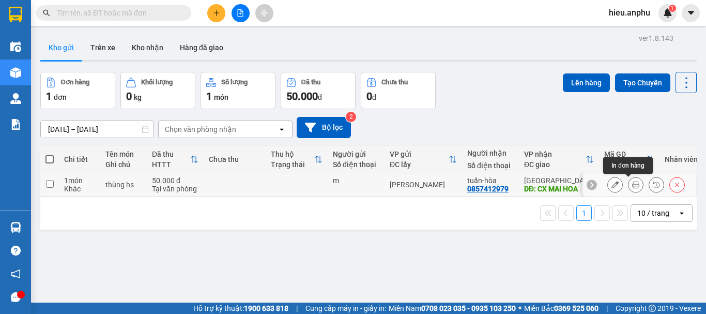
drag, startPoint x: 629, startPoint y: 186, endPoint x: 629, endPoint y: 177, distance: 9.3
click at [633, 185] on icon at bounding box center [636, 184] width 7 height 7
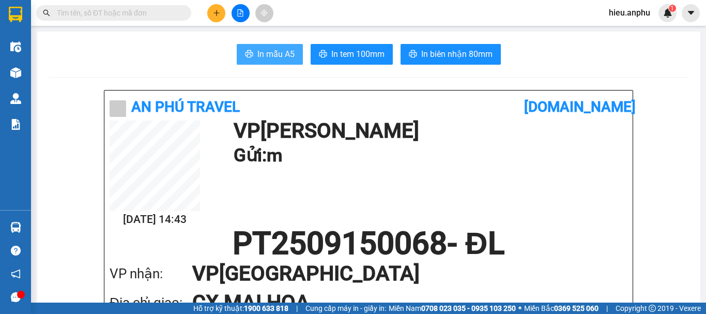
drag, startPoint x: 276, startPoint y: 50, endPoint x: 357, endPoint y: 146, distance: 125.9
click at [276, 50] on span "In mẫu A5" at bounding box center [276, 54] width 37 height 13
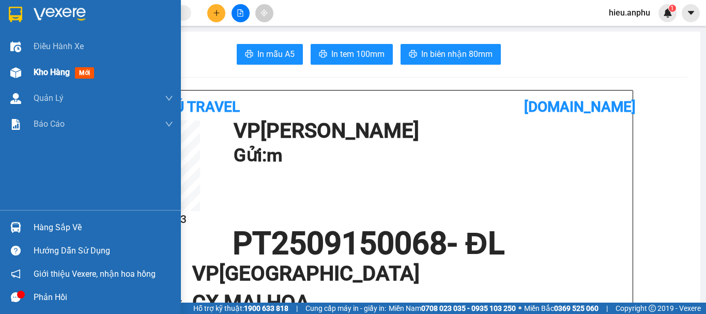
click at [46, 68] on span "Kho hàng" at bounding box center [52, 72] width 36 height 10
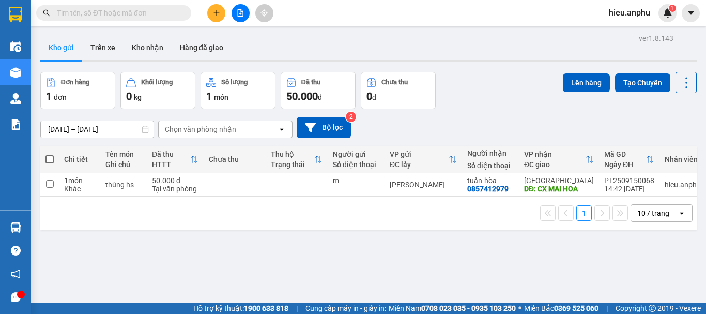
drag, startPoint x: 49, startPoint y: 158, endPoint x: 148, endPoint y: 137, distance: 100.9
click at [52, 156] on span at bounding box center [50, 159] width 8 height 8
click at [50, 154] on input "checkbox" at bounding box center [50, 154] width 0 height 0
checkbox input "true"
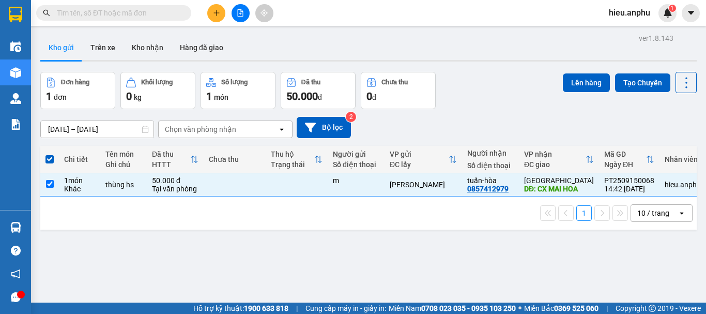
click at [568, 70] on div "ver 1.8.143 Kho gửi Trên xe Kho nhận Hàng đã giao Đơn hàng 1 đơn Khối lượng 0 k…" at bounding box center [368, 188] width 665 height 314
click at [570, 76] on button "Lên hàng" at bounding box center [586, 82] width 47 height 19
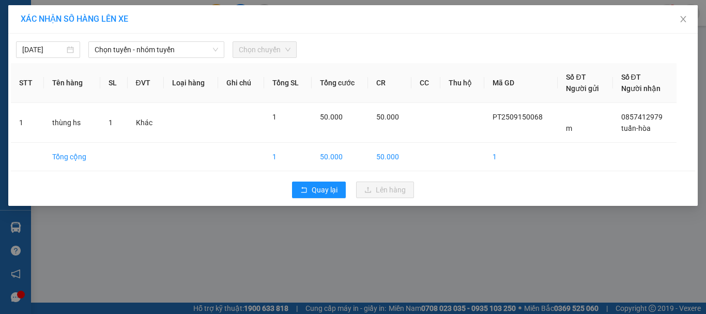
click at [82, 52] on div "15/09/2025" at bounding box center [48, 49] width 72 height 17
click at [131, 49] on span "Chọn tuyến - nhóm tuyến" at bounding box center [157, 50] width 124 height 16
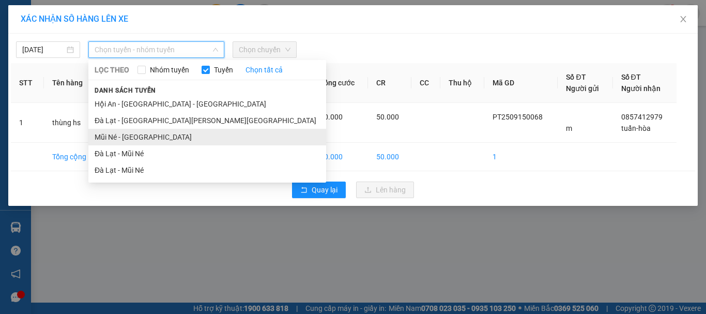
click at [120, 136] on li "Mũi Né - Đà Lạt" at bounding box center [207, 137] width 238 height 17
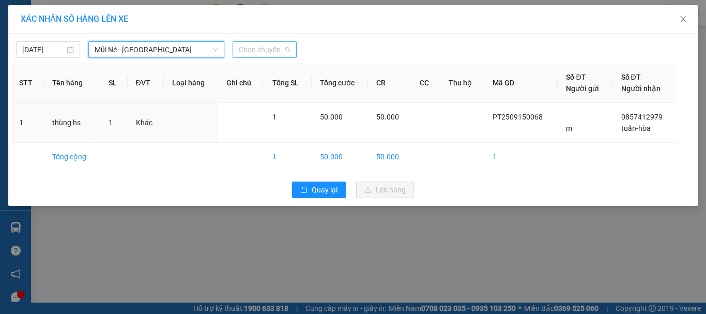
click at [266, 47] on span "Chọn chuyến" at bounding box center [265, 50] width 52 height 16
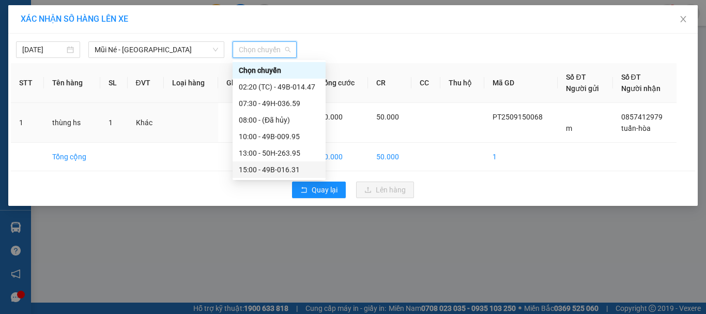
drag, startPoint x: 261, startPoint y: 172, endPoint x: 328, endPoint y: 179, distance: 68.1
click at [261, 171] on div "15:00 - 49B-016.31" at bounding box center [279, 169] width 81 height 11
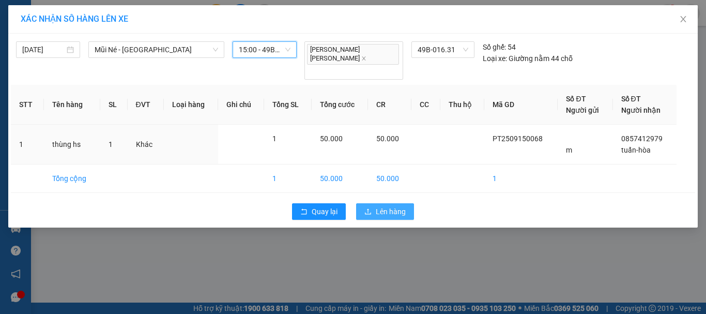
click at [389, 206] on span "Lên hàng" at bounding box center [391, 211] width 30 height 11
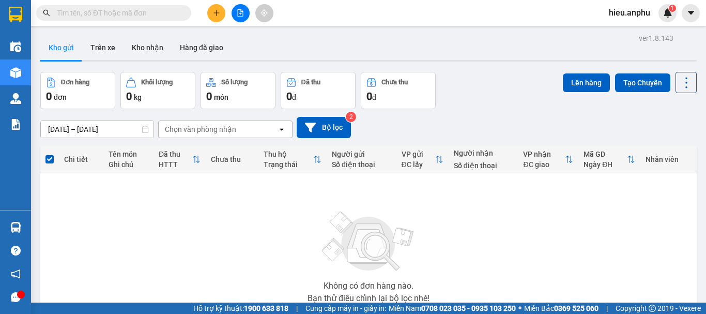
click at [245, 20] on button at bounding box center [241, 13] width 18 height 18
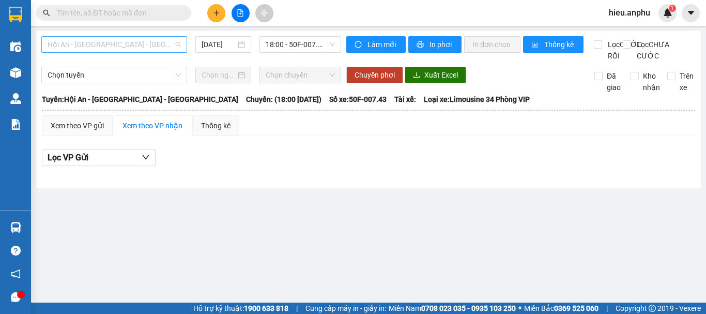
click at [70, 48] on span "Hội An - Nha Trang - Đà Lạt" at bounding box center [114, 45] width 133 height 16
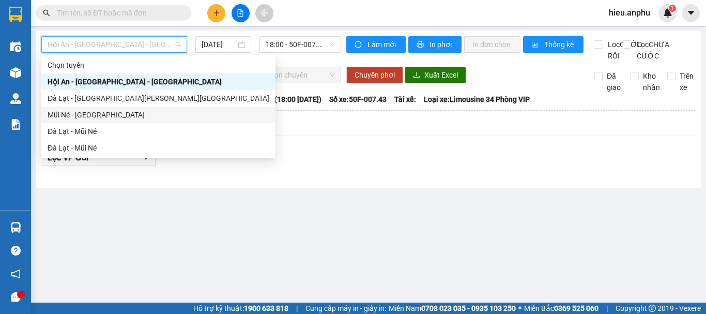
click at [63, 114] on div "Mũi Né - Đà Lạt" at bounding box center [159, 114] width 222 height 11
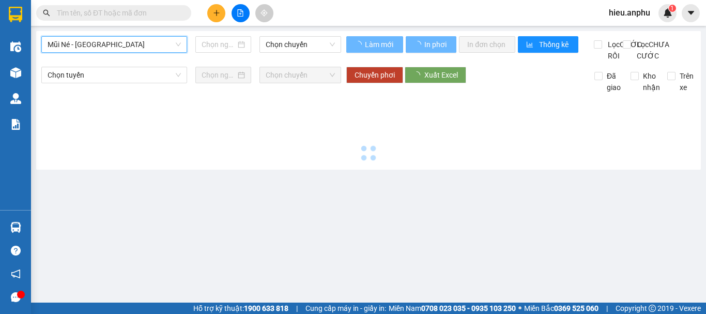
type input "15/09/2025"
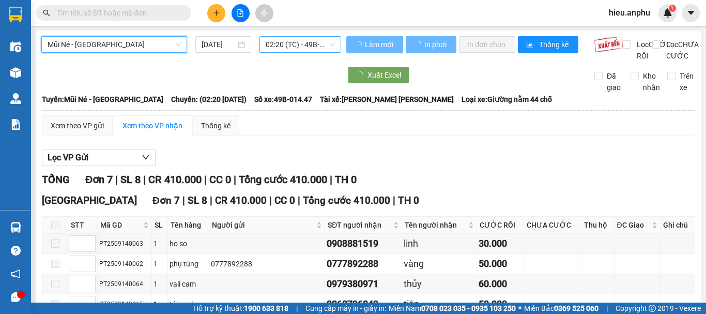
click at [306, 38] on span "02:20 (TC) - 49B-014.47" at bounding box center [300, 45] width 69 height 16
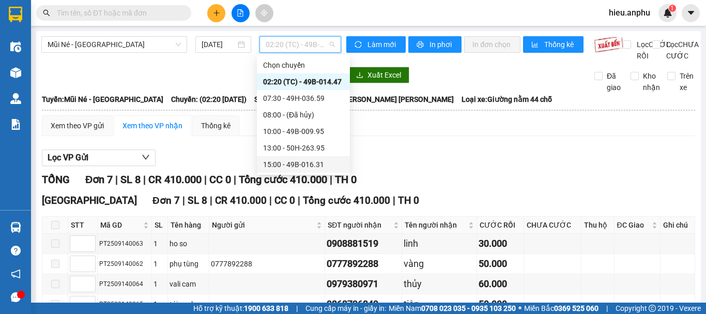
click at [270, 164] on div "15:00 - 49B-016.31" at bounding box center [303, 164] width 81 height 11
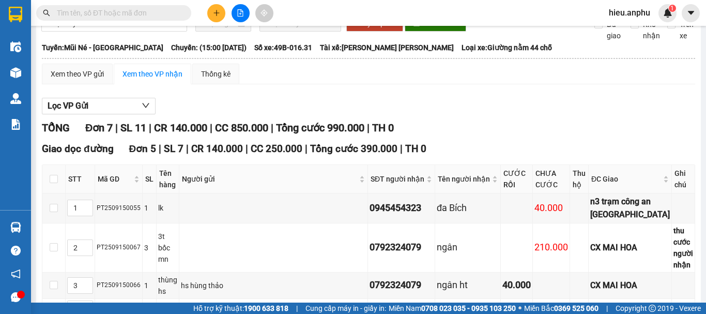
scroll to position [207, 0]
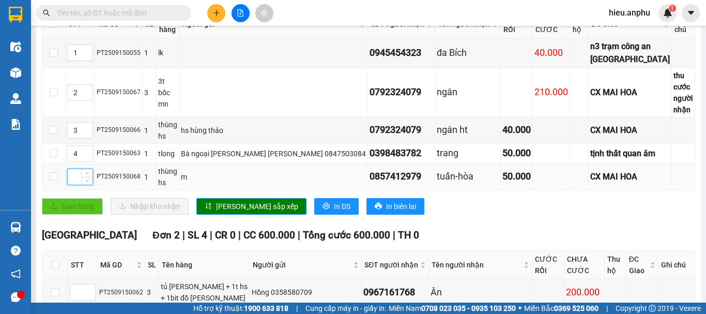
click at [77, 169] on input at bounding box center [80, 177] width 25 height 16
type input "4"
click at [76, 146] on input "4" at bounding box center [80, 154] width 25 height 16
type input "5"
drag, startPoint x: 240, startPoint y: 180, endPoint x: 228, endPoint y: 170, distance: 16.2
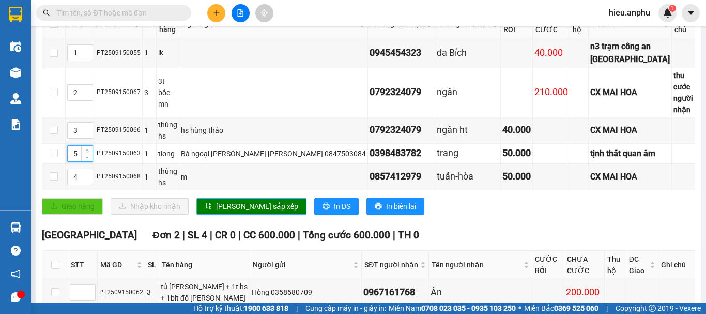
click at [240, 201] on span "Lưu sắp xếp" at bounding box center [257, 206] width 82 height 11
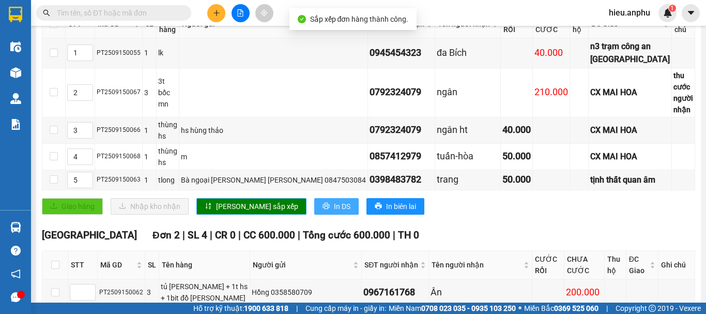
scroll to position [242, 0]
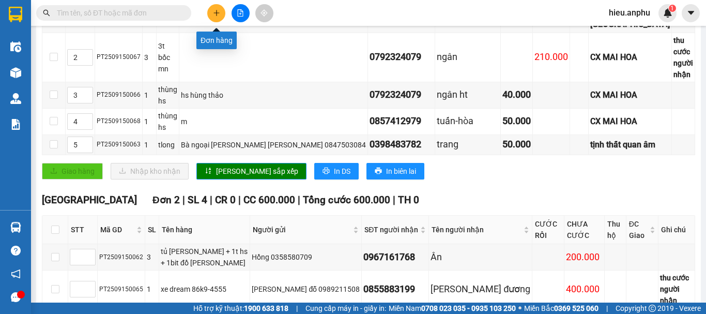
drag, startPoint x: 221, startPoint y: 14, endPoint x: 171, endPoint y: 2, distance: 51.2
click at [218, 15] on button at bounding box center [216, 13] width 18 height 18
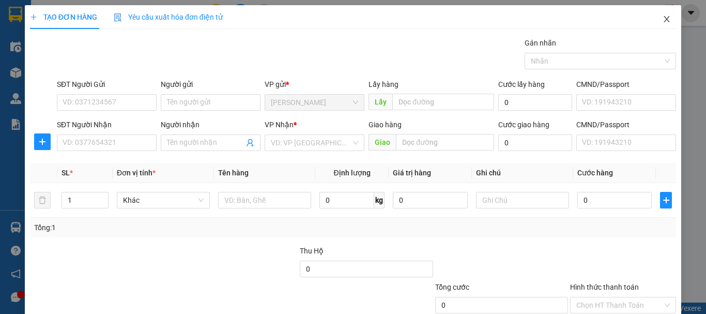
drag, startPoint x: 663, startPoint y: 14, endPoint x: 583, endPoint y: 4, distance: 80.3
click at [663, 13] on span "Close" at bounding box center [667, 19] width 29 height 29
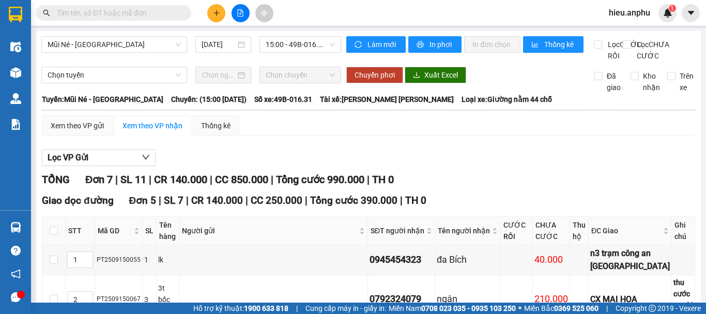
click at [107, 12] on input "text" at bounding box center [118, 12] width 122 height 11
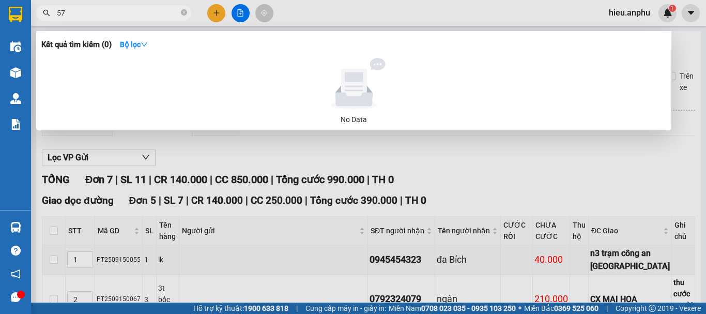
type input "579"
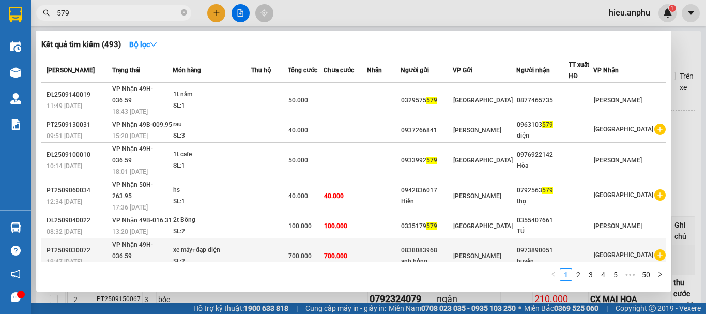
scroll to position [64, 0]
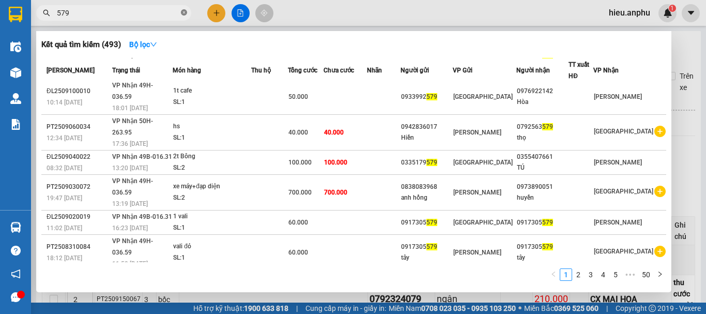
click at [184, 10] on icon "close-circle" at bounding box center [184, 12] width 6 height 6
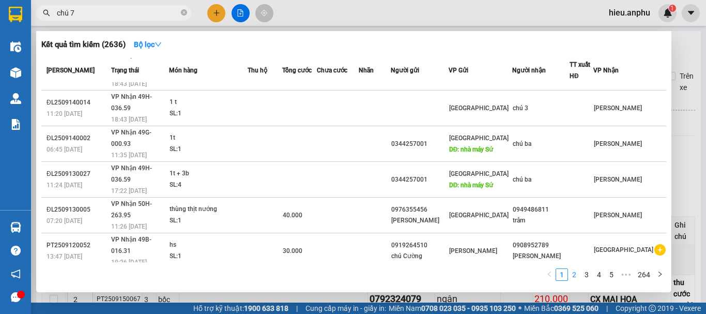
type input "chú 7"
drag, startPoint x: 575, startPoint y: 281, endPoint x: 573, endPoint y: 265, distance: 16.2
click at [575, 279] on li "2" at bounding box center [574, 274] width 12 height 12
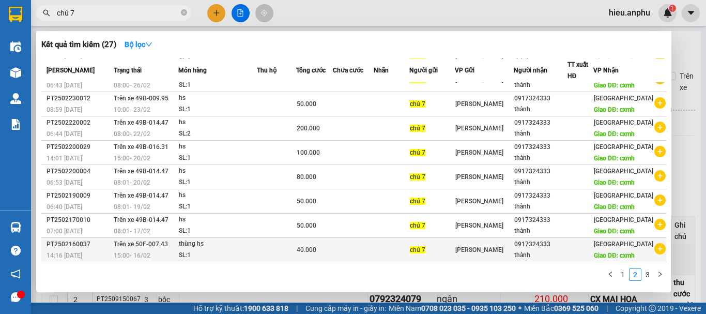
scroll to position [177, 0]
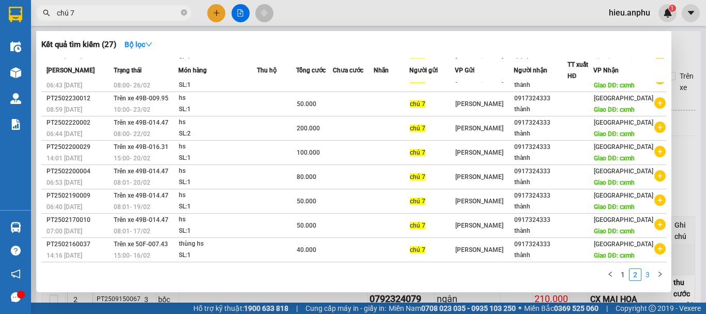
click at [646, 272] on link "3" at bounding box center [647, 274] width 11 height 11
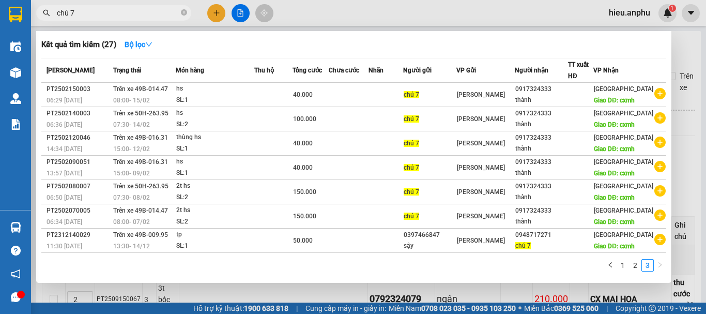
scroll to position [70, 0]
click at [636, 271] on link "2" at bounding box center [635, 265] width 11 height 11
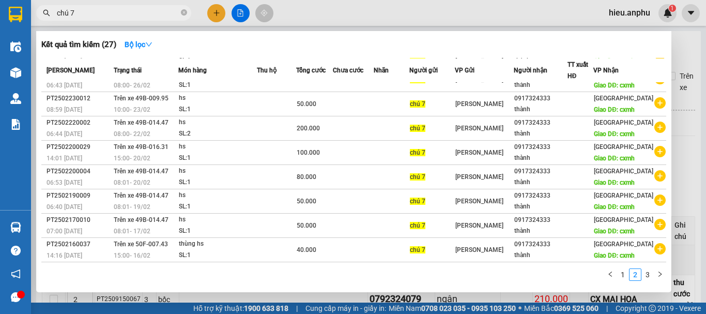
scroll to position [177, 0]
click at [621, 273] on link "1" at bounding box center [623, 274] width 11 height 11
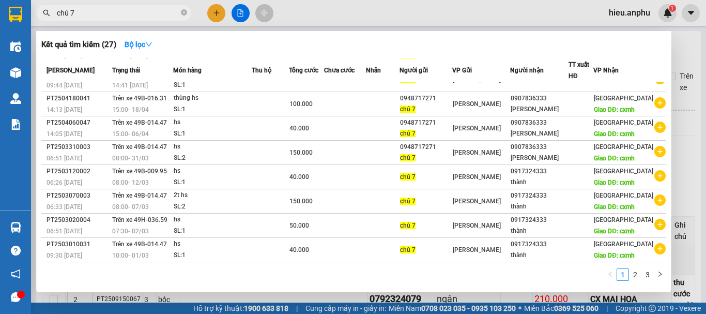
scroll to position [143, 0]
click at [185, 12] on icon "close-circle" at bounding box center [184, 12] width 6 height 6
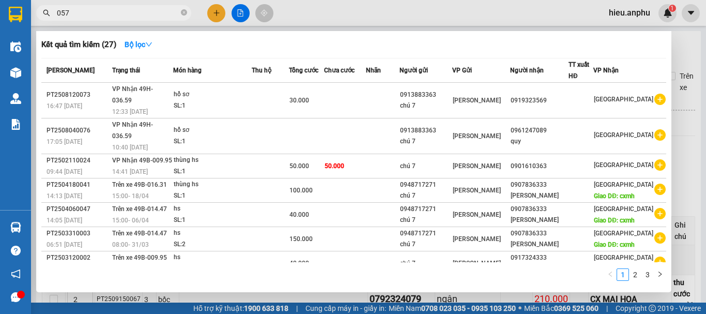
type input "0579"
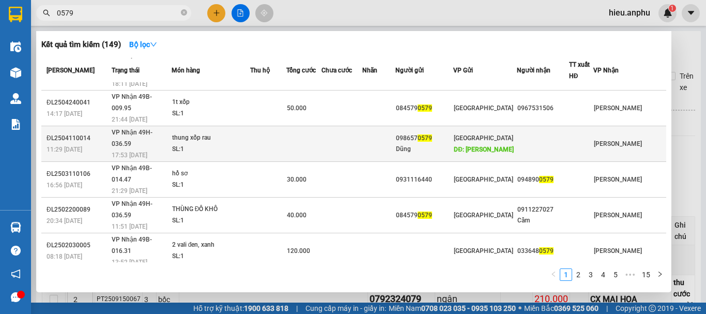
scroll to position [0, 0]
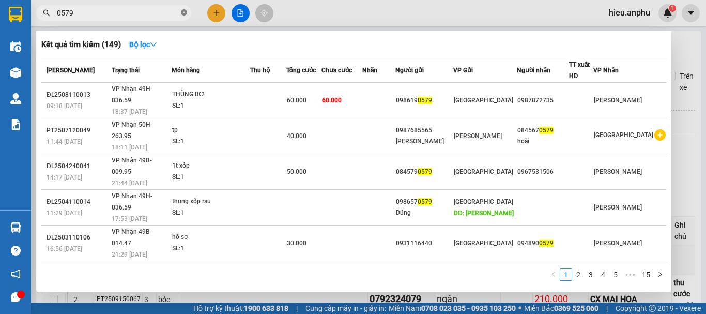
drag, startPoint x: 186, startPoint y: 11, endPoint x: 156, endPoint y: 11, distance: 30.0
click at [185, 11] on icon "close-circle" at bounding box center [184, 12] width 6 height 6
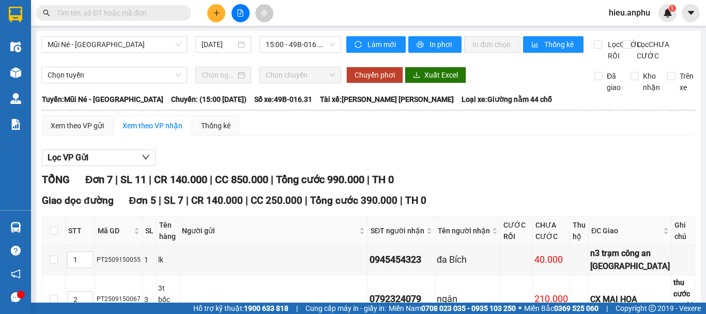
click at [121, 8] on input "text" at bounding box center [118, 12] width 122 height 11
click at [221, 17] on button at bounding box center [216, 13] width 18 height 18
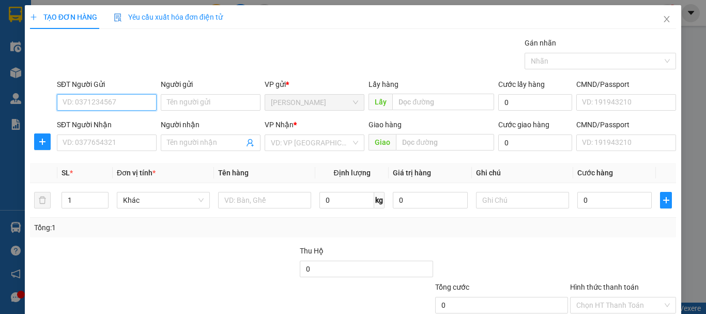
click at [93, 100] on input "SĐT Người Gửi" at bounding box center [107, 102] width 100 height 17
drag, startPoint x: 666, startPoint y: 19, endPoint x: 549, endPoint y: 0, distance: 117.9
click at [653, 18] on span "Close" at bounding box center [667, 19] width 29 height 29
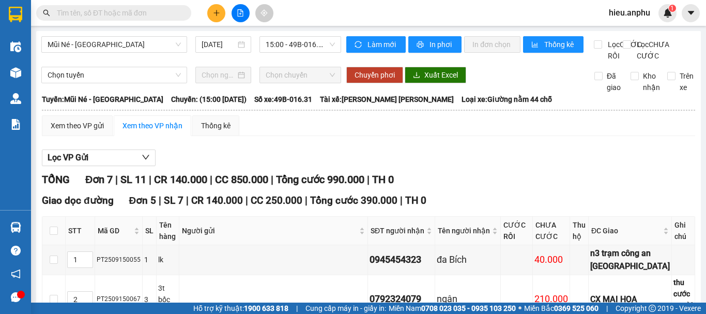
click at [126, 6] on span at bounding box center [113, 13] width 155 height 16
click at [124, 16] on input "text" at bounding box center [118, 12] width 122 height 11
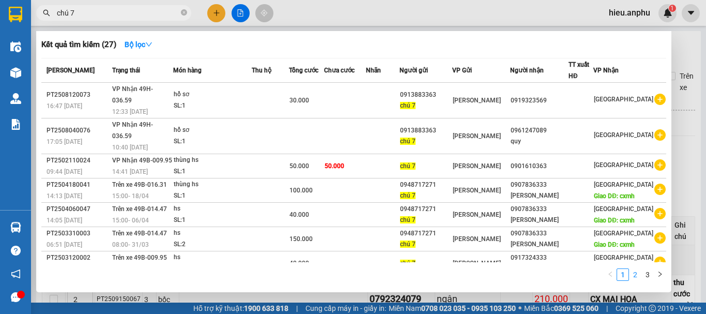
type input "chú 7"
click at [634, 278] on link "2" at bounding box center [635, 274] width 11 height 11
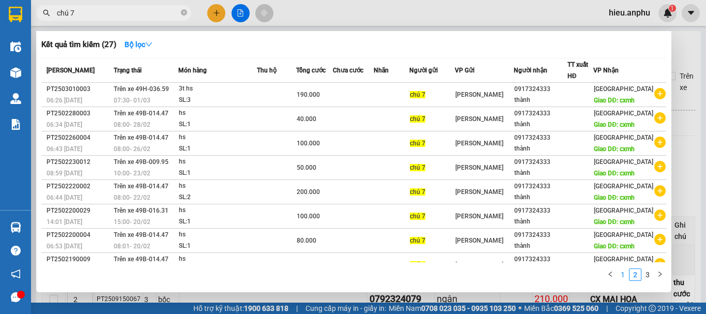
drag, startPoint x: 621, startPoint y: 277, endPoint x: 620, endPoint y: 270, distance: 6.3
click at [621, 275] on link "1" at bounding box center [623, 274] width 11 height 11
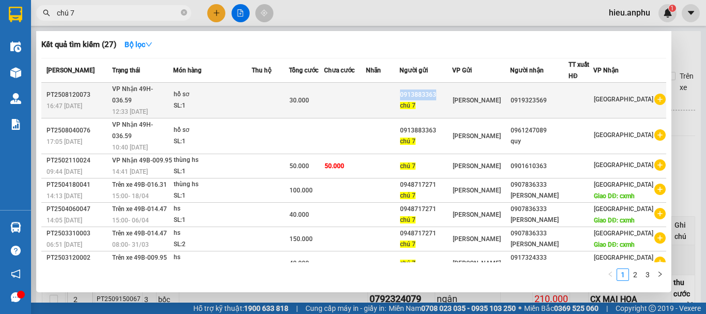
drag, startPoint x: 451, startPoint y: 89, endPoint x: 420, endPoint y: 89, distance: 30.5
click at [420, 89] on tr "PT2508120073 16:47 - 12/08 VP Nhận 49H-036.59 12:33 - 13/08 hồ sơ SL: 1 30.000 …" at bounding box center [353, 101] width 625 height 36
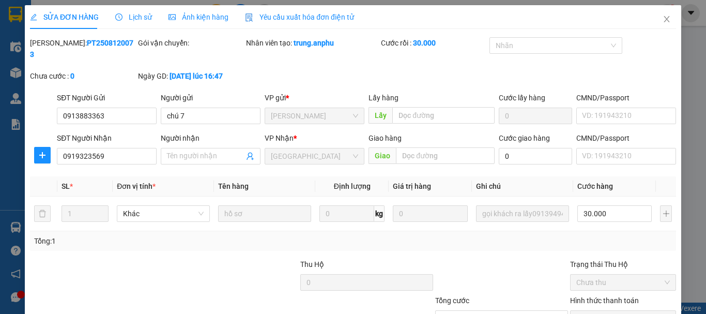
type input "0913883363"
type input "chú 7"
type input "0919323569"
type input "30.000"
drag, startPoint x: 133, startPoint y: 107, endPoint x: 16, endPoint y: 106, distance: 117.9
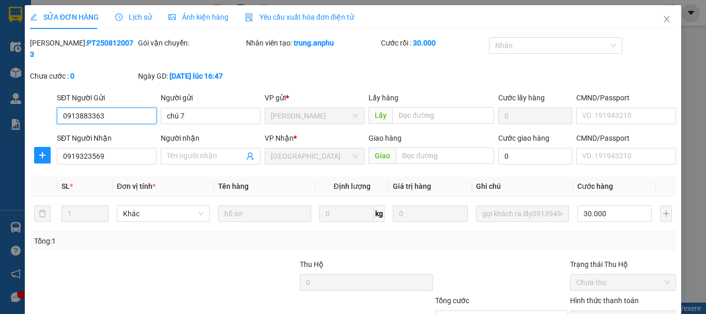
click at [0, 98] on div "SỬA ĐƠN HÀNG Lịch sử Ảnh kiện hàng Yêu cầu xuất hóa đơn điện tử Total Paid Fee …" at bounding box center [353, 157] width 706 height 314
click at [659, 9] on span "Close" at bounding box center [667, 19] width 29 height 29
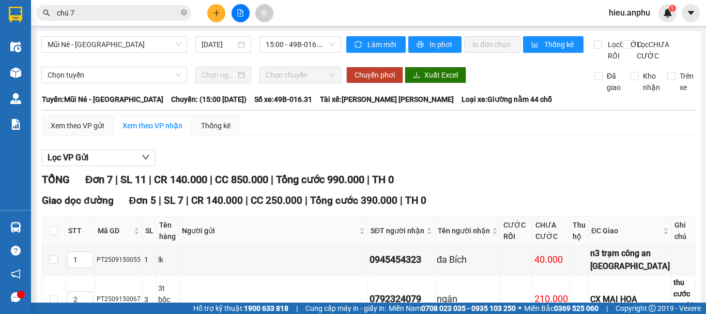
click at [658, 21] on div "hieu.anphu 1" at bounding box center [639, 13] width 76 height 18
click at [215, 12] on button at bounding box center [216, 13] width 18 height 18
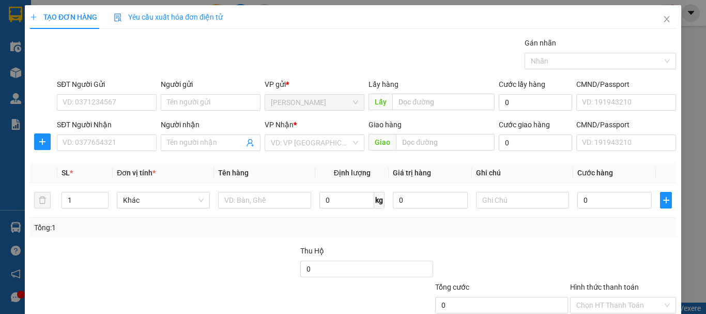
click at [217, 11] on div "Yêu cầu xuất hóa đơn điện tử" at bounding box center [168, 17] width 109 height 24
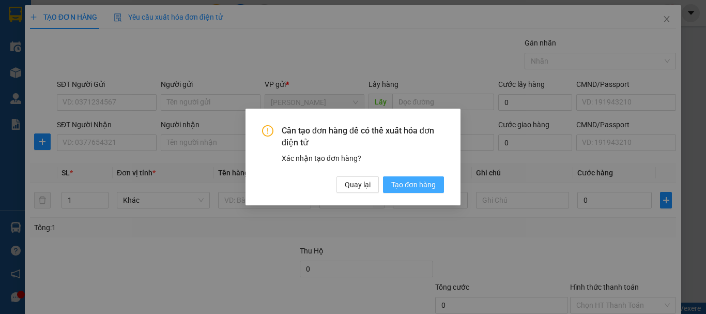
click at [386, 185] on button "Tạo đơn hàng" at bounding box center [413, 184] width 61 height 17
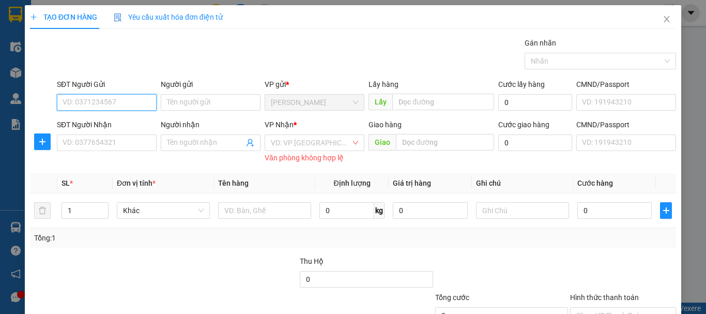
click at [131, 104] on input "SĐT Người Gửi" at bounding box center [107, 102] width 100 height 17
paste input "0913883363"
type input "0913883363"
click at [127, 123] on div "0913883363 - chú 7" at bounding box center [106, 122] width 86 height 11
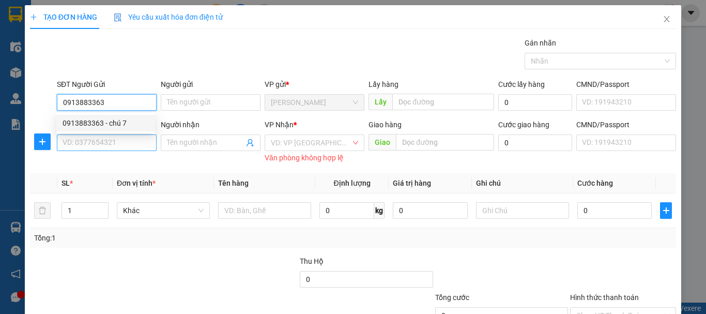
type input "chú 7"
type input "0919323569"
type input "30.000"
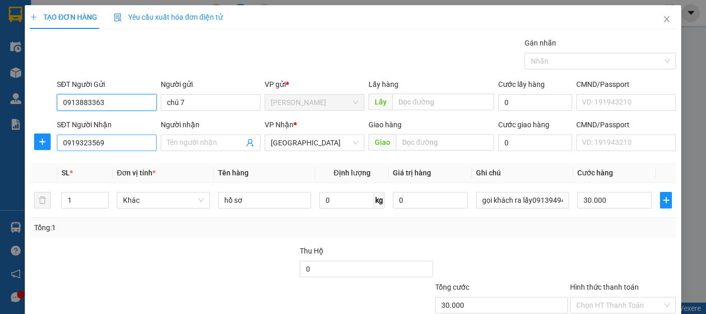
type input "0913883363"
drag, startPoint x: 117, startPoint y: 143, endPoint x: 0, endPoint y: 145, distance: 117.4
click at [0, 145] on div "TẠO ĐƠN HÀNG Yêu cầu xuất hóa đơn điện tử Transit Pickup Surcharge Ids Transit …" at bounding box center [353, 157] width 706 height 314
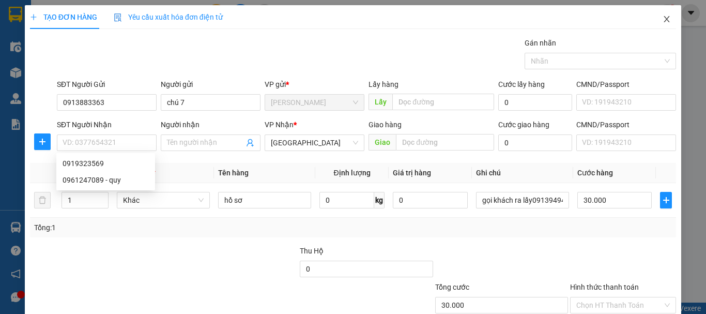
click at [664, 21] on icon "close" at bounding box center [667, 19] width 8 height 8
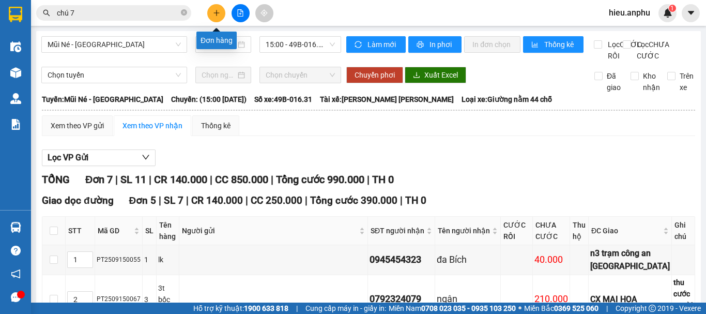
click at [219, 12] on button at bounding box center [216, 13] width 18 height 18
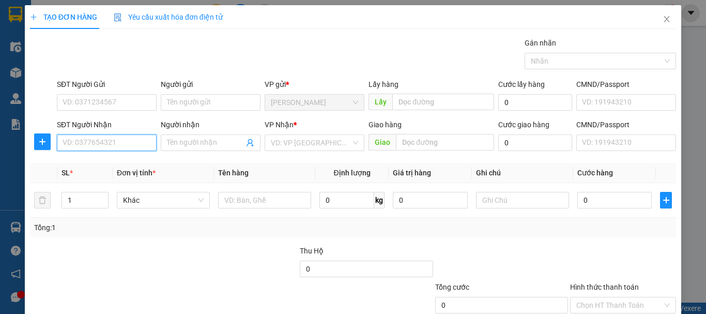
click at [102, 147] on input "SĐT Người Nhận" at bounding box center [107, 142] width 100 height 17
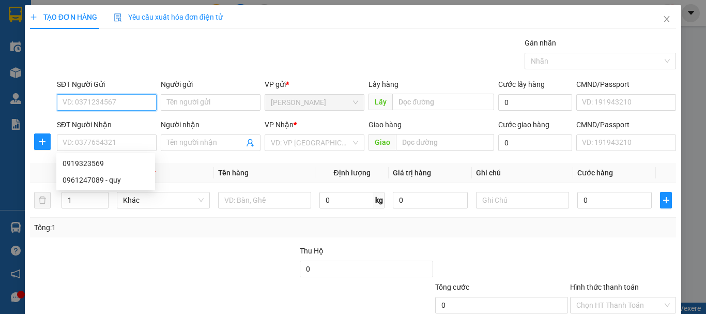
click at [105, 97] on input "SĐT Người Gửi" at bounding box center [107, 102] width 100 height 17
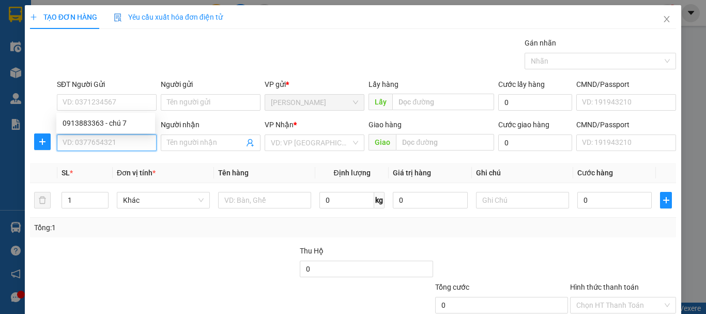
click at [87, 146] on input "SĐT Người Nhận" at bounding box center [107, 142] width 100 height 17
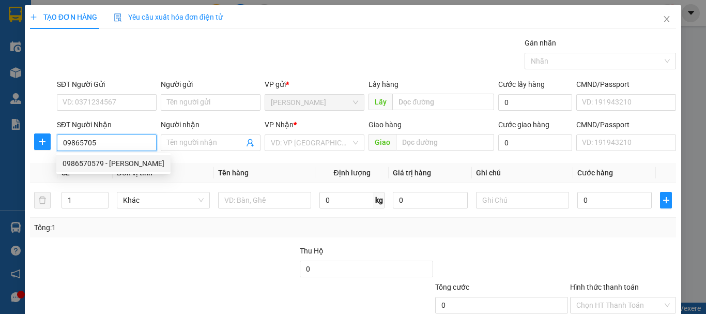
click at [102, 167] on div "0986570579 - anh hiền" at bounding box center [114, 163] width 102 height 11
type input "0986570579"
type input "anh hiền"
type input "Đức trọng"
type input "40.000"
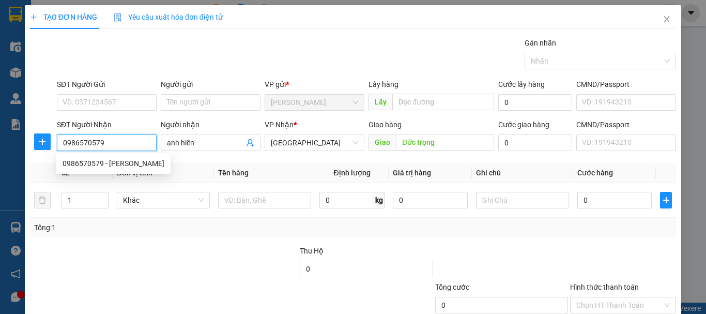
type input "40.000"
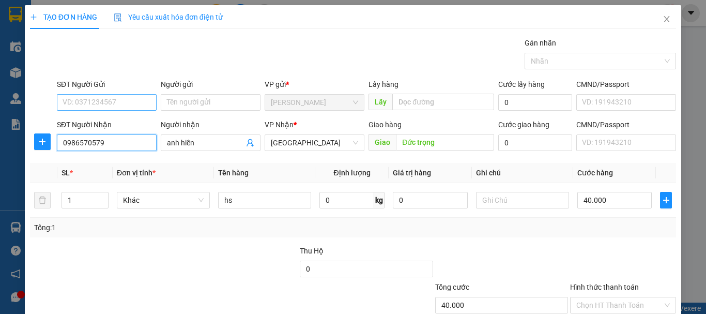
type input "0986570579"
click at [121, 100] on input "SĐT Người Gửi" at bounding box center [107, 102] width 100 height 17
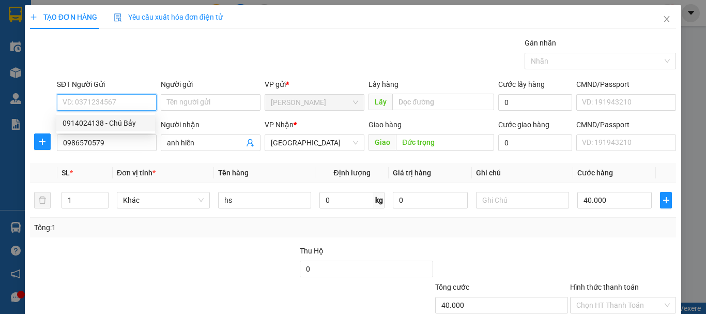
drag, startPoint x: 111, startPoint y: 124, endPoint x: 121, endPoint y: 123, distance: 9.9
click at [110, 124] on div "0914024138 - Chú Bảy" at bounding box center [106, 122] width 86 height 11
type input "0914024138"
type input "Chú Bảy"
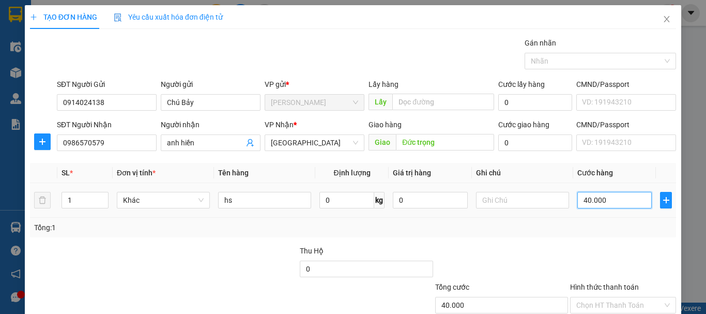
click at [615, 205] on input "40.000" at bounding box center [615, 200] width 74 height 17
type input "5"
type input "50"
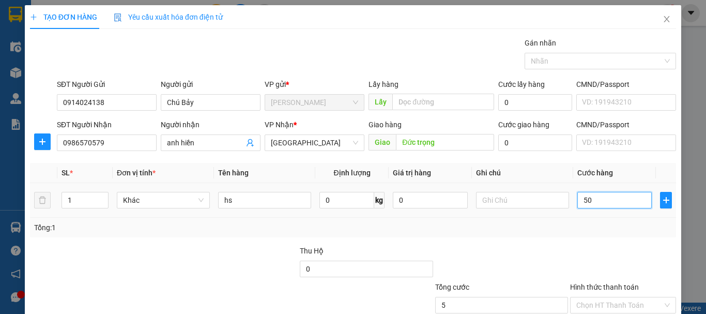
type input "50"
click at [597, 236] on div "Tổng: 1" at bounding box center [353, 228] width 646 height 20
type input "50.000"
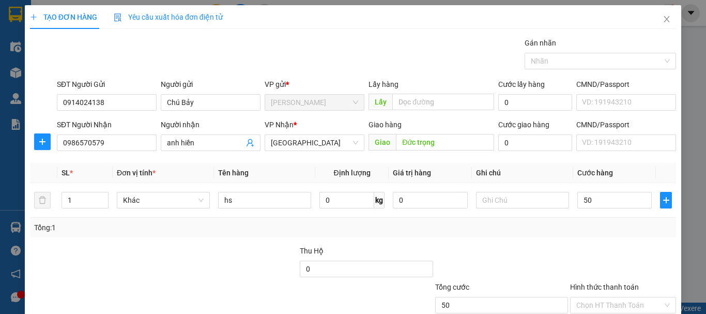
type input "50.000"
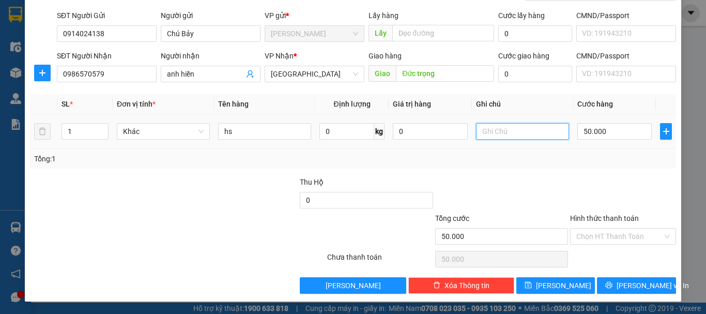
click at [529, 134] on input "text" at bounding box center [522, 131] width 93 height 17
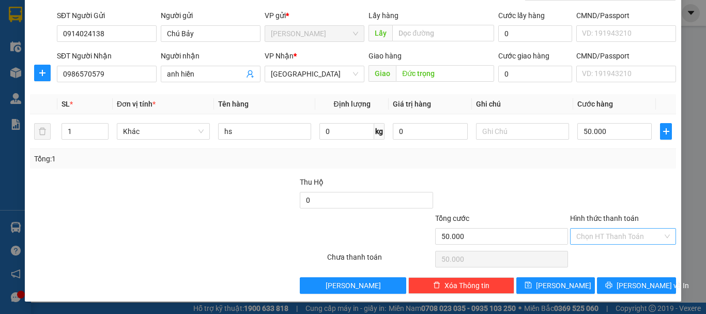
click at [604, 237] on input "Hình thức thanh toán" at bounding box center [620, 237] width 86 height 16
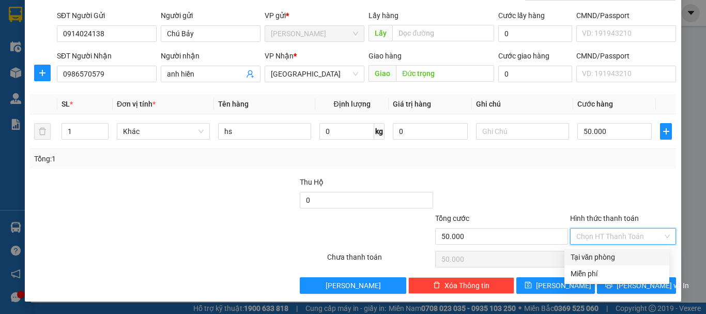
drag, startPoint x: 593, startPoint y: 261, endPoint x: 640, endPoint y: 282, distance: 52.1
click at [593, 261] on div "Tại văn phòng" at bounding box center [617, 256] width 93 height 11
type input "0"
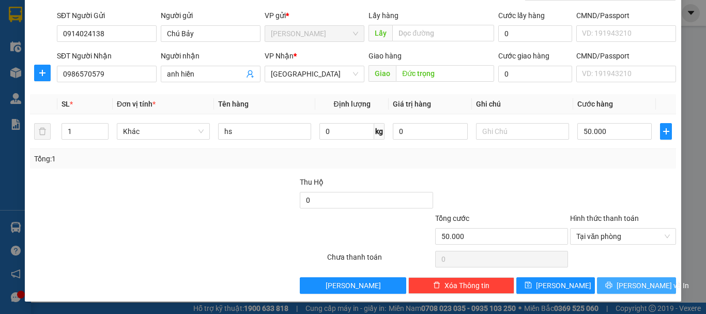
click at [640, 282] on span "Lưu và In" at bounding box center [653, 285] width 72 height 11
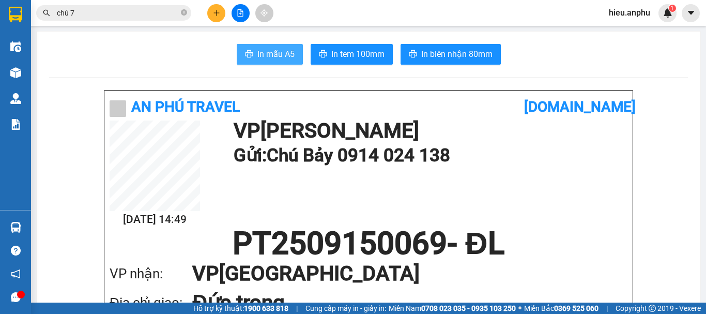
click at [278, 50] on span "In mẫu A5" at bounding box center [276, 54] width 37 height 13
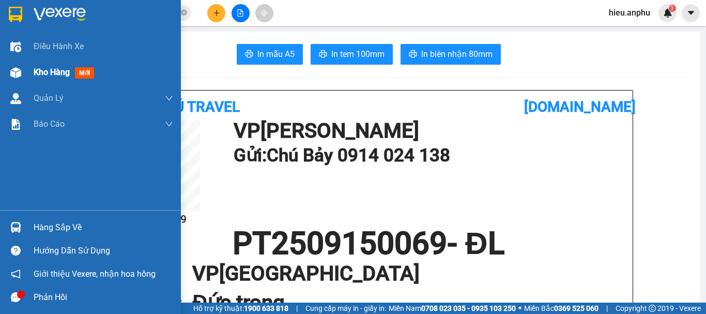
click at [22, 78] on div at bounding box center [16, 73] width 18 height 18
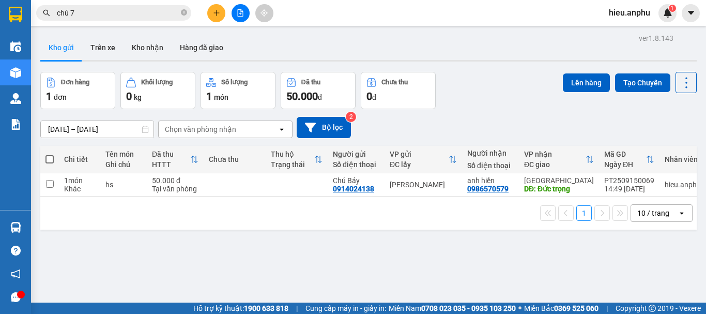
click at [47, 157] on span at bounding box center [50, 159] width 8 height 8
click at [50, 154] on input "checkbox" at bounding box center [50, 154] width 0 height 0
checkbox input "true"
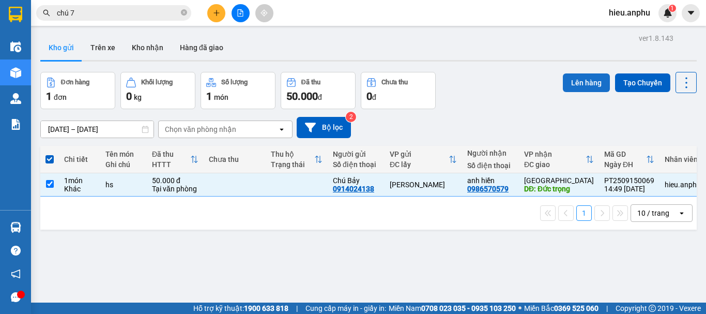
click at [565, 81] on button "Lên hàng" at bounding box center [586, 82] width 47 height 19
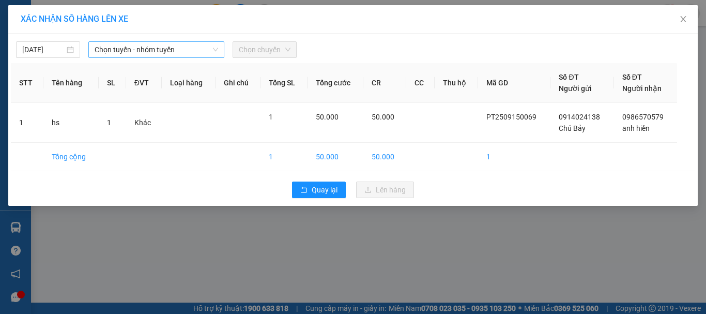
click at [106, 46] on span "Chọn tuyến - nhóm tuyến" at bounding box center [157, 50] width 124 height 16
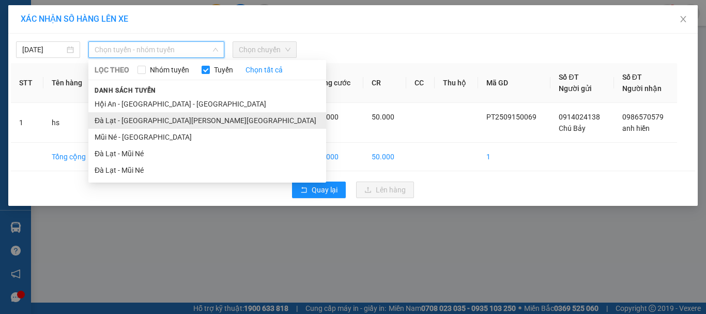
click at [113, 128] on li "Đà Lạt - Nha Trang - Hội An" at bounding box center [207, 120] width 238 height 17
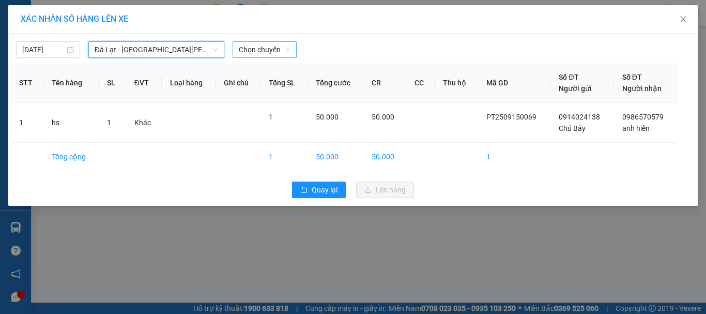
click at [277, 48] on span "Chọn chuyến" at bounding box center [265, 50] width 52 height 16
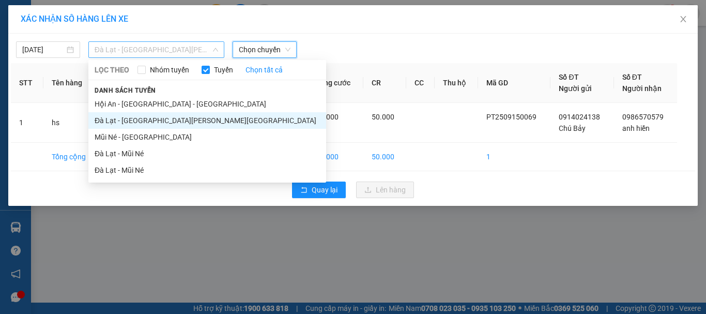
click at [161, 55] on span "Đà Lạt - Nha Trang - Hội An" at bounding box center [157, 50] width 124 height 16
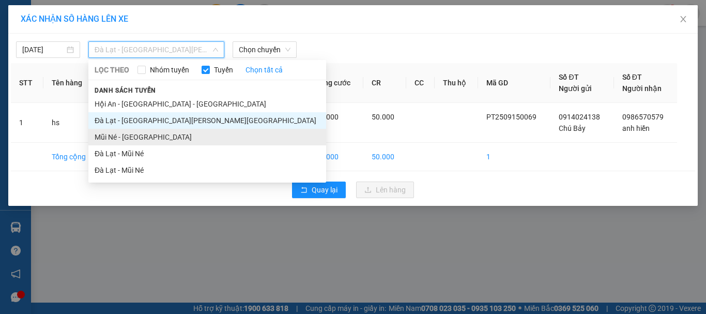
click at [132, 136] on li "Mũi Né - Đà Lạt" at bounding box center [207, 137] width 238 height 17
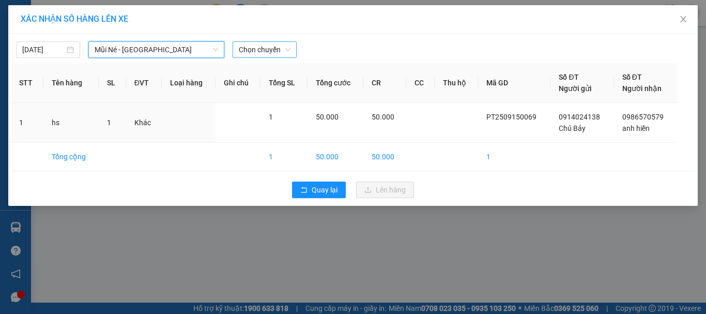
click at [250, 51] on span "Chọn chuyến" at bounding box center [265, 50] width 52 height 16
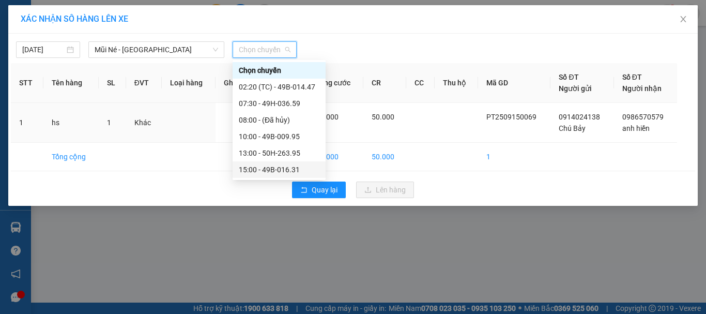
click at [252, 169] on div "15:00 - 49B-016.31" at bounding box center [279, 169] width 81 height 11
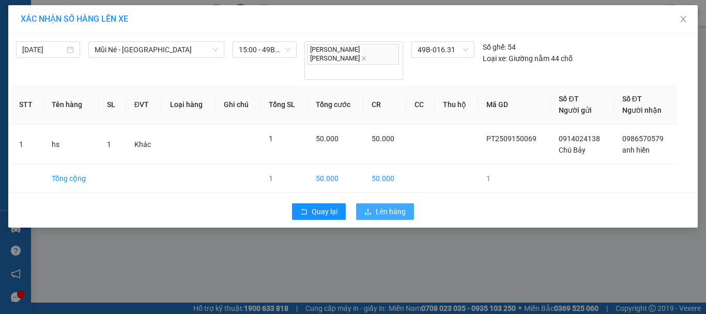
click at [386, 206] on span "Lên hàng" at bounding box center [391, 211] width 30 height 11
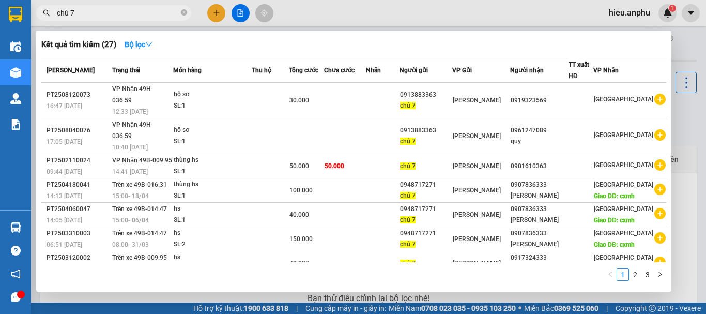
drag, startPoint x: 184, startPoint y: 10, endPoint x: 143, endPoint y: 9, distance: 40.9
click at [182, 9] on span at bounding box center [184, 13] width 6 height 10
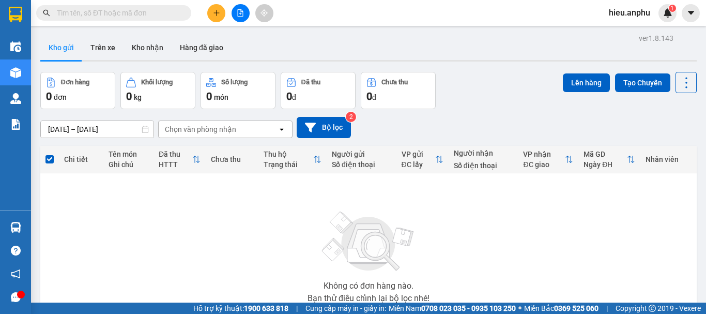
click at [142, 9] on input "text" at bounding box center [118, 12] width 122 height 11
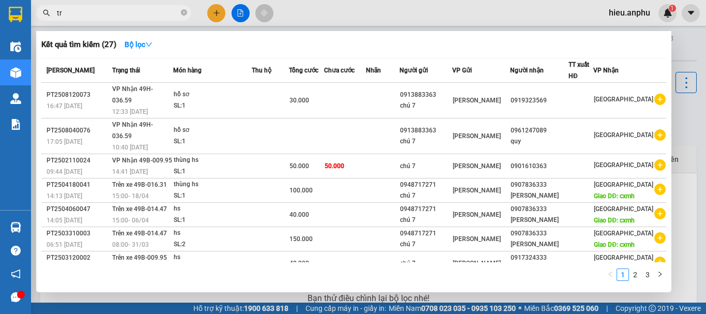
type input "t"
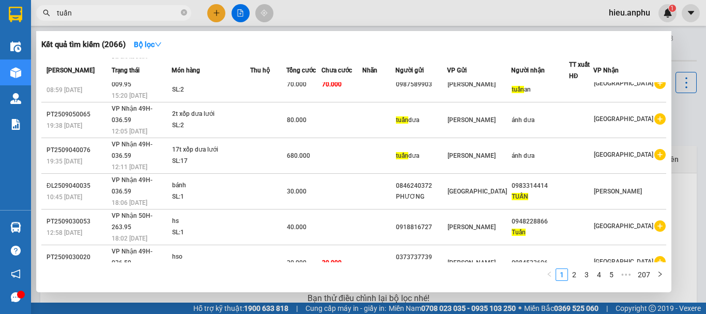
scroll to position [64, 0]
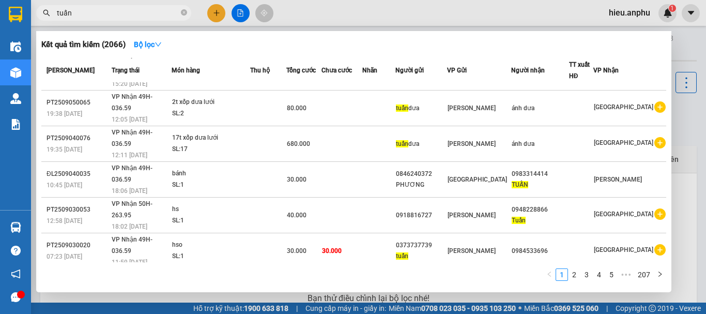
type input "tuấn"
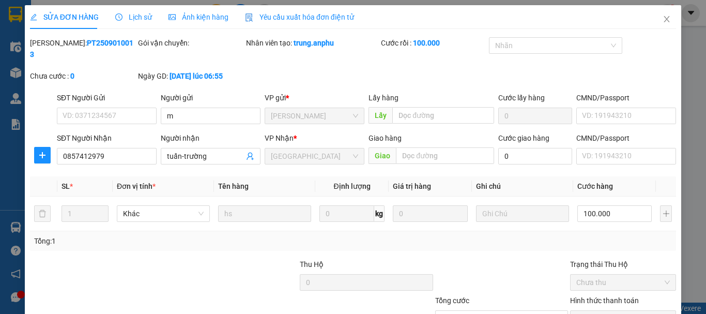
type input "m"
type input "0857412979"
type input "tuấn-trường"
type input "100.000"
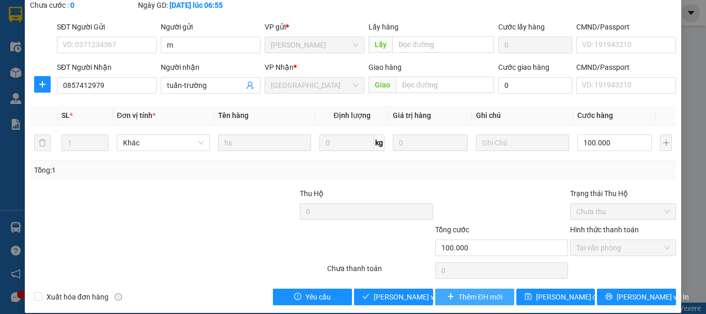
click at [465, 291] on span "Thêm ĐH mới" at bounding box center [481, 296] width 44 height 11
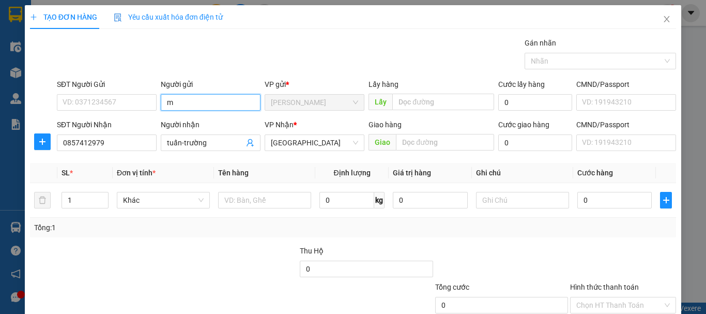
click at [187, 105] on input "m" at bounding box center [211, 102] width 100 height 17
type input "hs nhung"
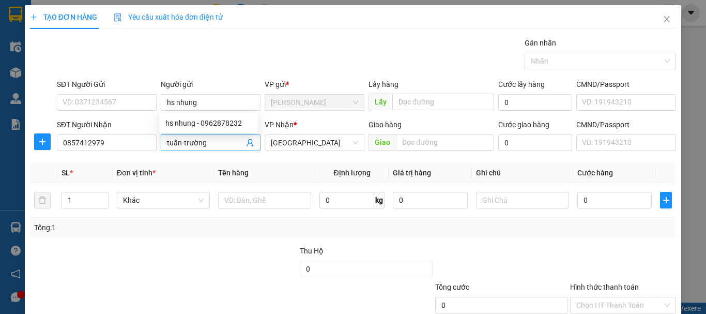
click at [228, 143] on input "tuấn-trường" at bounding box center [205, 142] width 77 height 11
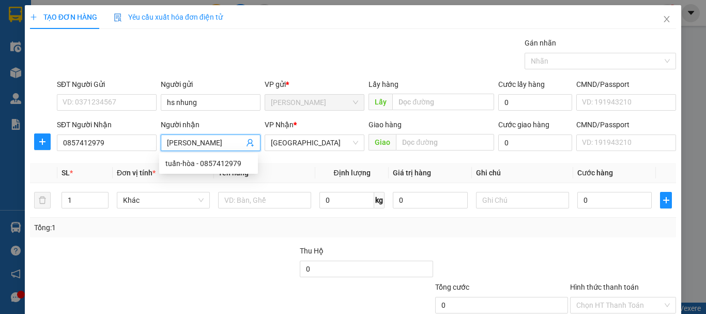
type input "tuấn-chinh"
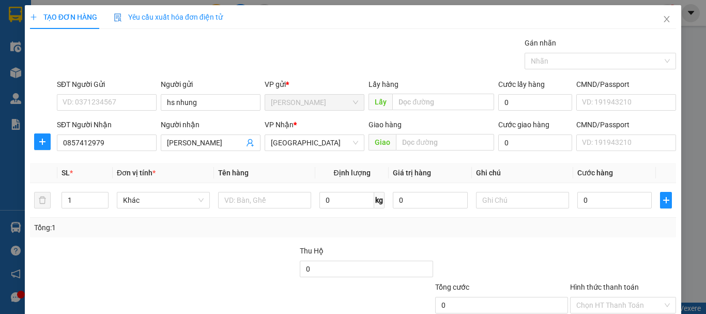
click at [412, 133] on div "Giao hàng" at bounding box center [432, 127] width 126 height 16
click at [411, 136] on input "text" at bounding box center [445, 142] width 98 height 17
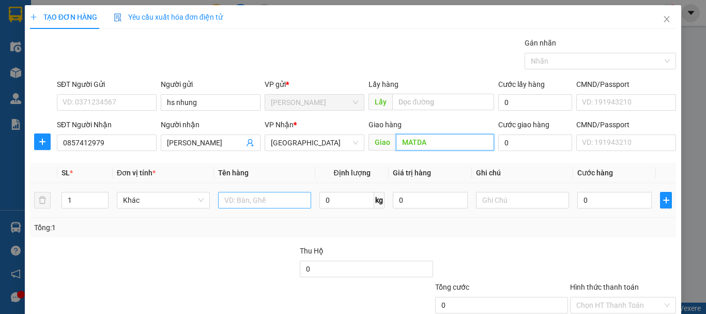
type input "MATDA"
click at [277, 202] on input "text" at bounding box center [264, 200] width 93 height 17
type input "thùng hs"
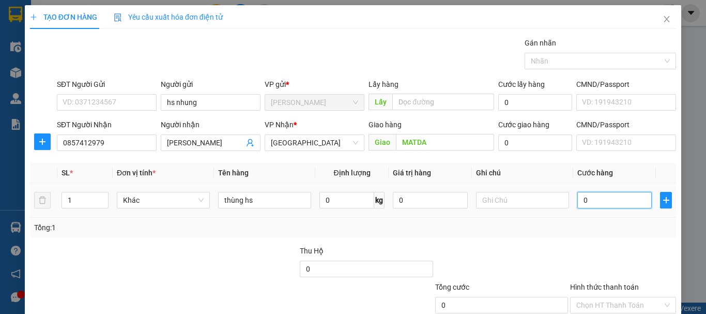
click at [604, 200] on input "0" at bounding box center [615, 200] width 74 height 17
type input "5"
type input "50"
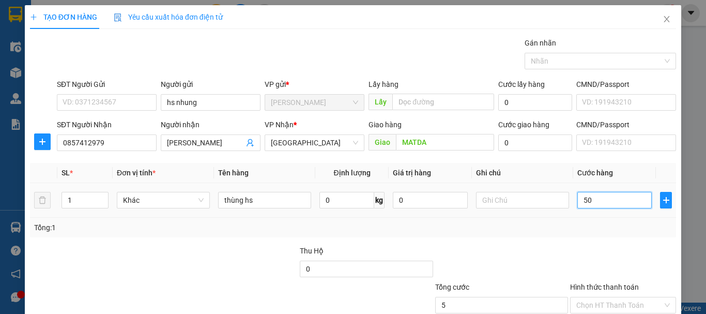
type input "50"
type input "50.000"
click at [596, 230] on div "Tổng: 1" at bounding box center [353, 227] width 638 height 11
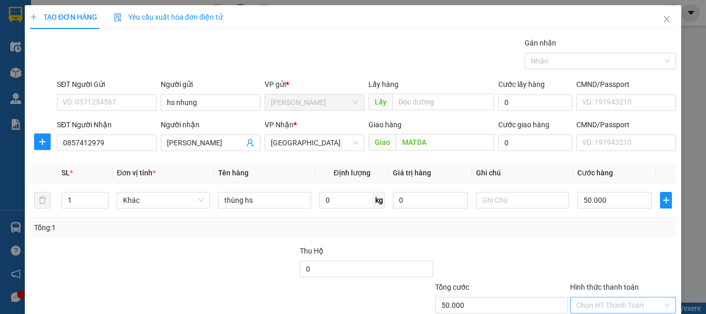
scroll to position [69, 0]
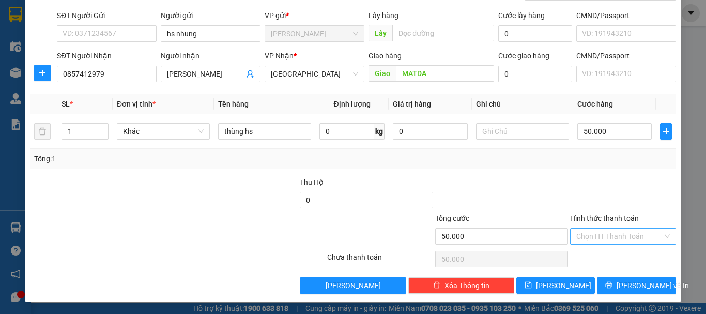
click at [596, 244] on div "Chọn HT Thanh Toán" at bounding box center [623, 236] width 106 height 17
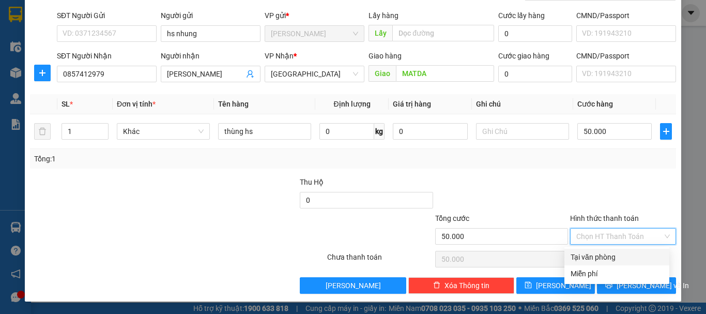
click at [597, 240] on input "Hình thức thanh toán" at bounding box center [620, 237] width 86 height 16
drag, startPoint x: 597, startPoint y: 256, endPoint x: 656, endPoint y: 287, distance: 66.6
click at [597, 255] on div "Tại văn phòng" at bounding box center [617, 256] width 93 height 11
type input "0"
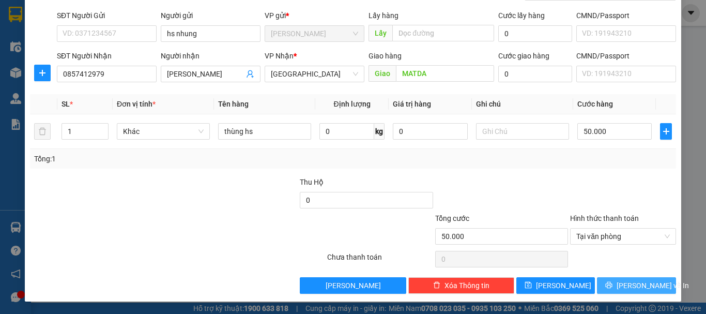
click at [654, 285] on button "Lưu và In" at bounding box center [636, 285] width 79 height 17
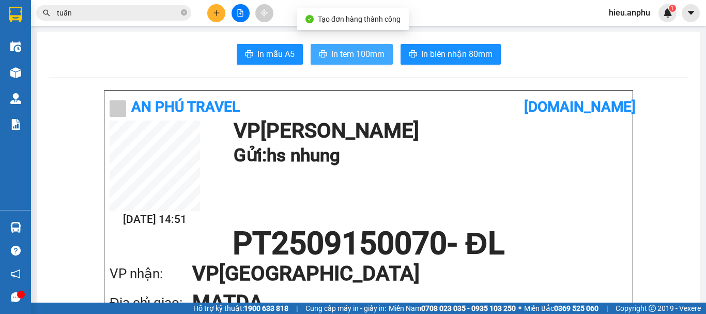
click at [360, 46] on button "In tem 100mm" at bounding box center [352, 54] width 82 height 21
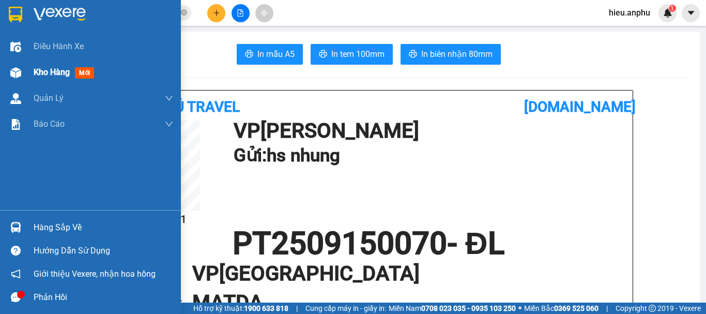
click at [21, 72] on div at bounding box center [16, 73] width 18 height 18
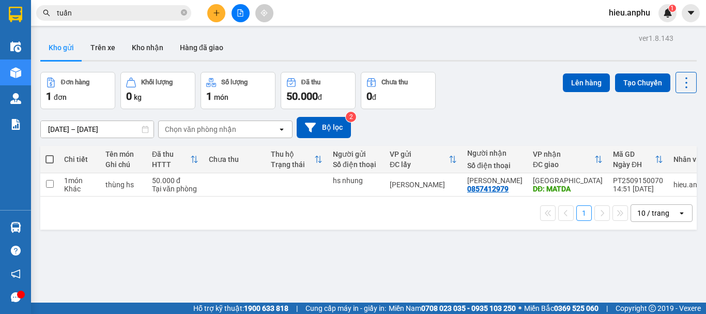
click at [52, 160] on span at bounding box center [50, 159] width 8 height 8
click at [50, 154] on input "checkbox" at bounding box center [50, 154] width 0 height 0
checkbox input "true"
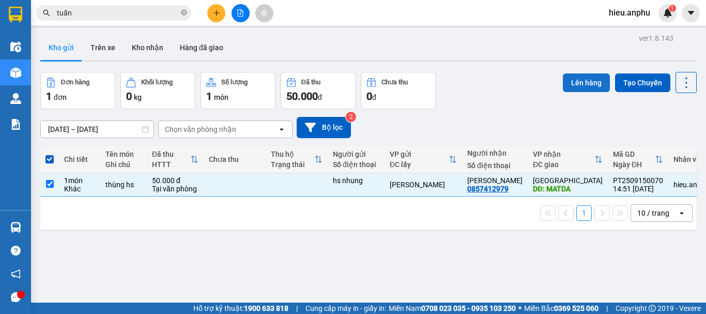
drag, startPoint x: 570, startPoint y: 83, endPoint x: 566, endPoint y: 76, distance: 8.1
click at [570, 81] on button "Lên hàng" at bounding box center [586, 82] width 47 height 19
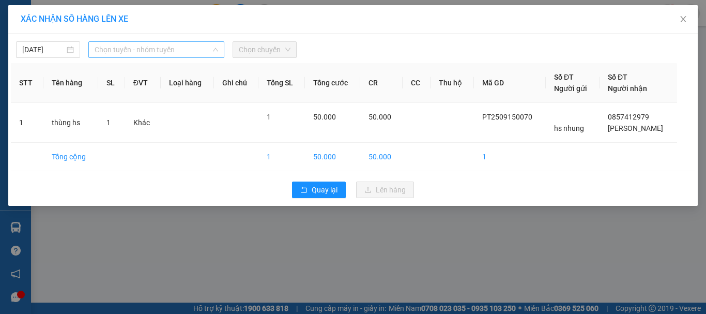
click at [153, 53] on span "Chọn tuyến - nhóm tuyến" at bounding box center [157, 50] width 124 height 16
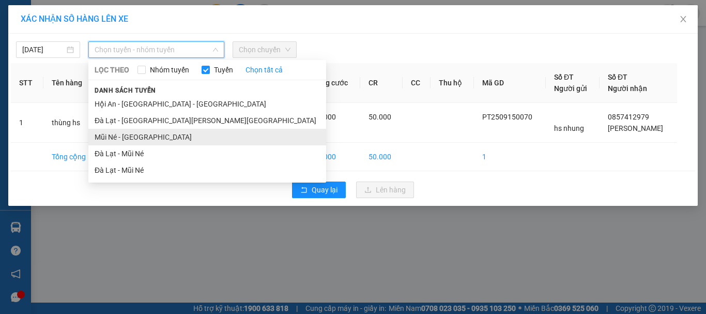
click at [118, 140] on li "Mũi Né - Đà Lạt" at bounding box center [207, 137] width 238 height 17
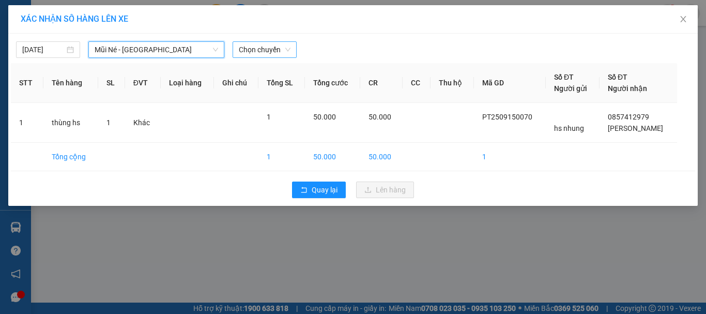
click at [273, 52] on span "Chọn chuyến" at bounding box center [265, 50] width 52 height 16
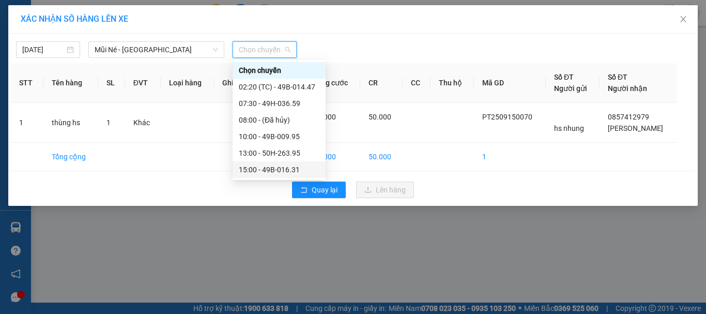
click at [260, 170] on div "15:00 - 49B-016.31" at bounding box center [279, 169] width 81 height 11
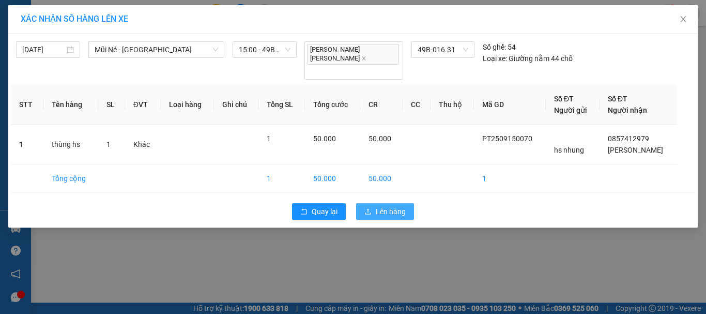
click at [393, 206] on span "Lên hàng" at bounding box center [391, 211] width 30 height 11
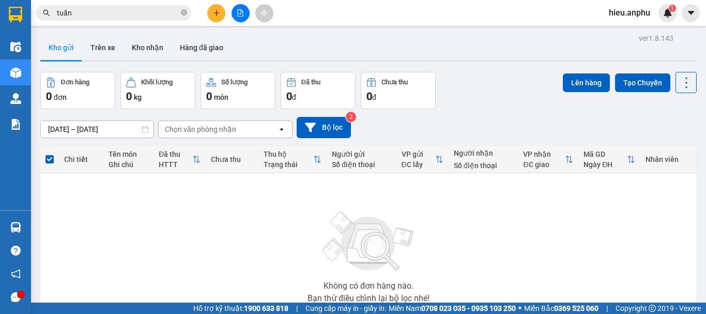
click at [239, 13] on icon "file-add" at bounding box center [240, 12] width 7 height 7
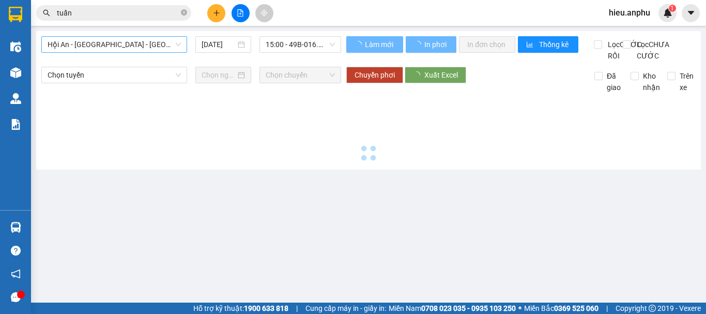
click at [101, 44] on span "Hội An - Nha Trang - Đà Lạt" at bounding box center [114, 45] width 133 height 16
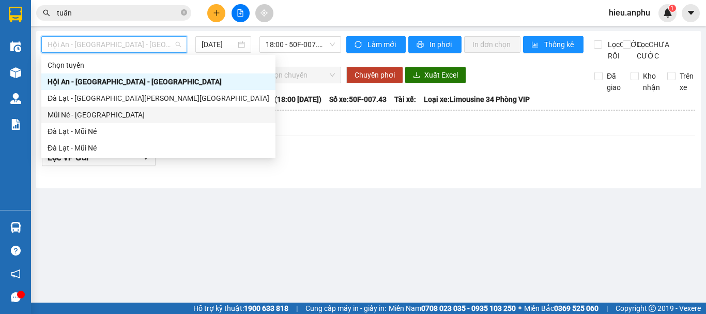
click at [70, 114] on div "Mũi Né - Đà Lạt" at bounding box center [159, 114] width 222 height 11
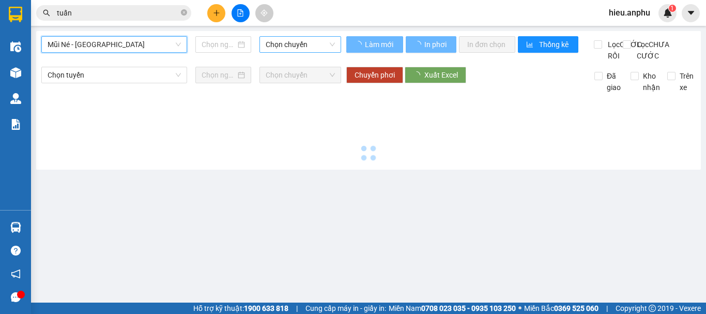
type input "15/09/2025"
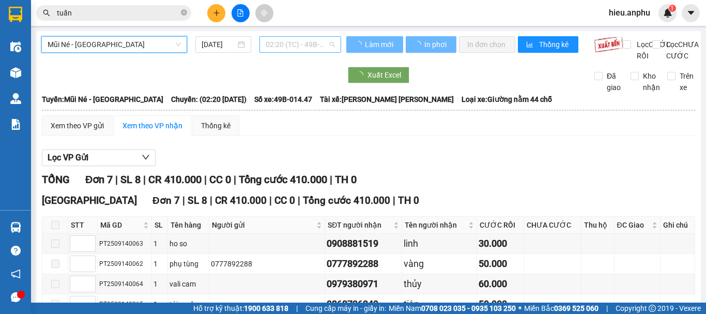
click at [297, 40] on span "02:20 (TC) - 49B-014.47" at bounding box center [300, 45] width 69 height 16
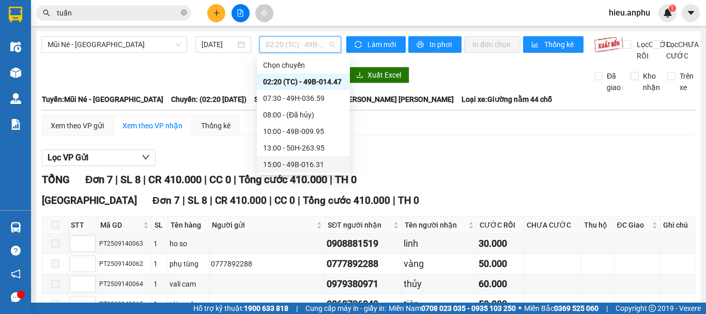
click at [283, 169] on div "15:00 - 49B-016.31" at bounding box center [303, 164] width 81 height 11
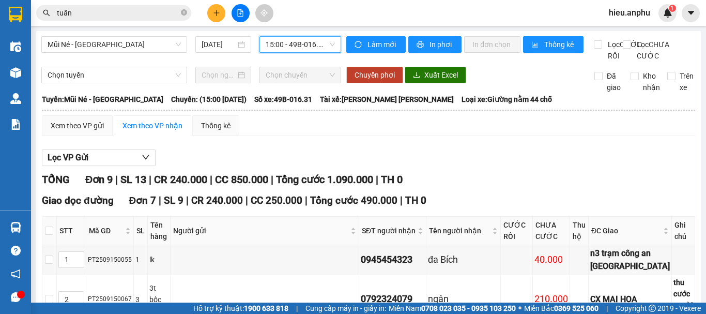
scroll to position [155, 0]
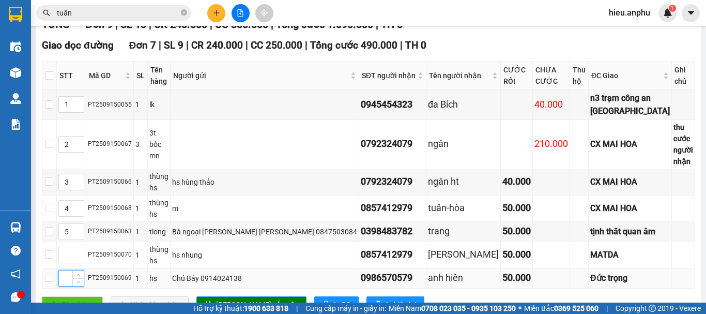
click at [76, 270] on input at bounding box center [71, 278] width 25 height 16
type input "5"
drag, startPoint x: 80, startPoint y: 221, endPoint x: 72, endPoint y: 222, distance: 7.8
click at [72, 224] on input "5" at bounding box center [71, 232] width 25 height 16
click at [74, 247] on input at bounding box center [71, 255] width 25 height 16
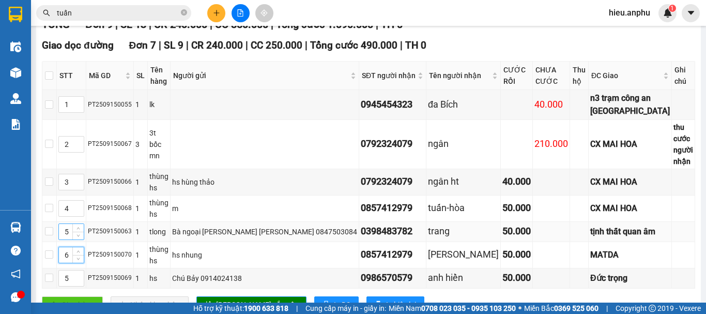
type input "6"
drag, startPoint x: 77, startPoint y: 218, endPoint x: 81, endPoint y: 221, distance: 5.5
click at [81, 224] on input "5" at bounding box center [71, 232] width 25 height 16
type input "7"
click at [235, 299] on span "Lưu sắp xếp" at bounding box center [257, 304] width 82 height 11
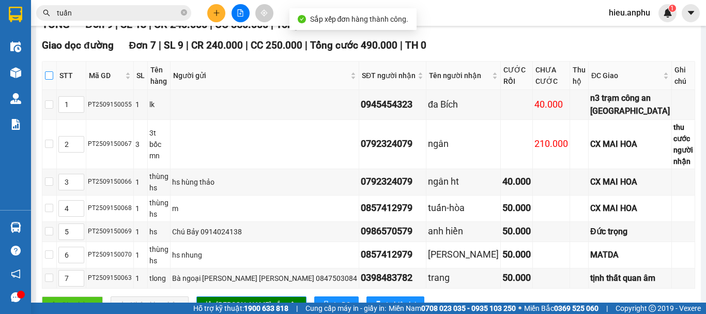
click at [53, 80] on input "checkbox" at bounding box center [49, 75] width 8 height 8
checkbox input "true"
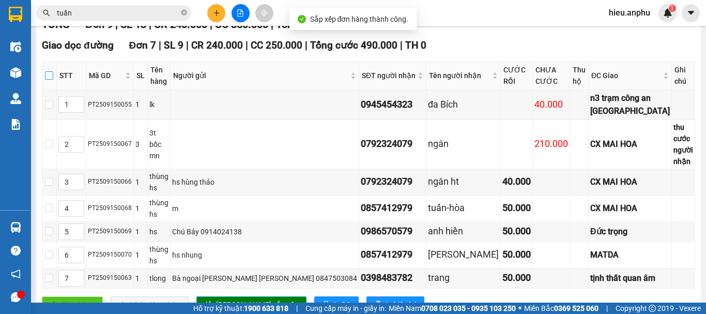
checkbox input "true"
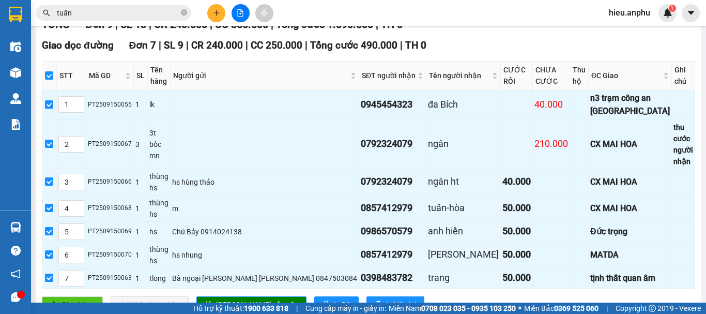
scroll to position [301, 0]
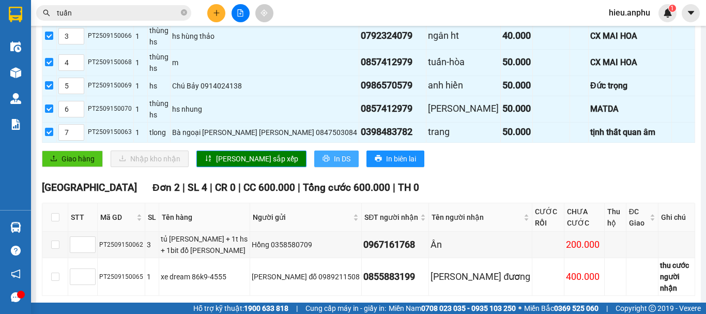
click at [334, 153] on span "In DS" at bounding box center [342, 158] width 17 height 11
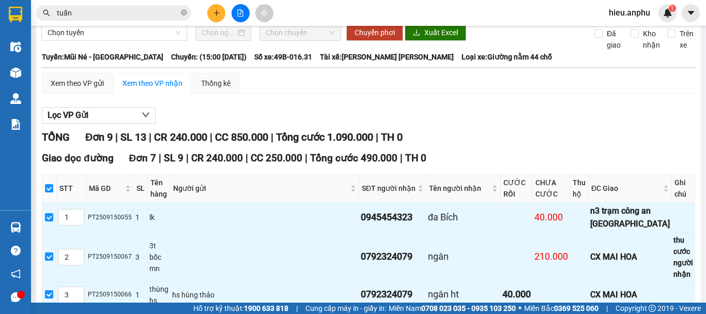
scroll to position [0, 0]
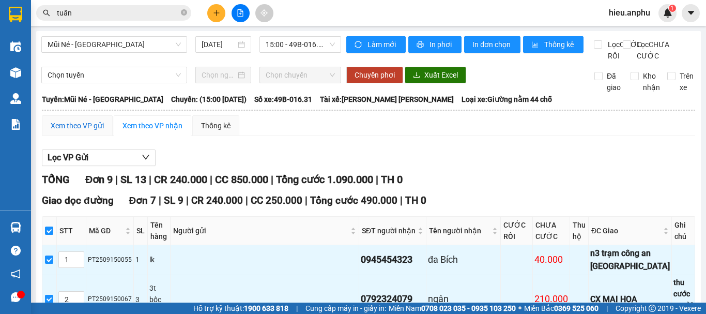
click at [73, 131] on div "Xem theo VP gửi" at bounding box center [77, 125] width 53 height 11
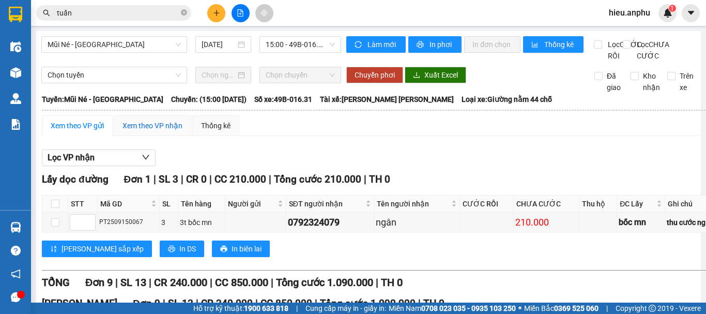
click at [148, 131] on div "Xem theo VP nhận" at bounding box center [153, 125] width 60 height 11
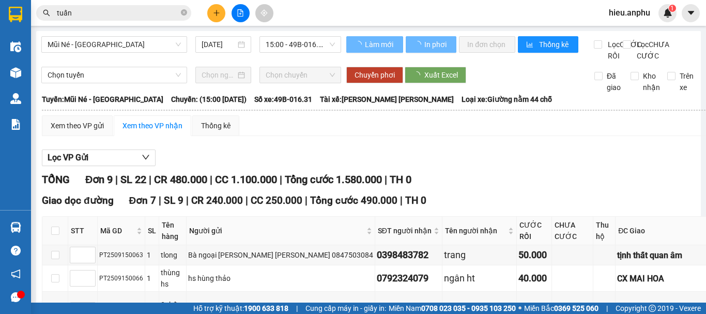
type input "7"
type input "3"
type input "2"
type input "4"
type input "1"
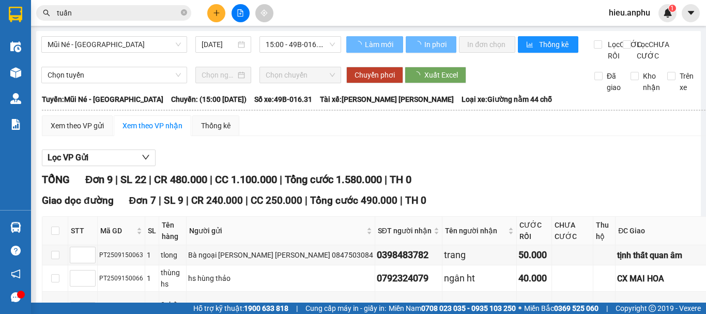
type input "6"
type input "5"
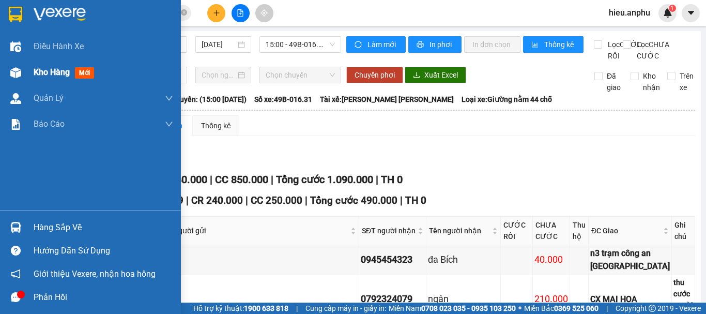
click at [30, 69] on div "Kho hàng mới" at bounding box center [90, 72] width 181 height 26
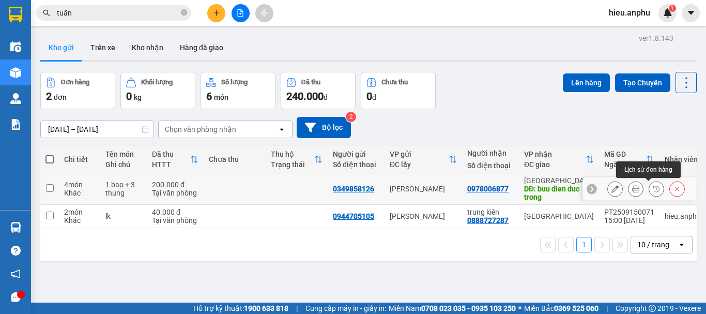
click at [633, 189] on icon at bounding box center [636, 188] width 7 height 7
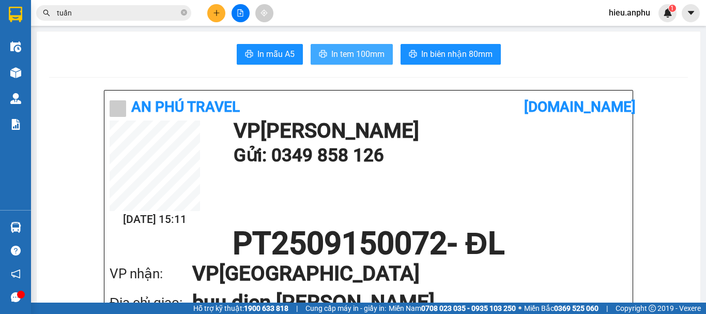
click at [348, 50] on span "In tem 100mm" at bounding box center [358, 54] width 53 height 13
click at [346, 63] on button "In tem 100mm" at bounding box center [352, 54] width 82 height 21
drag, startPoint x: 348, startPoint y: 59, endPoint x: 348, endPoint y: 93, distance: 33.6
click at [348, 59] on span "In tem 100mm" at bounding box center [358, 54] width 53 height 13
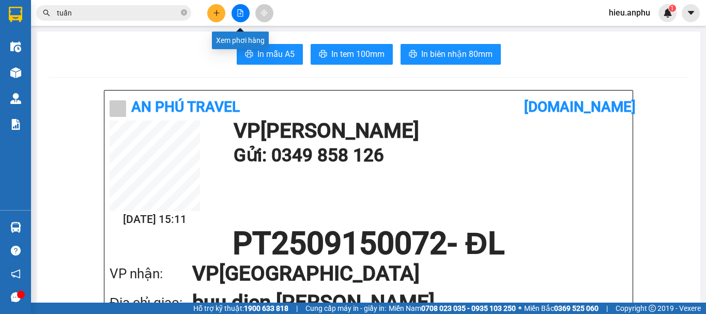
click at [241, 13] on button at bounding box center [241, 13] width 18 height 18
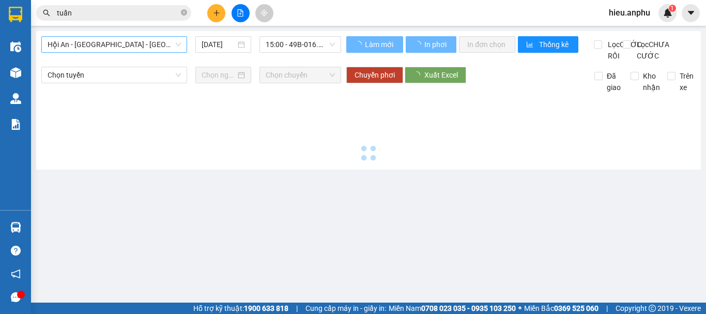
click at [91, 43] on span "Hội An - Nha Trang - Đà Lạt" at bounding box center [114, 45] width 133 height 16
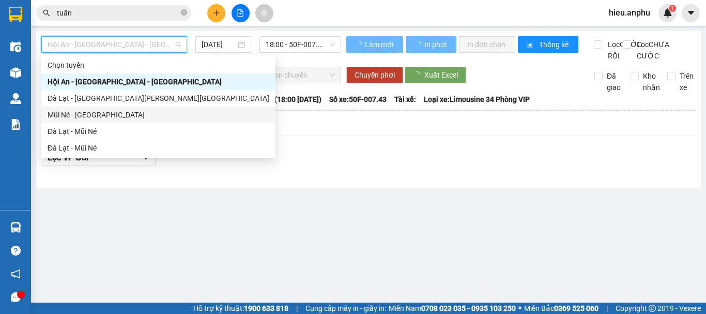
drag, startPoint x: 60, startPoint y: 111, endPoint x: 237, endPoint y: 38, distance: 191.8
click at [62, 111] on div "Mũi Né - Đà Lạt" at bounding box center [159, 114] width 222 height 11
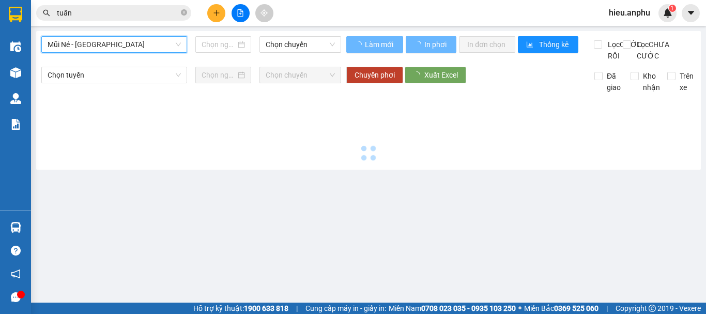
type input "15/09/2025"
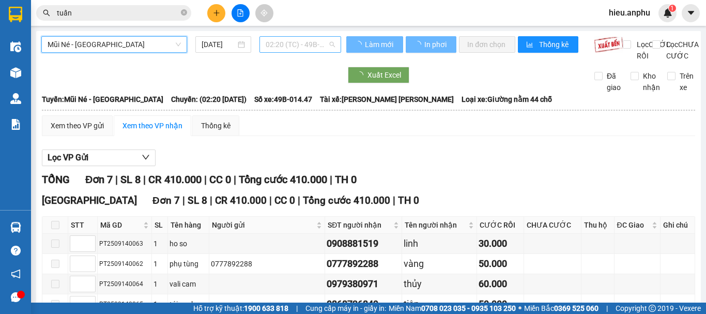
click at [266, 40] on span "02:20 (TC) - 49B-014.47" at bounding box center [300, 45] width 69 height 16
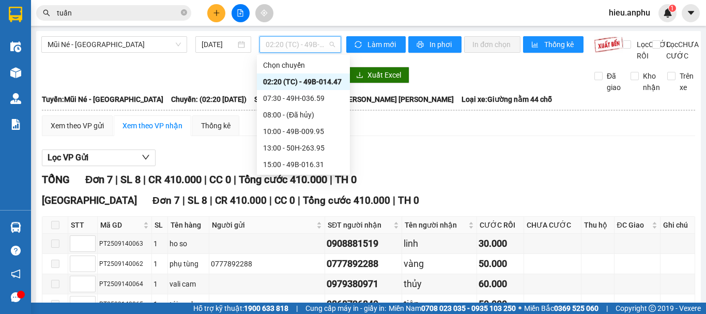
click at [283, 78] on div "02:20 (TC) - 49B-014.47" at bounding box center [303, 81] width 81 height 11
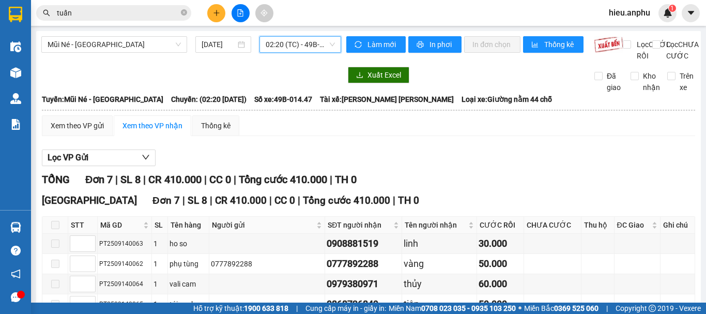
click at [295, 39] on span "02:20 (TC) - 49B-014.47" at bounding box center [300, 45] width 69 height 16
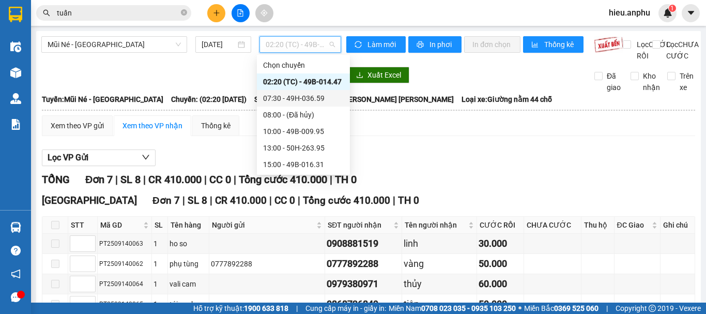
click at [283, 95] on div "07:30 - 49H-036.59" at bounding box center [303, 98] width 81 height 11
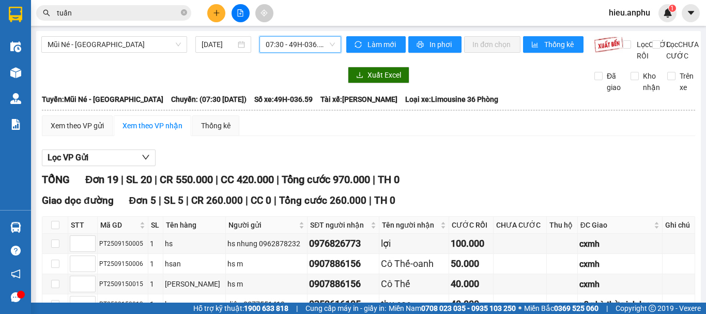
click at [284, 41] on span "07:30 - 49H-036.59" at bounding box center [300, 45] width 69 height 16
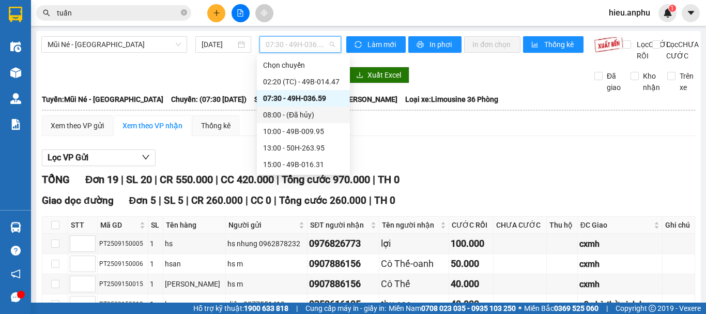
click at [273, 117] on div "08:00 - (Đã hủy)" at bounding box center [303, 114] width 81 height 11
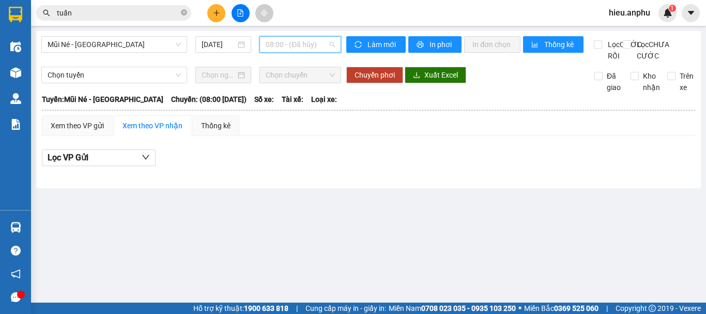
click at [286, 46] on span "08:00 - (Đã hủy)" at bounding box center [300, 45] width 69 height 16
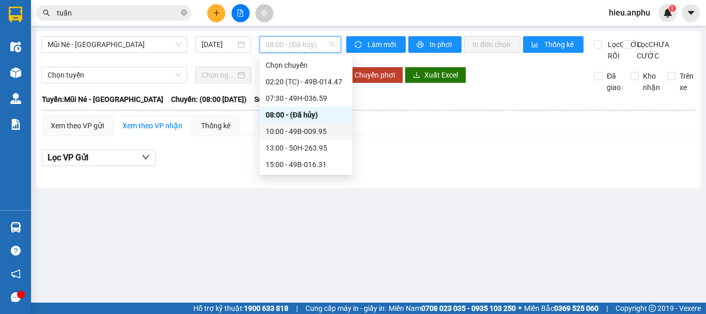
click at [279, 127] on div "10:00 - 49B-009.95" at bounding box center [306, 131] width 81 height 11
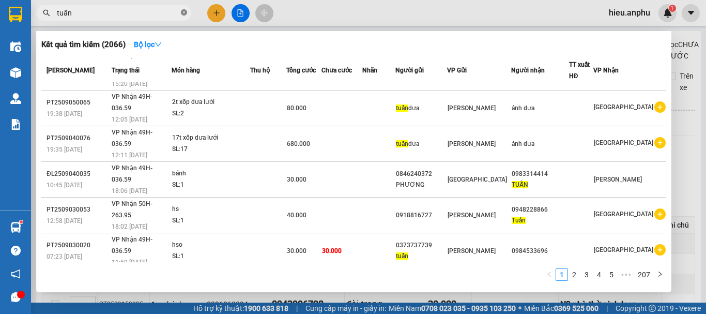
click at [184, 12] on icon "close-circle" at bounding box center [184, 12] width 6 height 6
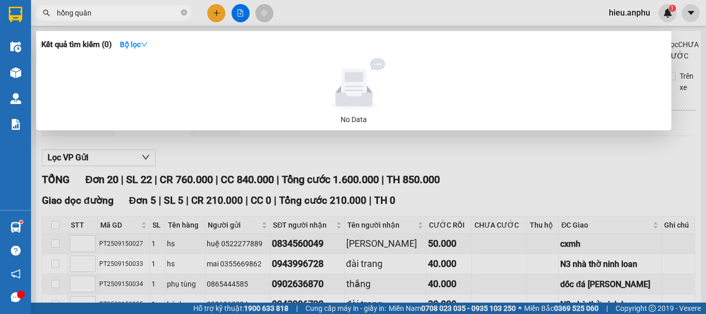
drag, startPoint x: 101, startPoint y: 12, endPoint x: 0, endPoint y: 6, distance: 101.6
click at [0, 6] on section "Kết quả tìm kiếm ( 0 ) Bộ lọc No Data hồng quân hieu.anphu 1 Điều hành xe Kho h…" at bounding box center [353, 157] width 706 height 314
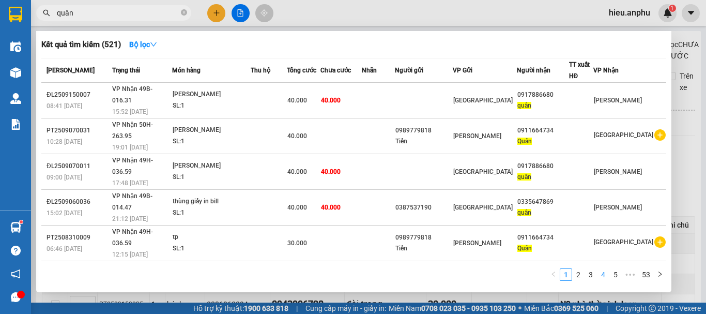
type input "quân"
click at [600, 274] on link "4" at bounding box center [603, 274] width 11 height 11
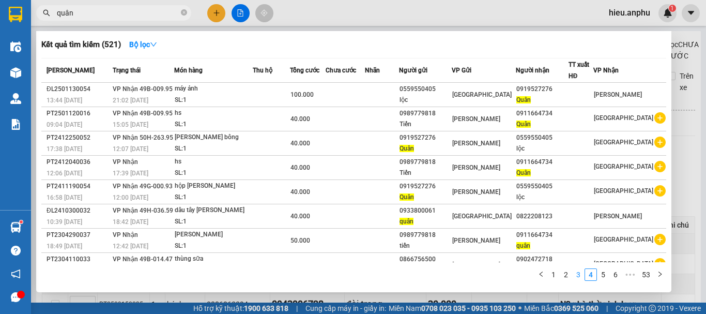
click at [575, 276] on link "3" at bounding box center [578, 274] width 11 height 11
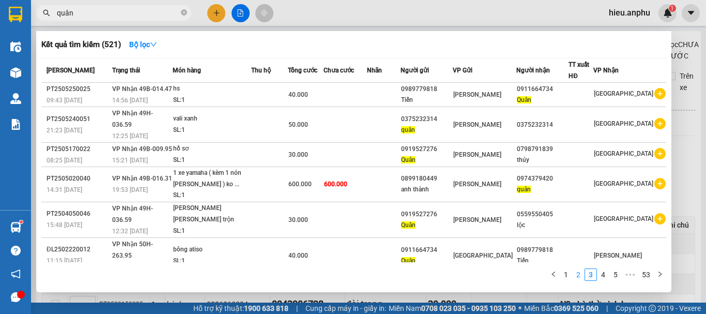
click at [580, 275] on link "2" at bounding box center [578, 274] width 11 height 11
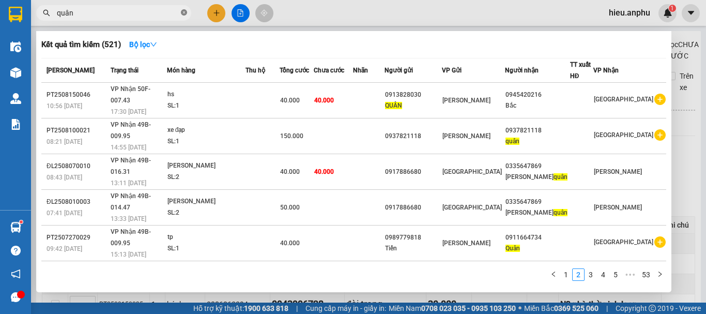
click at [183, 11] on icon "close-circle" at bounding box center [184, 12] width 6 height 6
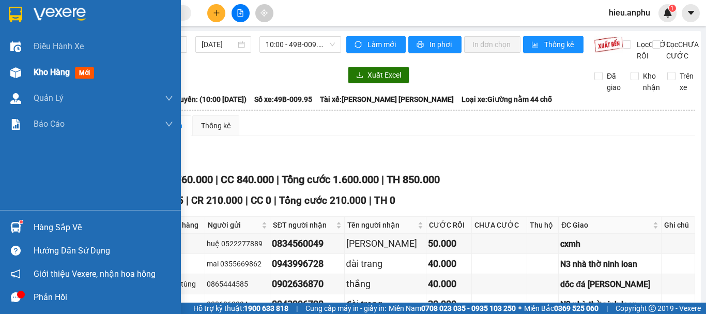
click at [43, 71] on span "Kho hàng" at bounding box center [52, 72] width 36 height 10
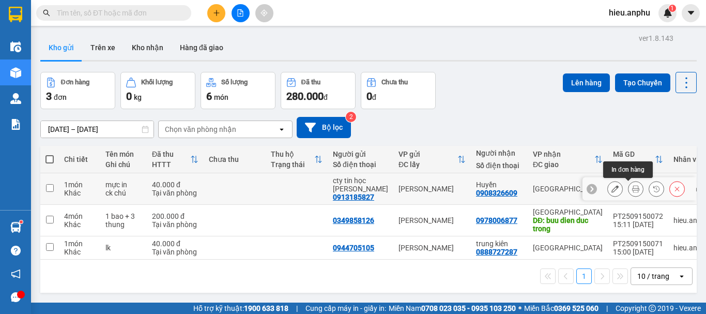
click at [629, 183] on button at bounding box center [636, 189] width 14 height 18
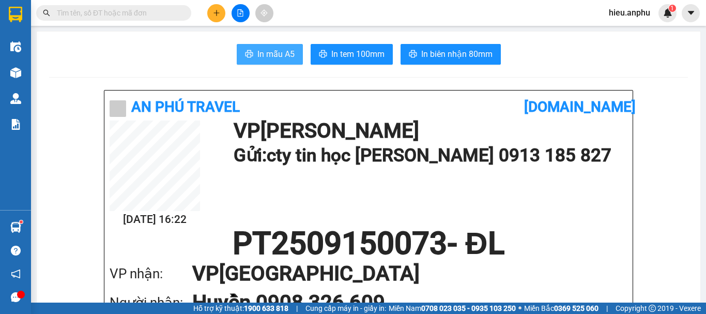
click at [287, 56] on span "In mẫu A5" at bounding box center [276, 54] width 37 height 13
click at [222, 14] on button at bounding box center [216, 13] width 18 height 18
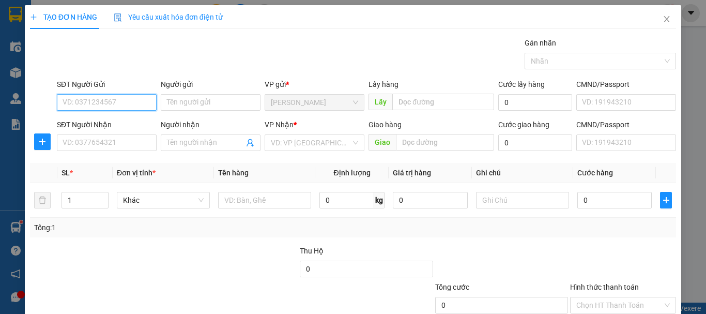
click at [117, 102] on input "SĐT Người Gửi" at bounding box center [107, 102] width 100 height 17
click at [123, 122] on div "0985435142 - duyên" at bounding box center [106, 122] width 86 height 11
type input "0985435142"
type input "duyên"
type input "0379534179"
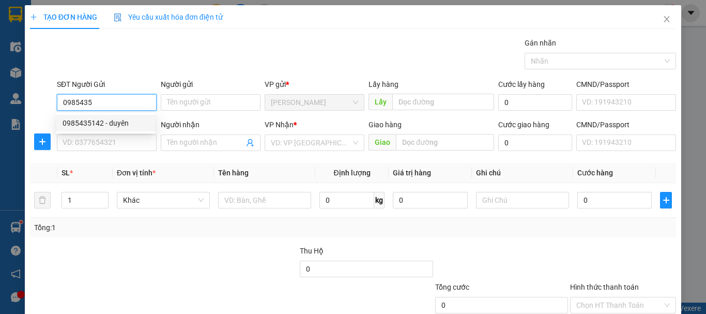
type input "hưng"
type input "30.000"
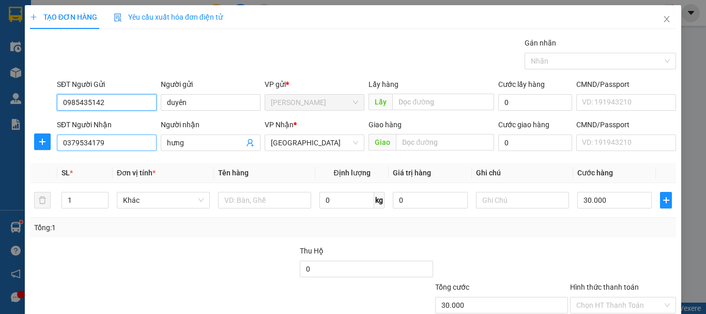
type input "0985435142"
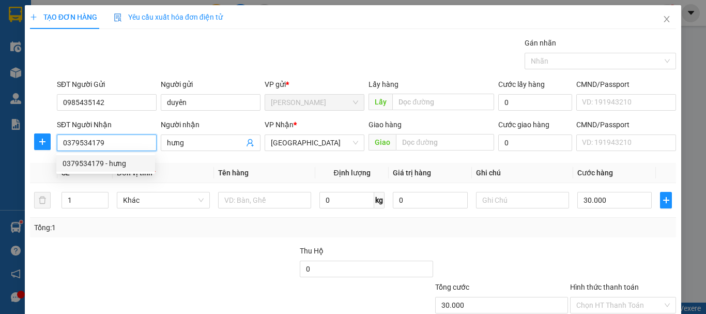
drag, startPoint x: 119, startPoint y: 142, endPoint x: 5, endPoint y: 144, distance: 113.8
click at [5, 144] on div "TẠO ĐƠN HÀNG Yêu cầu xuất hóa đơn điện tử Transit Pickup Surcharge Ids Transit …" at bounding box center [353, 157] width 706 height 314
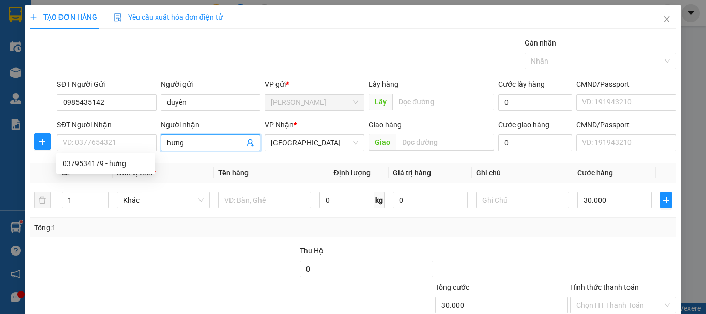
drag, startPoint x: 194, startPoint y: 140, endPoint x: 96, endPoint y: 162, distance: 100.9
click at [96, 162] on body "Kết quả tìm kiếm ( 521 ) Bộ lọc Mã ĐH Trạng thái Món hàng Thu hộ Tổng cước Chưa…" at bounding box center [353, 157] width 706 height 314
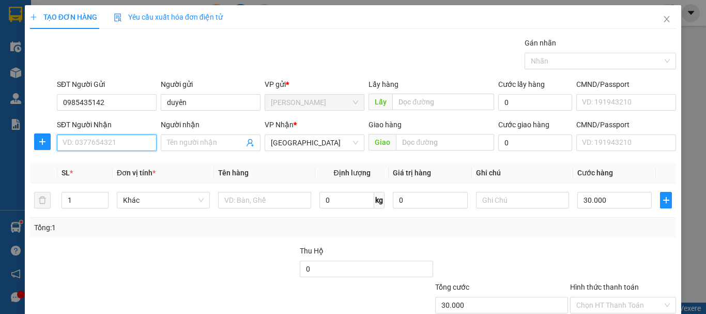
click at [95, 143] on input "SĐT Người Nhận" at bounding box center [107, 142] width 100 height 17
type input "0945454369"
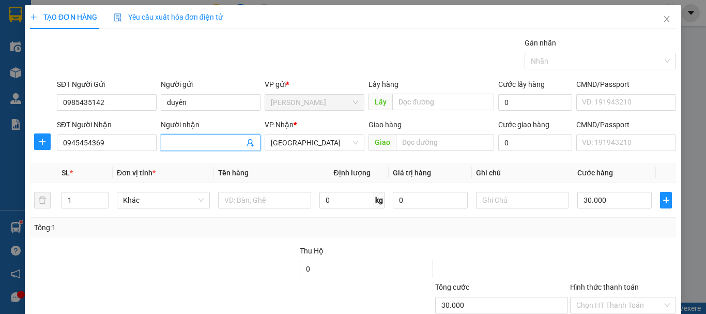
click at [187, 143] on input "Người nhận" at bounding box center [205, 142] width 77 height 11
type input "f"
type input "d"
type input "đạt"
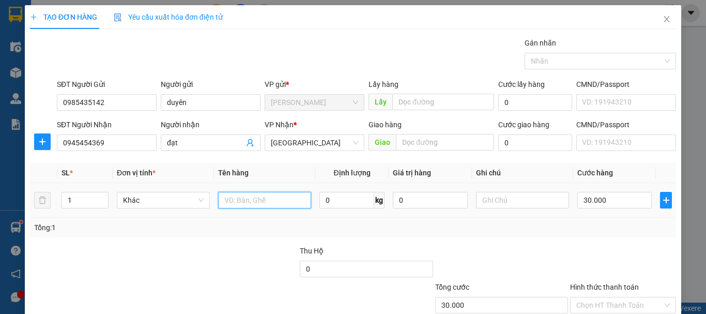
click at [269, 207] on input "text" at bounding box center [264, 200] width 93 height 17
type input "thùng hồ sơ"
click at [592, 205] on input "30.000" at bounding box center [615, 200] width 74 height 17
type input "4"
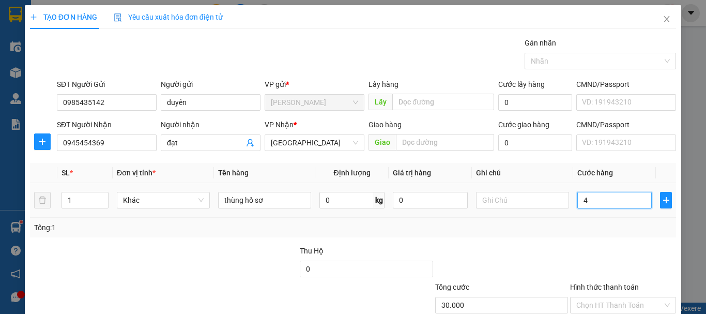
type input "4"
type input "40"
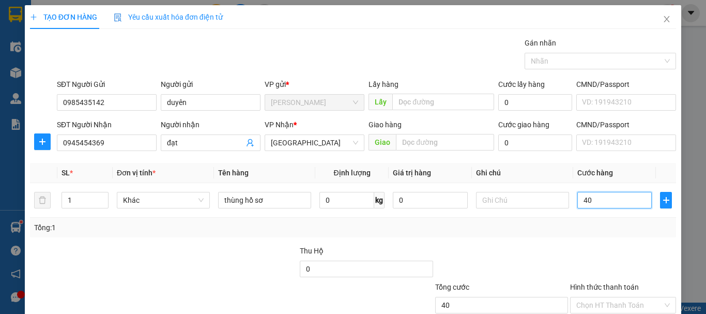
type input "40"
type input "40.000"
click at [581, 237] on div "Tổng: 1" at bounding box center [353, 228] width 646 height 20
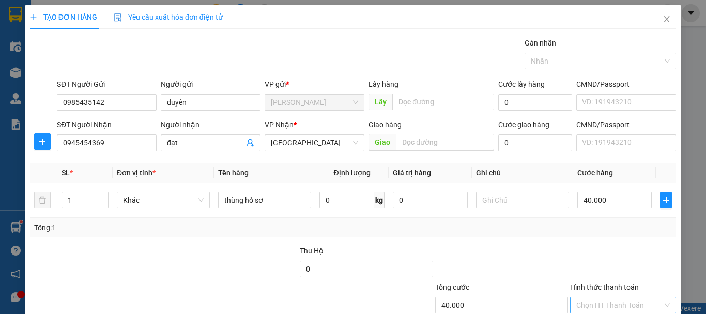
scroll to position [69, 0]
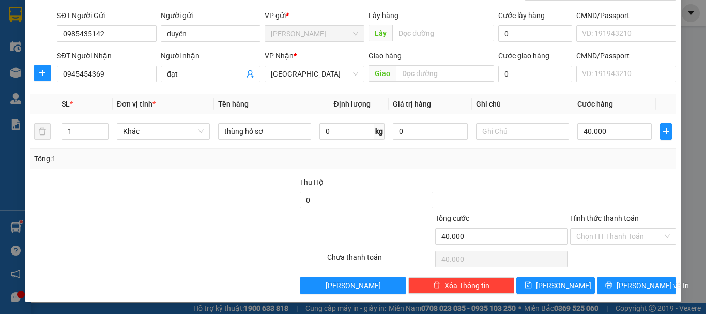
click at [586, 168] on div "Tổng: 1" at bounding box center [353, 159] width 646 height 20
click at [605, 173] on div "Transit Pickup Surcharge Ids Transit Deliver Surcharge Ids Transit Deliver Surc…" at bounding box center [353, 130] width 646 height 325
click at [590, 166] on div "Tổng: 1" at bounding box center [353, 159] width 646 height 20
click at [598, 188] on div at bounding box center [623, 194] width 108 height 36
click at [611, 238] on input "Hình thức thanh toán" at bounding box center [620, 237] width 86 height 16
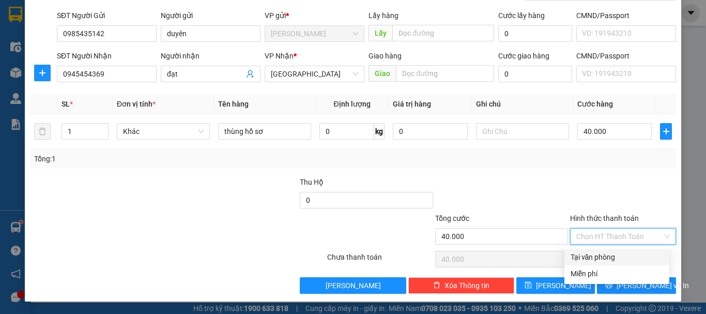
click at [592, 254] on div "Tại văn phòng" at bounding box center [617, 256] width 93 height 11
type input "0"
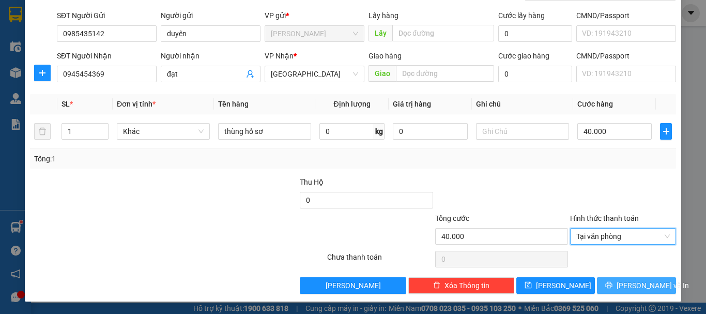
drag, startPoint x: 637, startPoint y: 283, endPoint x: 653, endPoint y: 275, distance: 18.5
click at [637, 281] on span "Lưu và In" at bounding box center [653, 285] width 72 height 11
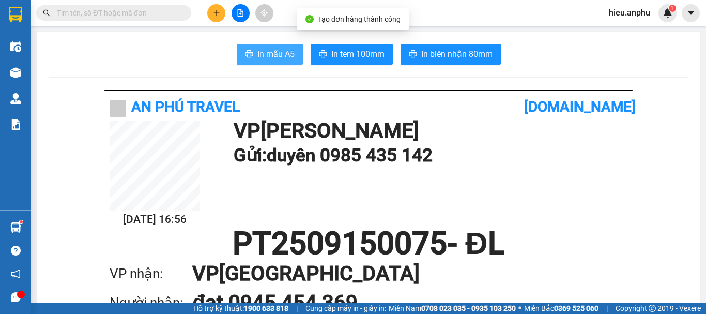
click at [273, 57] on span "In mẫu A5" at bounding box center [276, 54] width 37 height 13
click at [243, 9] on button at bounding box center [241, 13] width 18 height 18
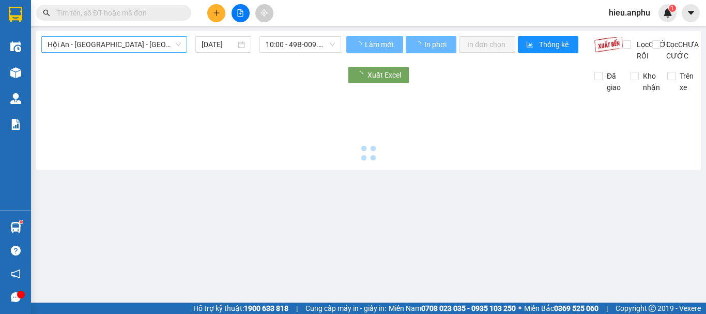
click at [147, 47] on span "Hội An - Nha Trang - Đà Lạt" at bounding box center [114, 45] width 133 height 16
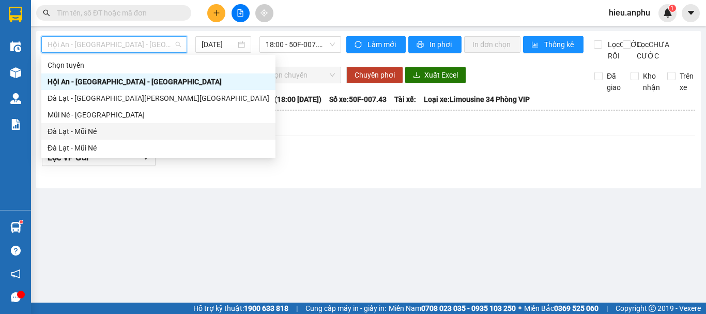
click at [76, 129] on div "Đà Lạt - Mũi Né" at bounding box center [159, 131] width 222 height 11
type input "15/09/2025"
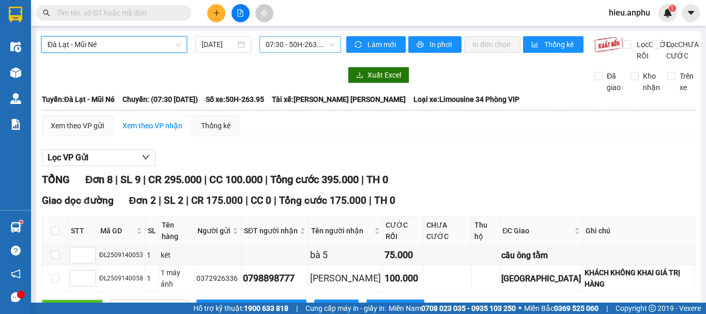
click at [312, 49] on span "07:30 - 50H-263.95" at bounding box center [300, 45] width 69 height 16
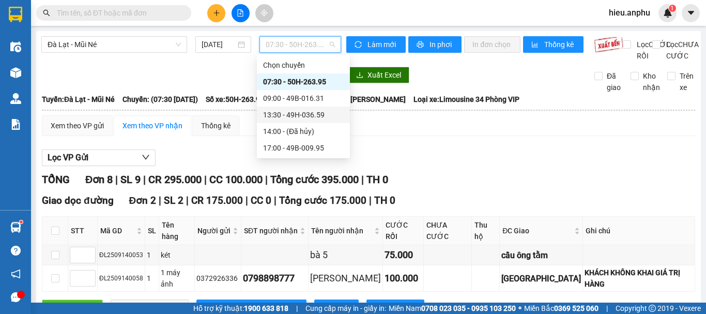
click at [292, 117] on div "13:30 - 49H-036.59" at bounding box center [303, 114] width 81 height 11
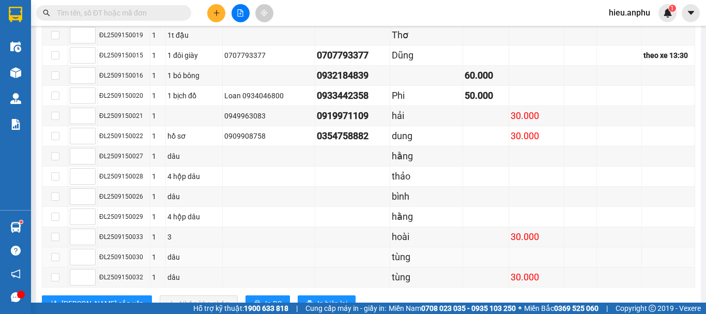
scroll to position [619, 0]
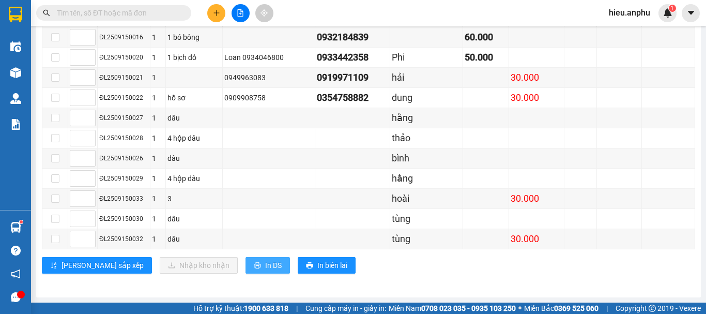
click at [265, 264] on span "In DS" at bounding box center [273, 265] width 17 height 11
click at [642, 93] on td at bounding box center [668, 98] width 53 height 20
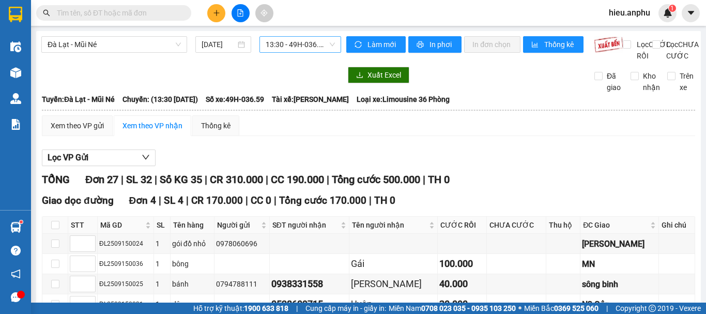
click at [297, 46] on span "13:30 - 49H-036.59" at bounding box center [300, 45] width 69 height 16
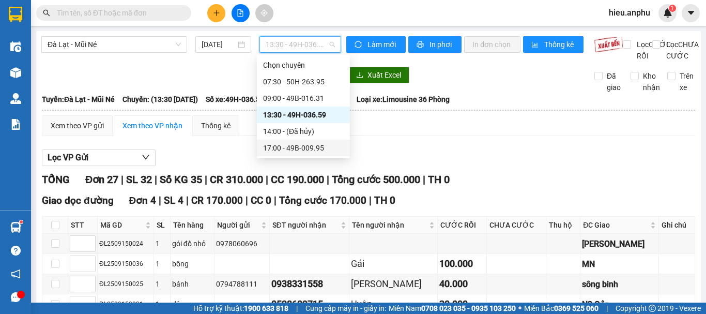
click at [287, 149] on div "17:00 - 49B-009.95" at bounding box center [303, 147] width 81 height 11
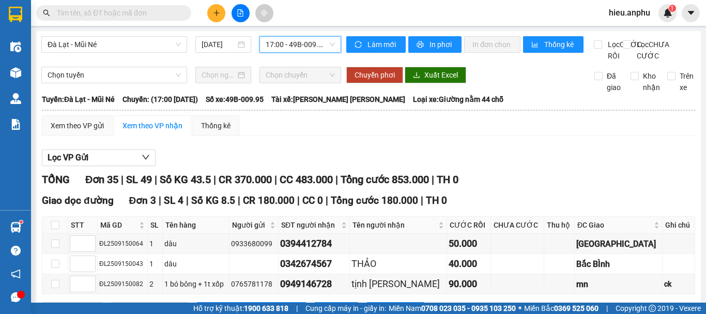
click at [299, 44] on span "17:00 - 49B-009.95" at bounding box center [300, 45] width 69 height 16
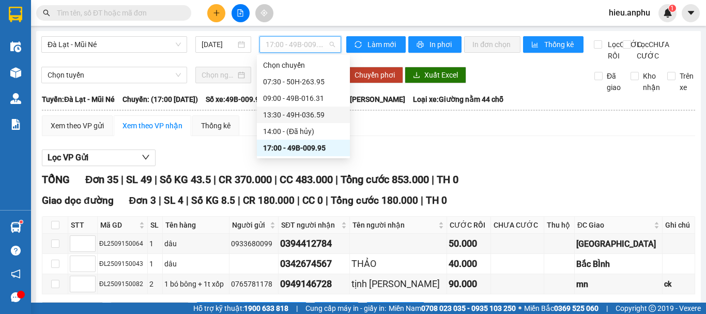
click at [291, 114] on div "13:30 - 49H-036.59" at bounding box center [303, 114] width 81 height 11
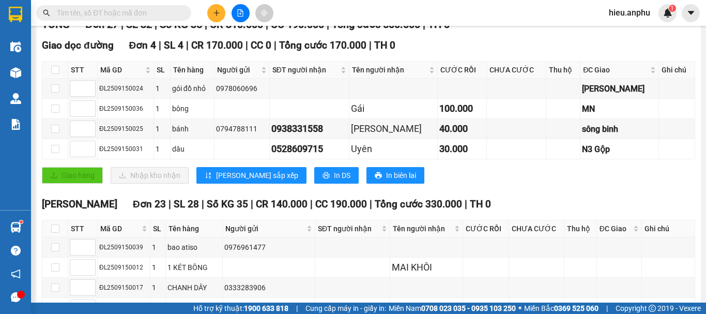
scroll to position [207, 0]
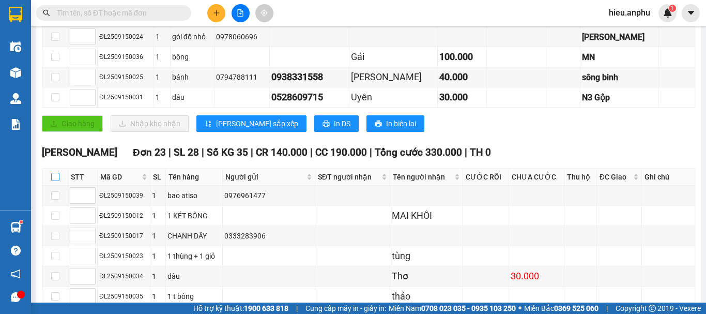
click at [54, 181] on input "checkbox" at bounding box center [55, 177] width 8 height 8
checkbox input "true"
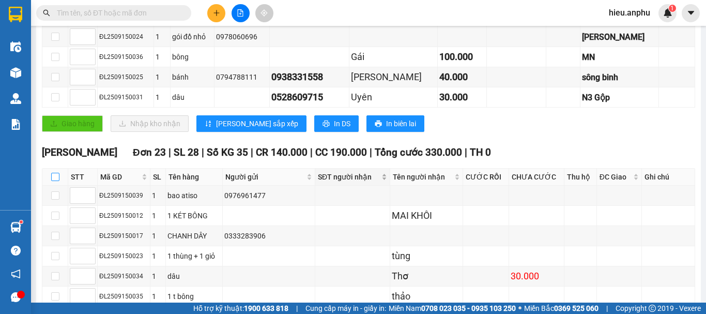
checkbox input "true"
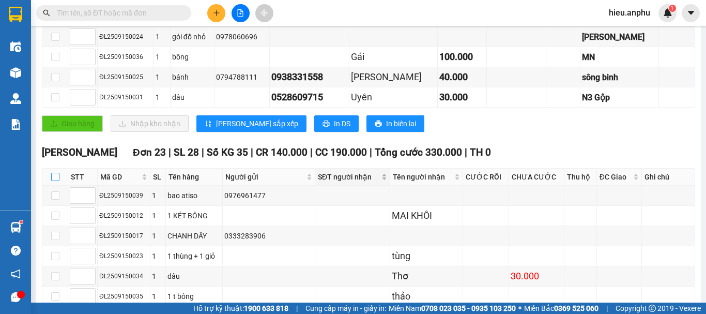
checkbox input "true"
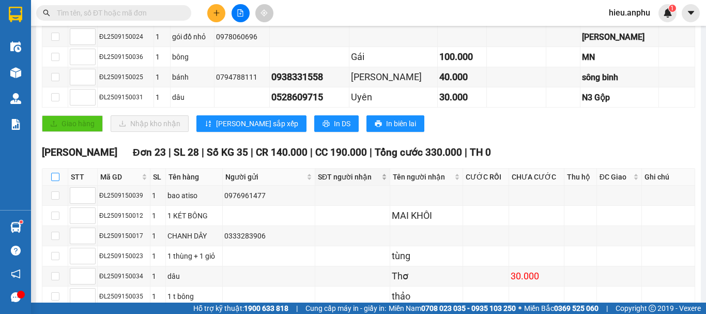
checkbox input "true"
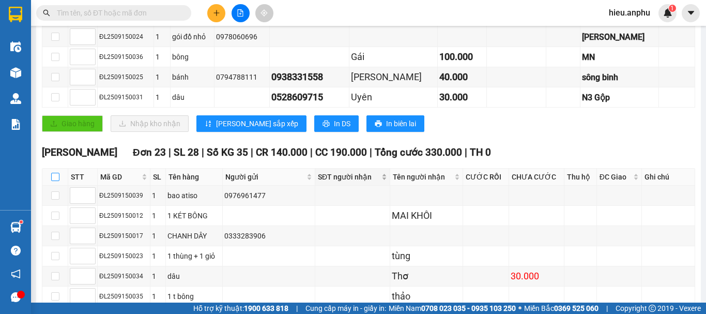
checkbox input "true"
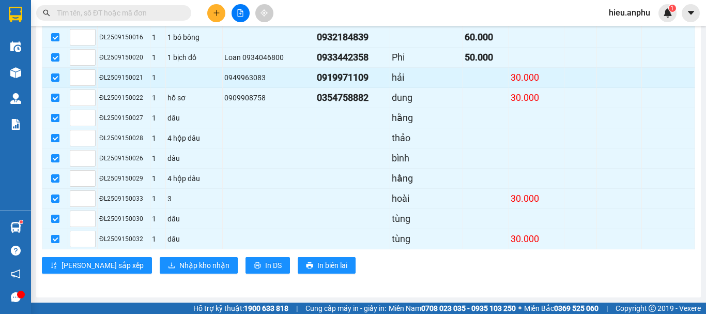
scroll to position [567, 0]
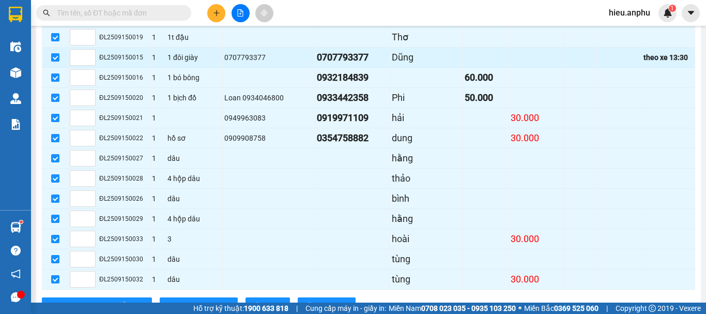
click at [55, 62] on input "checkbox" at bounding box center [55, 57] width 8 height 8
checkbox input "false"
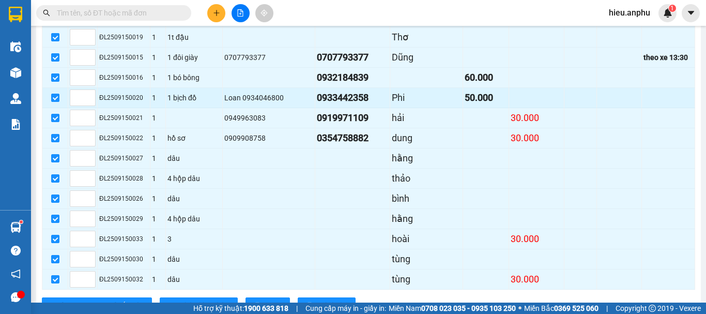
checkbox input "false"
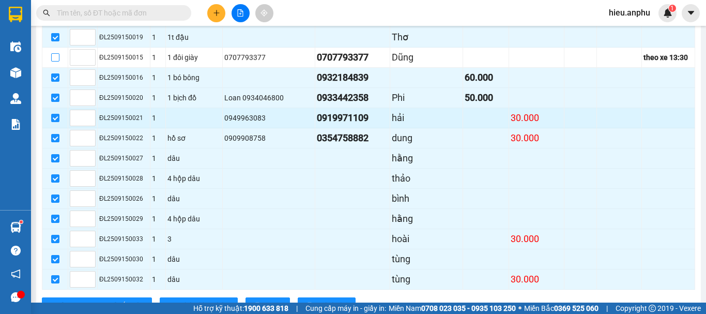
scroll to position [619, 0]
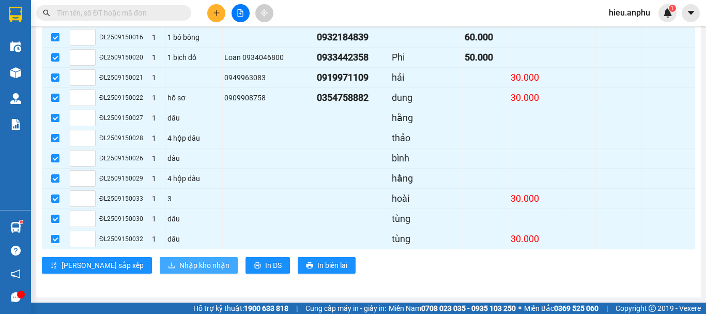
click at [179, 262] on span "Nhập kho nhận" at bounding box center [204, 265] width 50 height 11
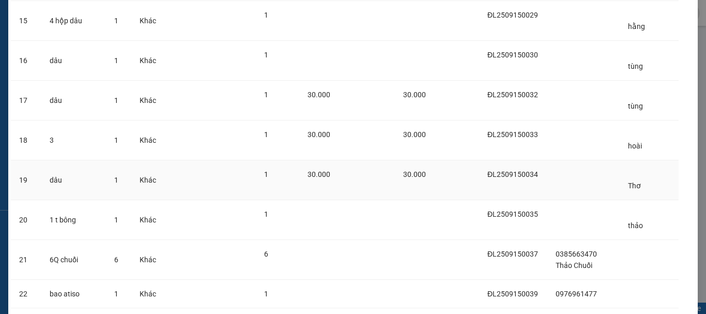
scroll to position [690, 0]
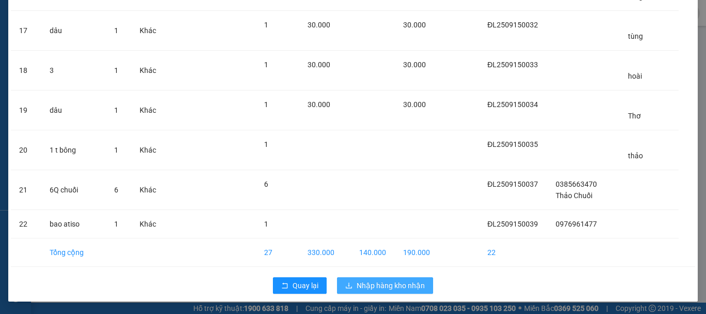
click at [409, 284] on span "Nhập hàng kho nhận" at bounding box center [391, 285] width 68 height 11
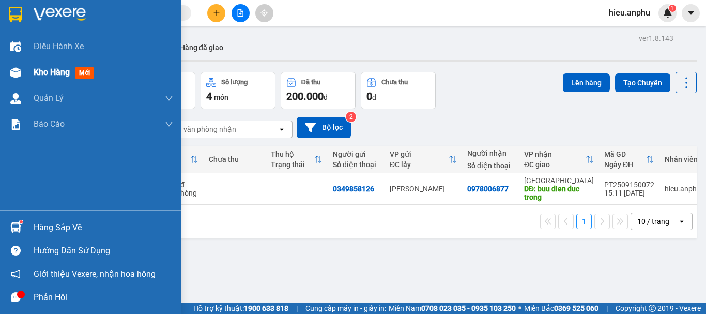
click at [24, 76] on div at bounding box center [16, 73] width 18 height 18
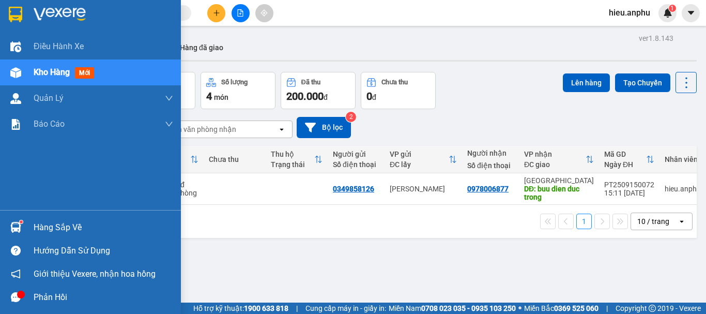
click at [24, 65] on div at bounding box center [16, 73] width 18 height 18
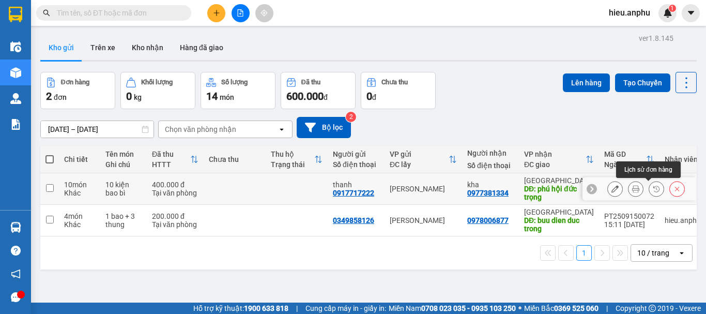
click at [633, 189] on icon at bounding box center [636, 188] width 7 height 7
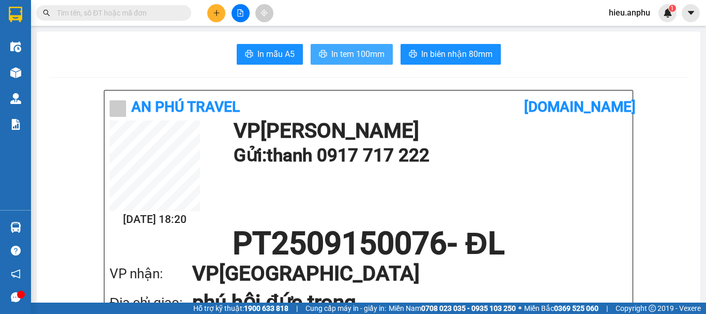
click at [333, 53] on span "In tem 100mm" at bounding box center [358, 54] width 53 height 13
